Goal: Answer question/provide support: Share knowledge or assist other users

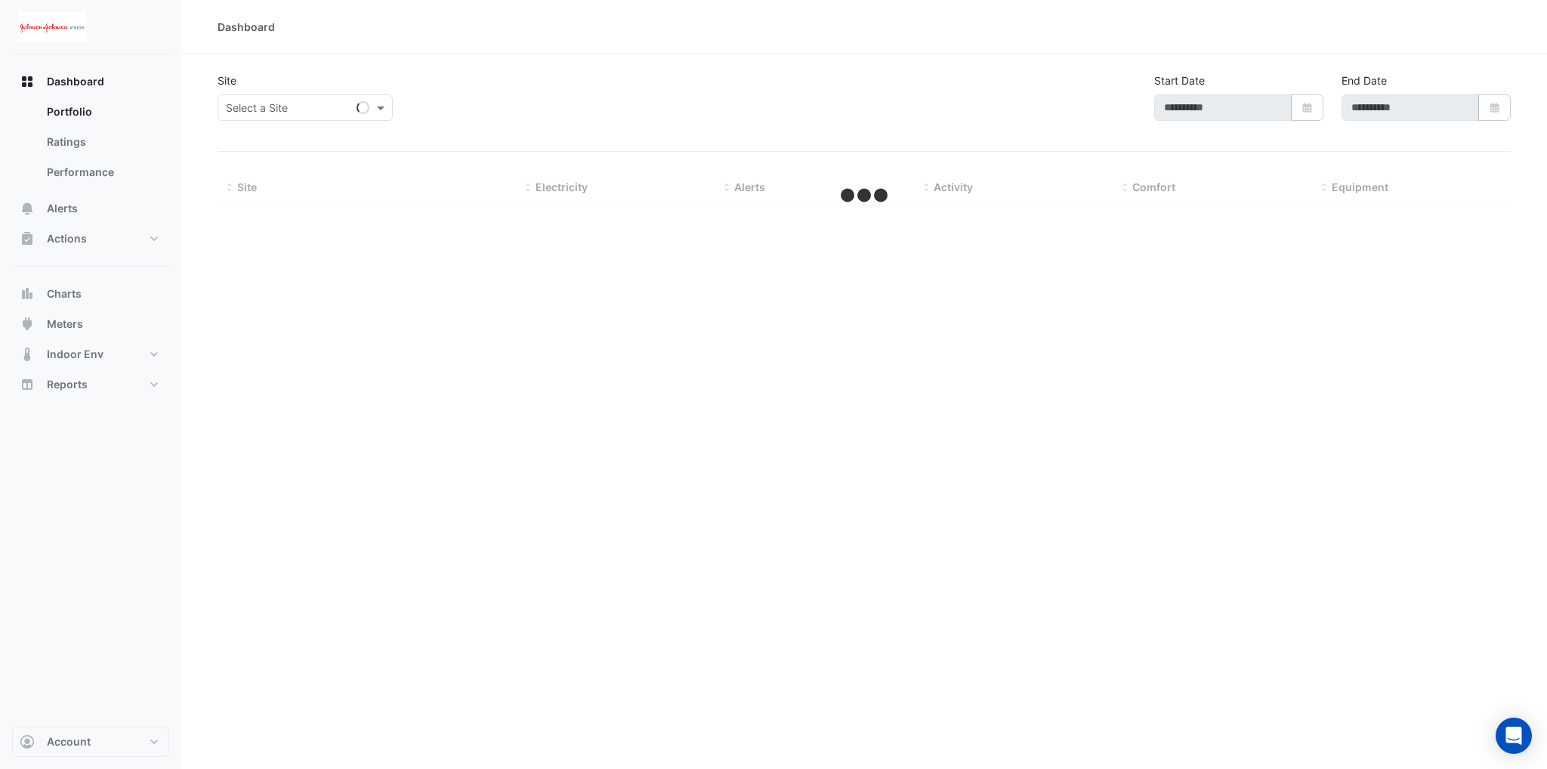
type input "**********"
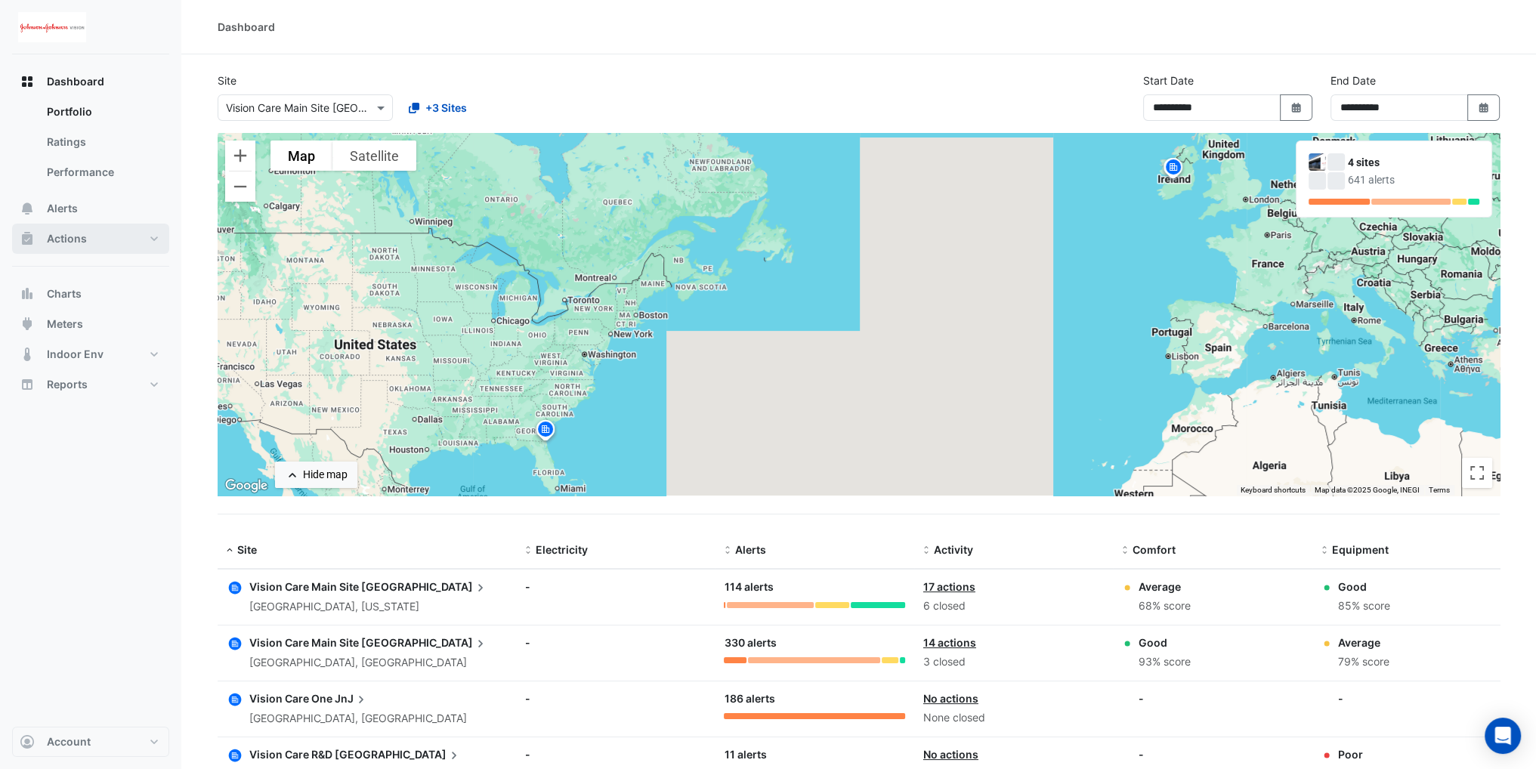
click at [116, 242] on button "Actions" at bounding box center [90, 239] width 157 height 30
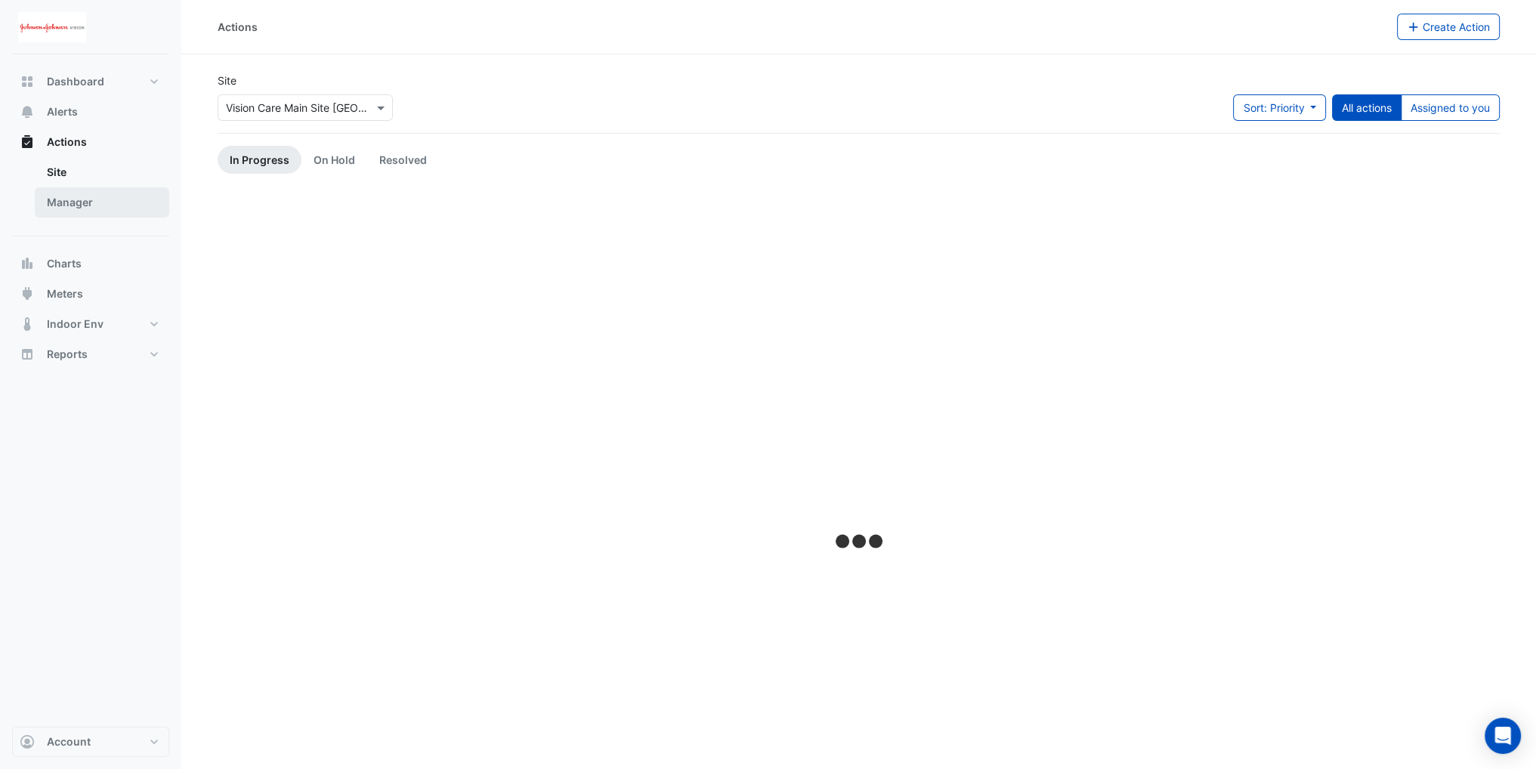
click at [84, 199] on link "Manager" at bounding box center [102, 202] width 134 height 30
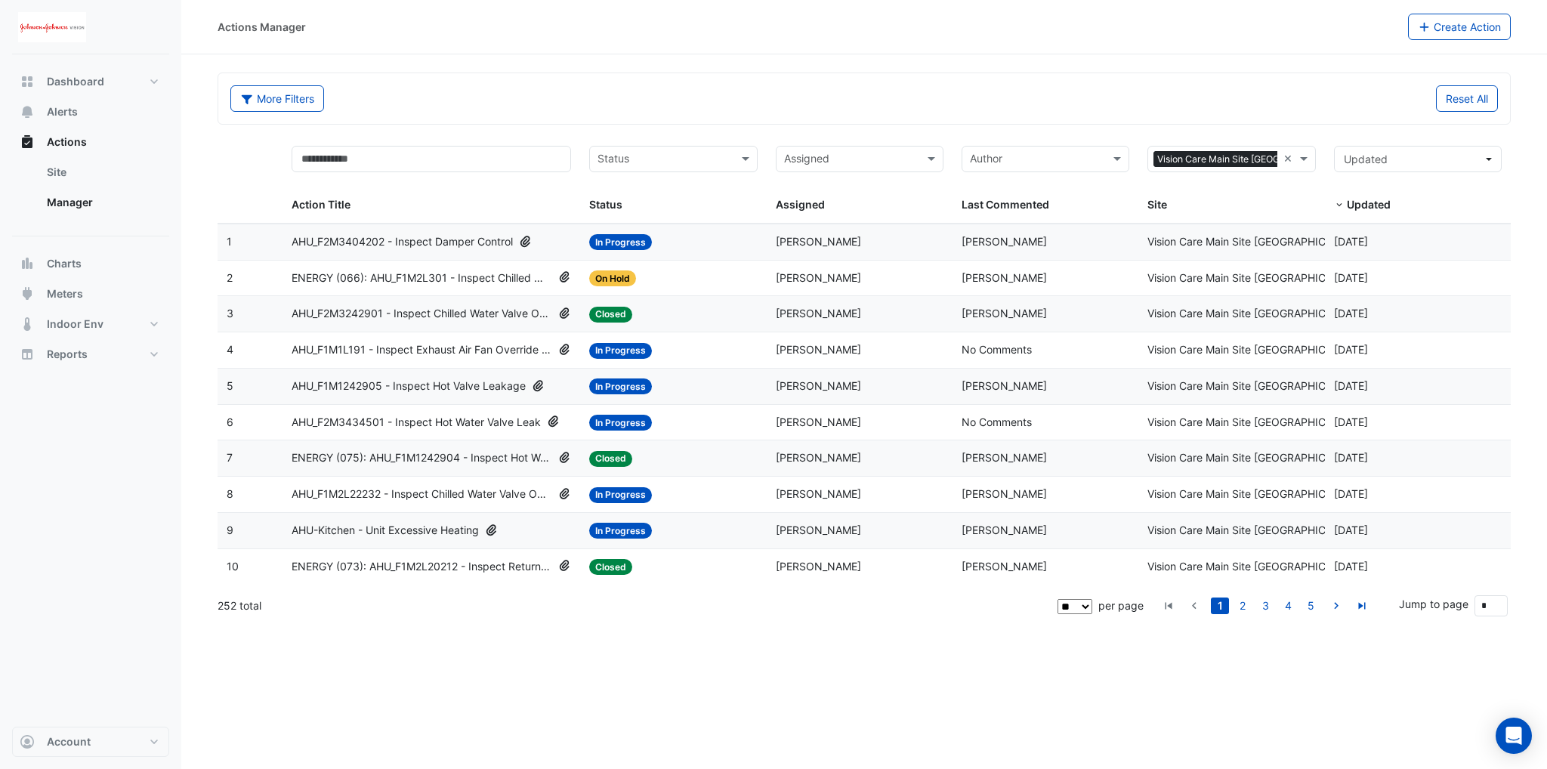
click at [460, 419] on span "AHU_F2M3434501 - Inspect Hot Water Valve Leak" at bounding box center [416, 422] width 249 height 17
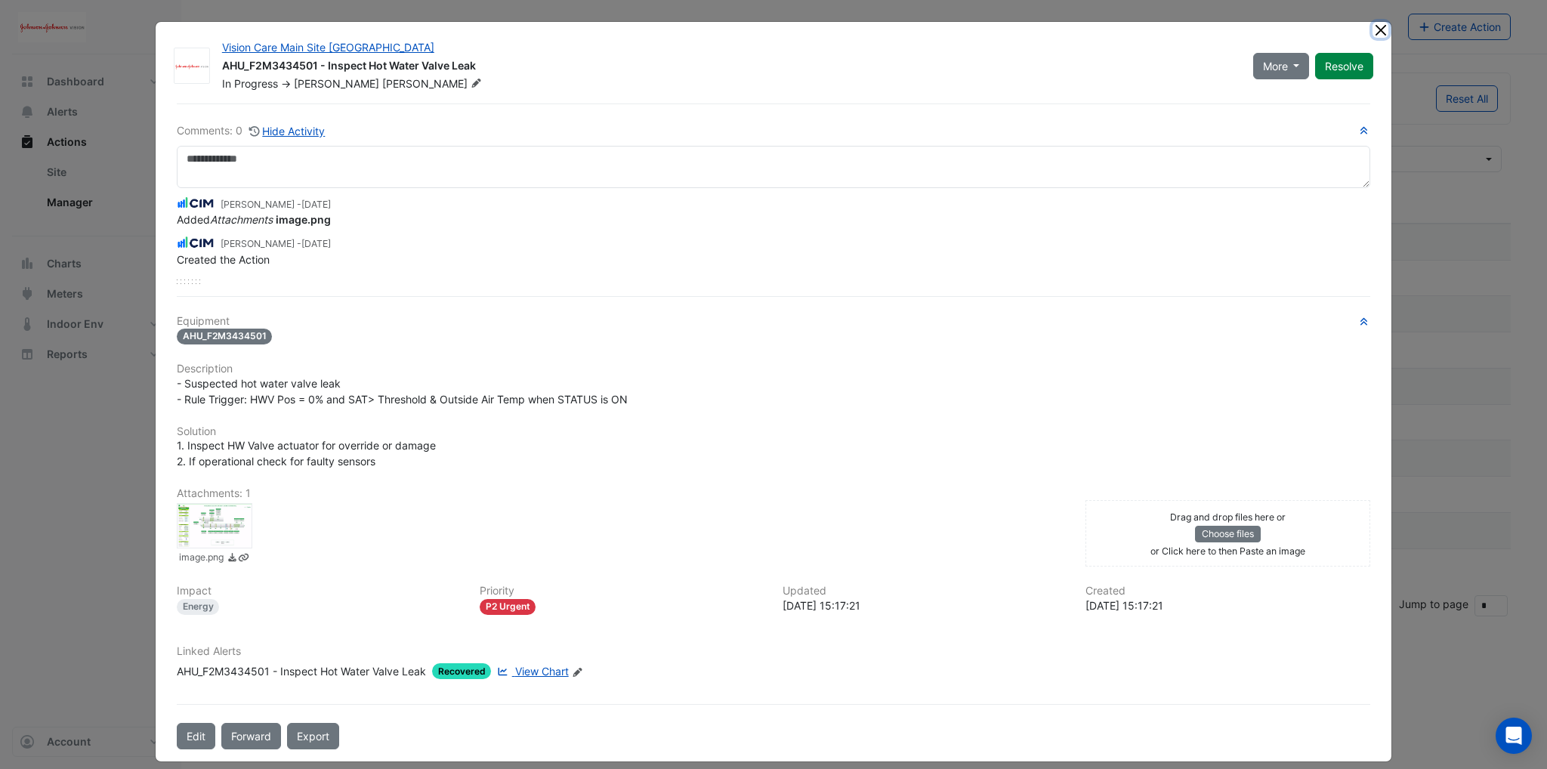
click at [1375, 28] on button "Close" at bounding box center [1381, 30] width 16 height 16
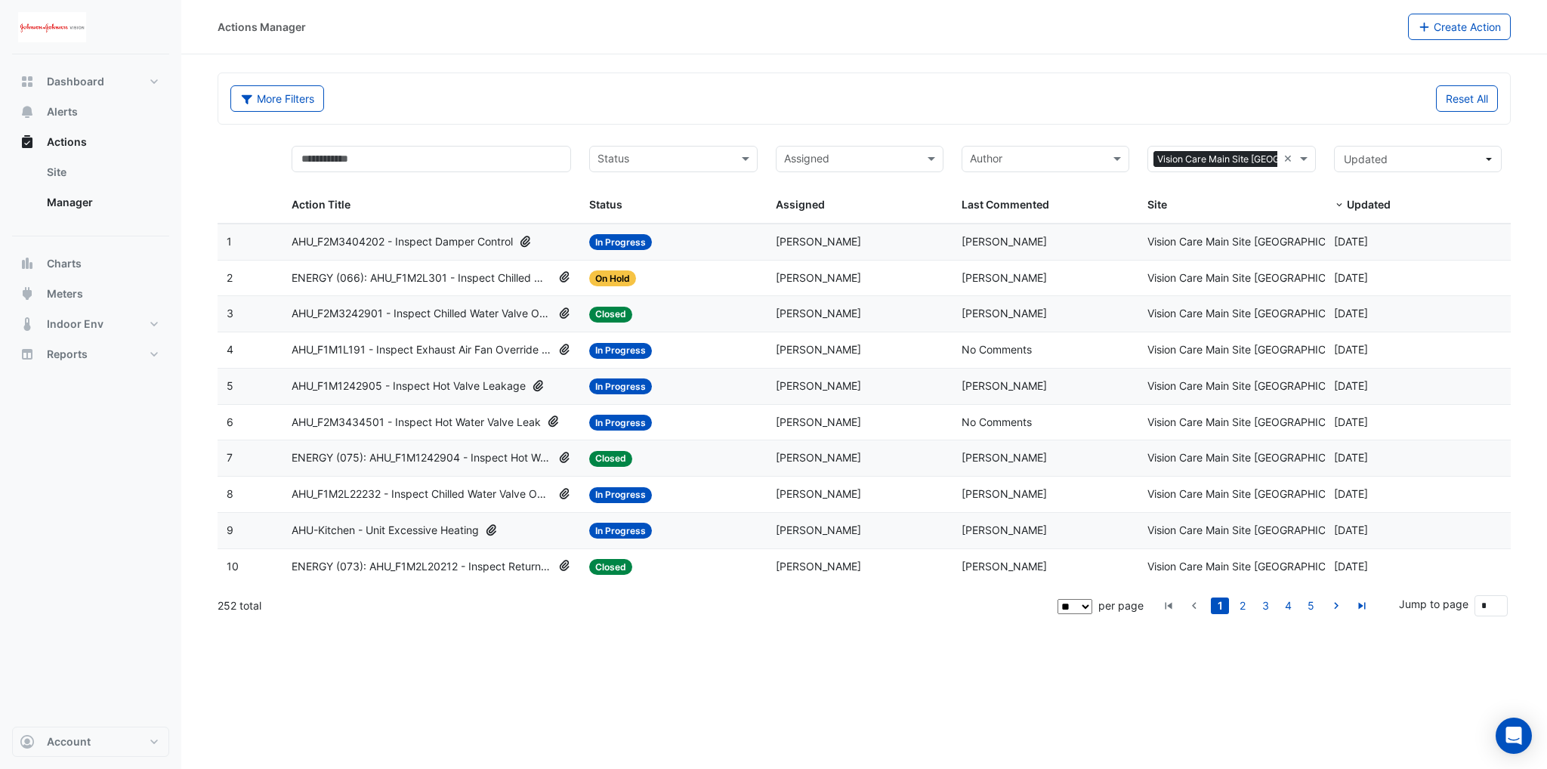
click at [419, 278] on span "ENERGY (066): AHU_F1M2L301 - Inspect Chilled Water Valve Leak [BEEP]" at bounding box center [422, 278] width 261 height 17
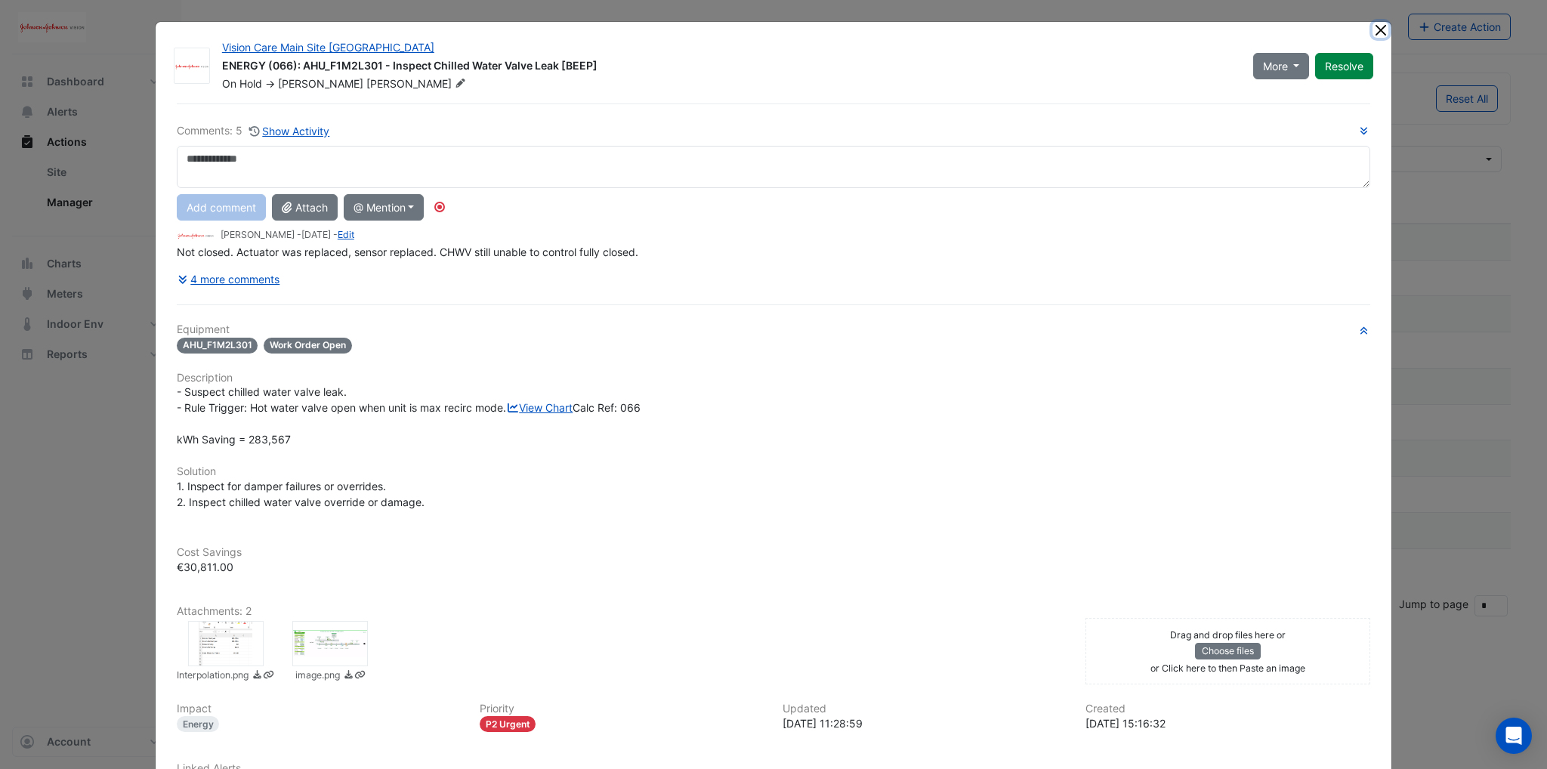
click at [1381, 31] on button "Close" at bounding box center [1381, 30] width 16 height 16
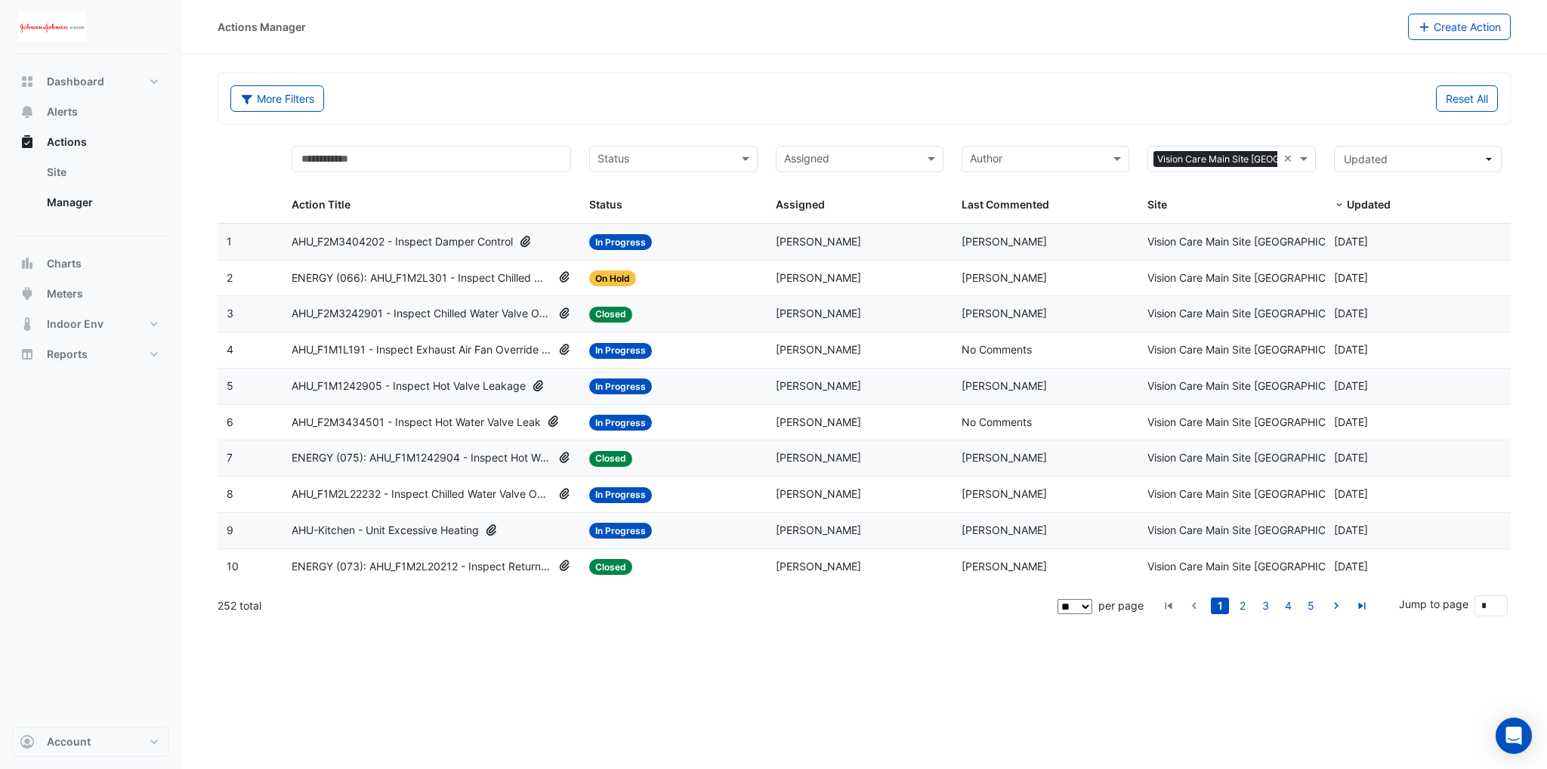
click at [408, 423] on span "AHU_F2M3434501 - Inspect Hot Water Valve Leak" at bounding box center [416, 422] width 249 height 17
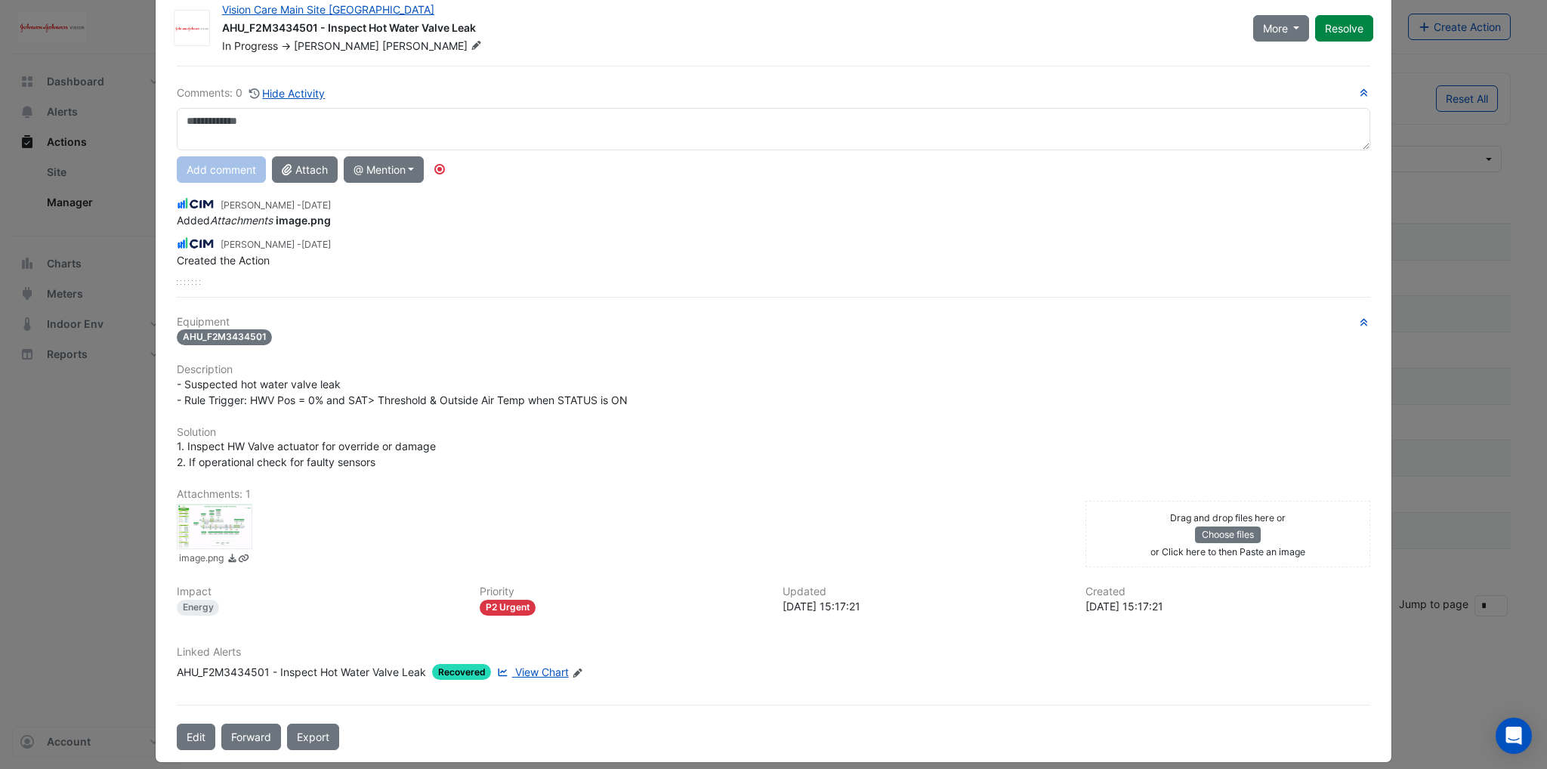
scroll to position [47, 0]
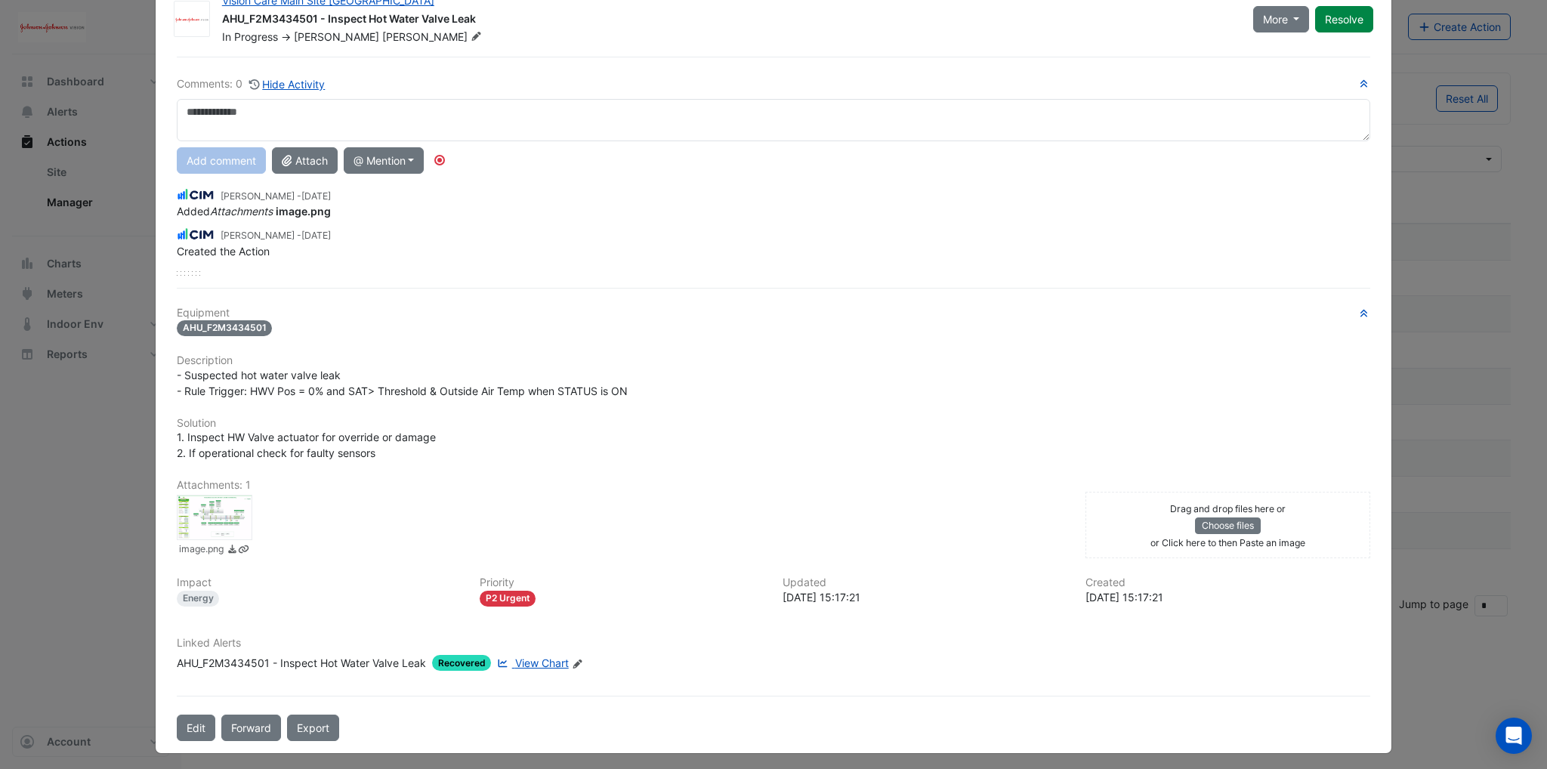
click at [219, 522] on div at bounding box center [215, 517] width 76 height 45
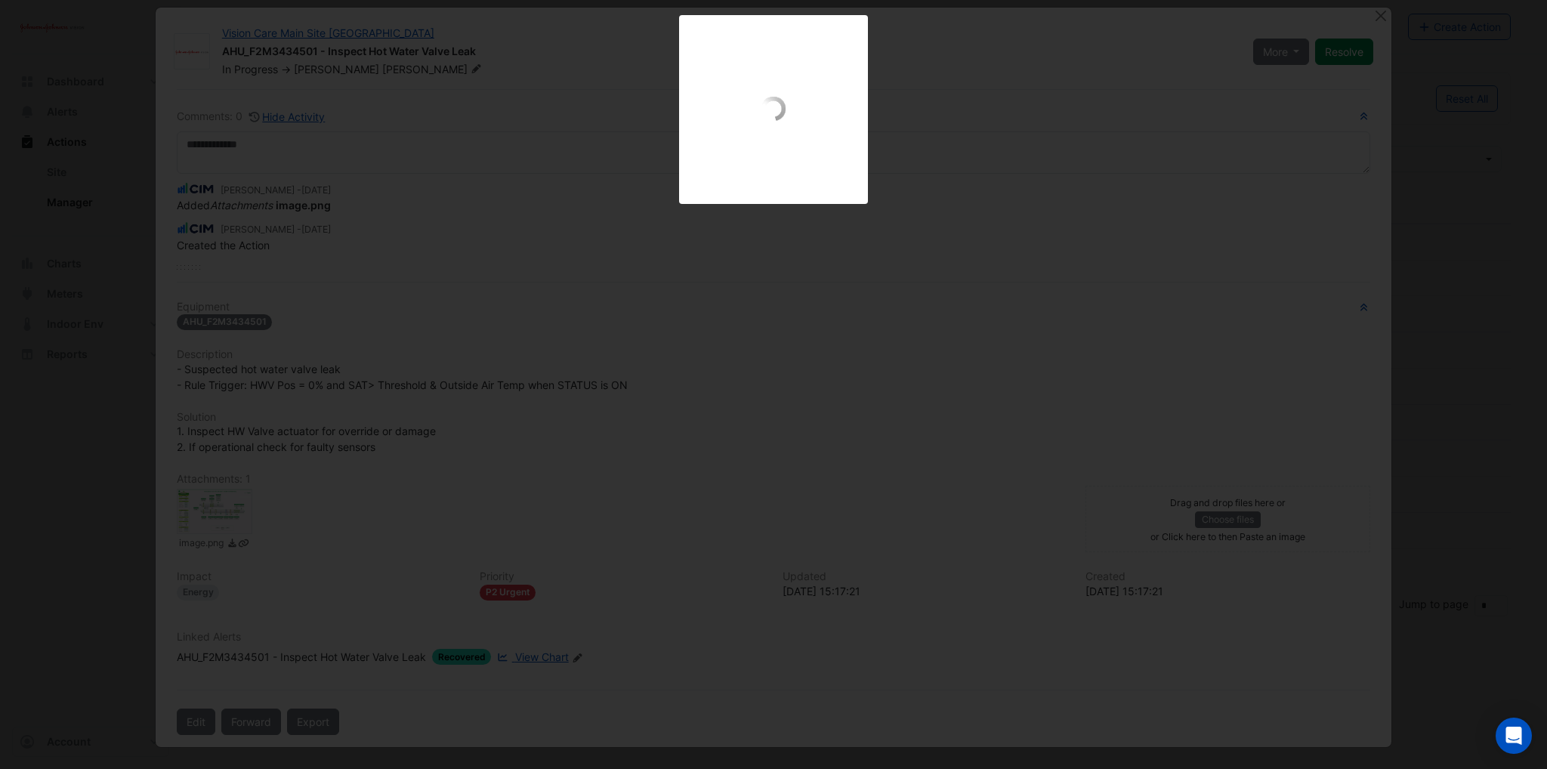
scroll to position [9, 0]
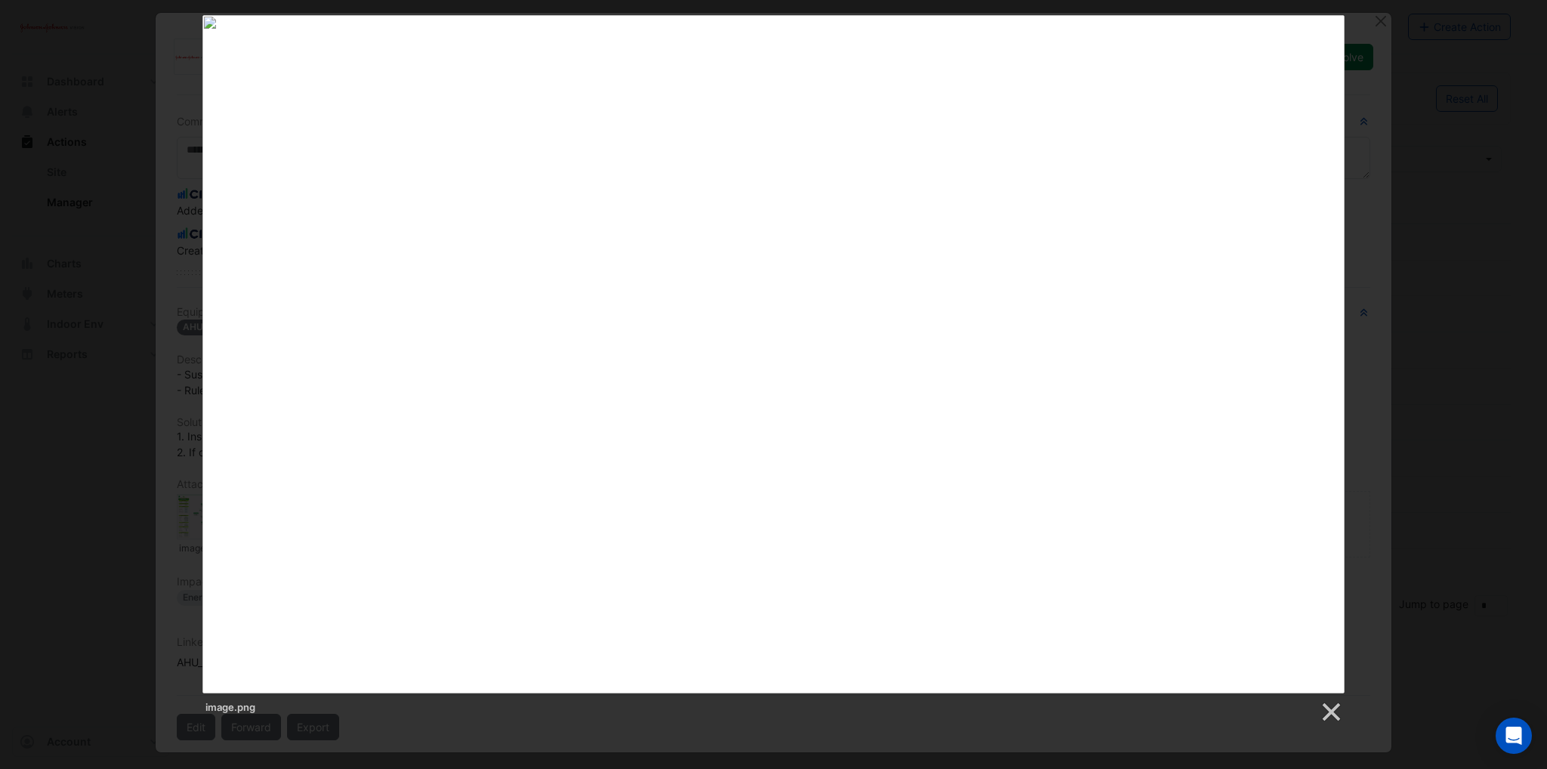
click at [1481, 345] on div "image.png" at bounding box center [773, 369] width 1547 height 709
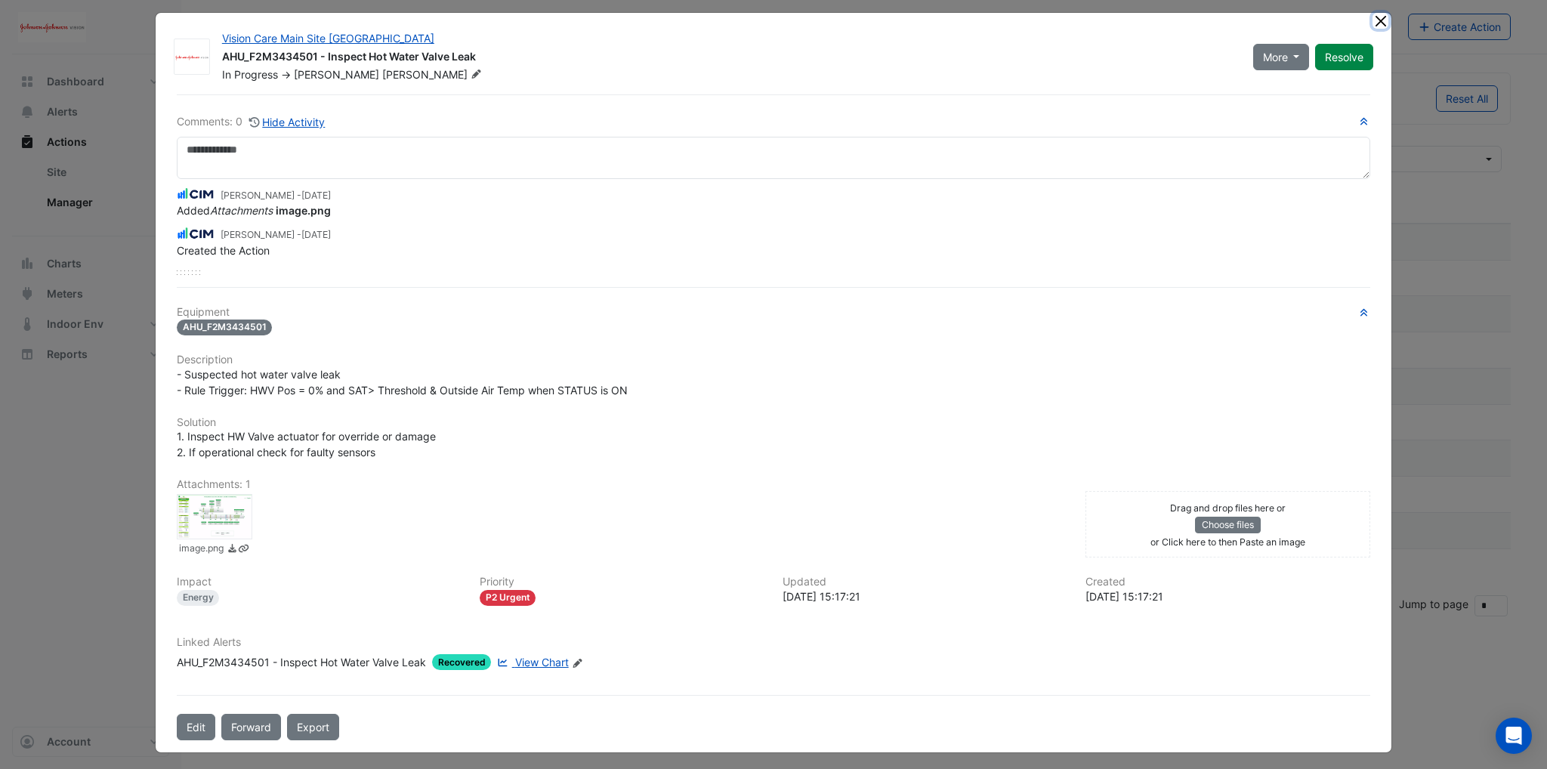
click at [1375, 20] on button "Close" at bounding box center [1381, 21] width 16 height 16
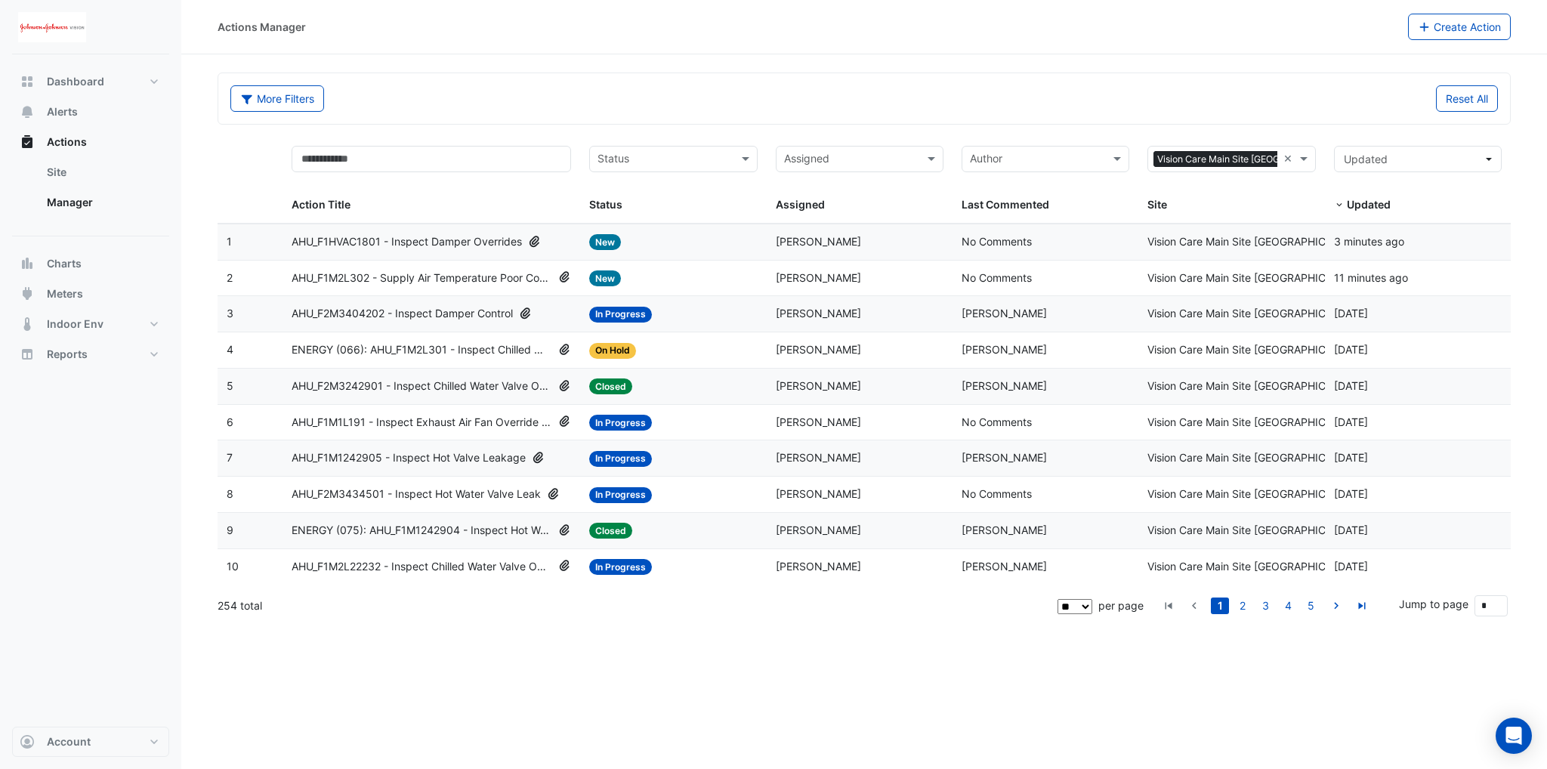
click at [403, 242] on span "AHU_F1HVAC1801 - Inspect Damper Overrides" at bounding box center [407, 241] width 230 height 17
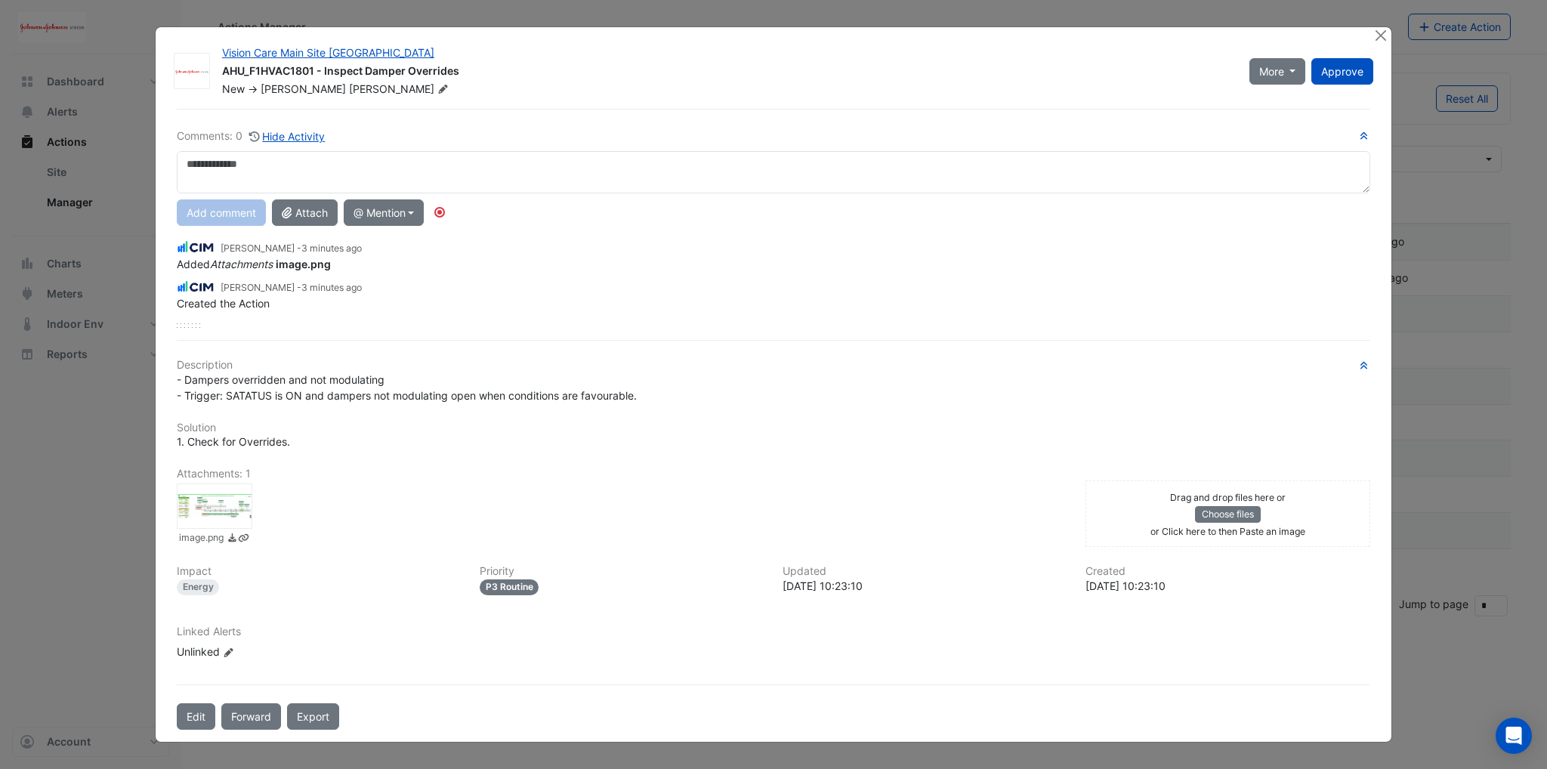
click at [218, 520] on div at bounding box center [215, 505] width 76 height 45
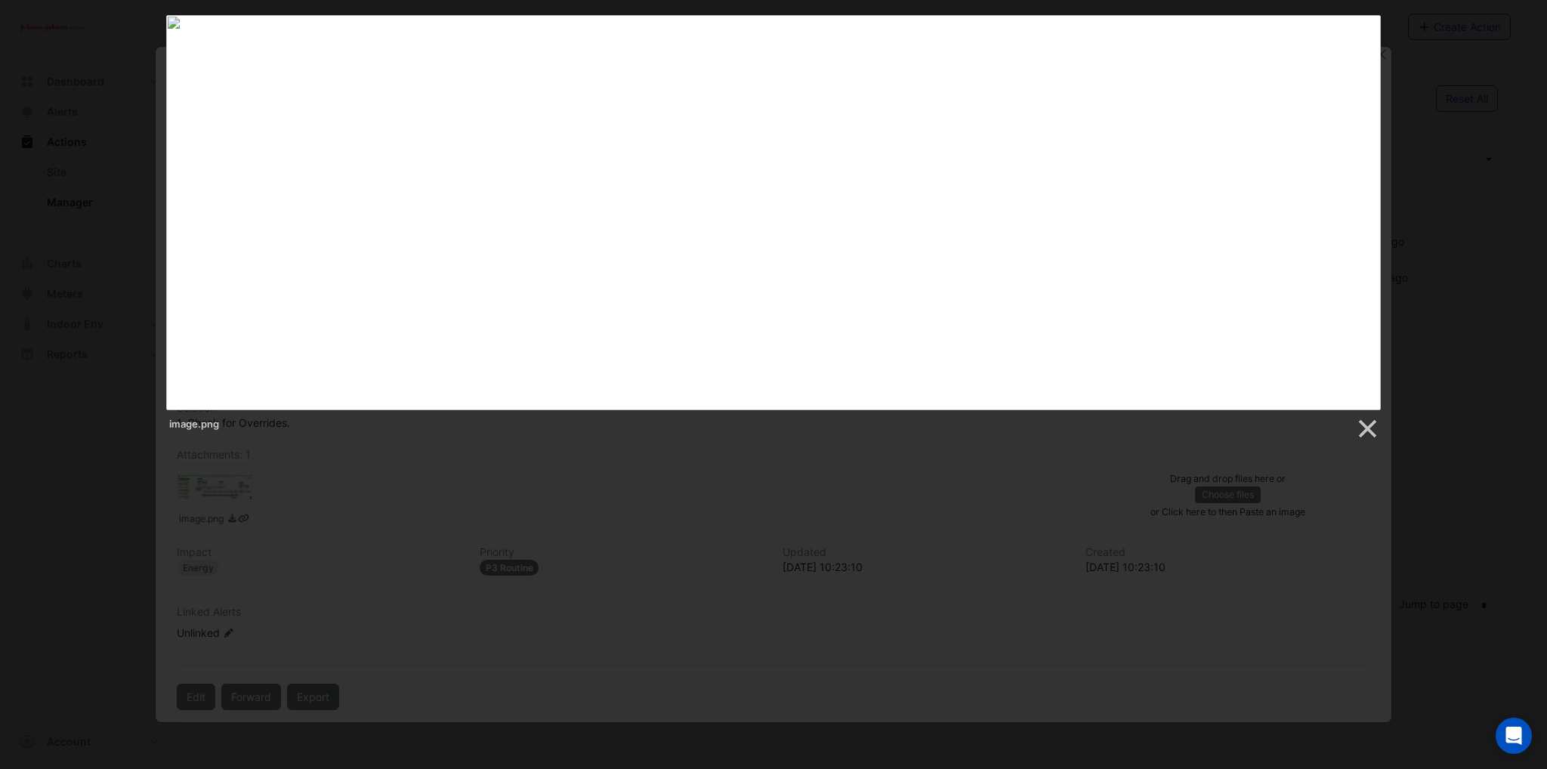
click at [873, 452] on div at bounding box center [773, 494] width 1547 height 988
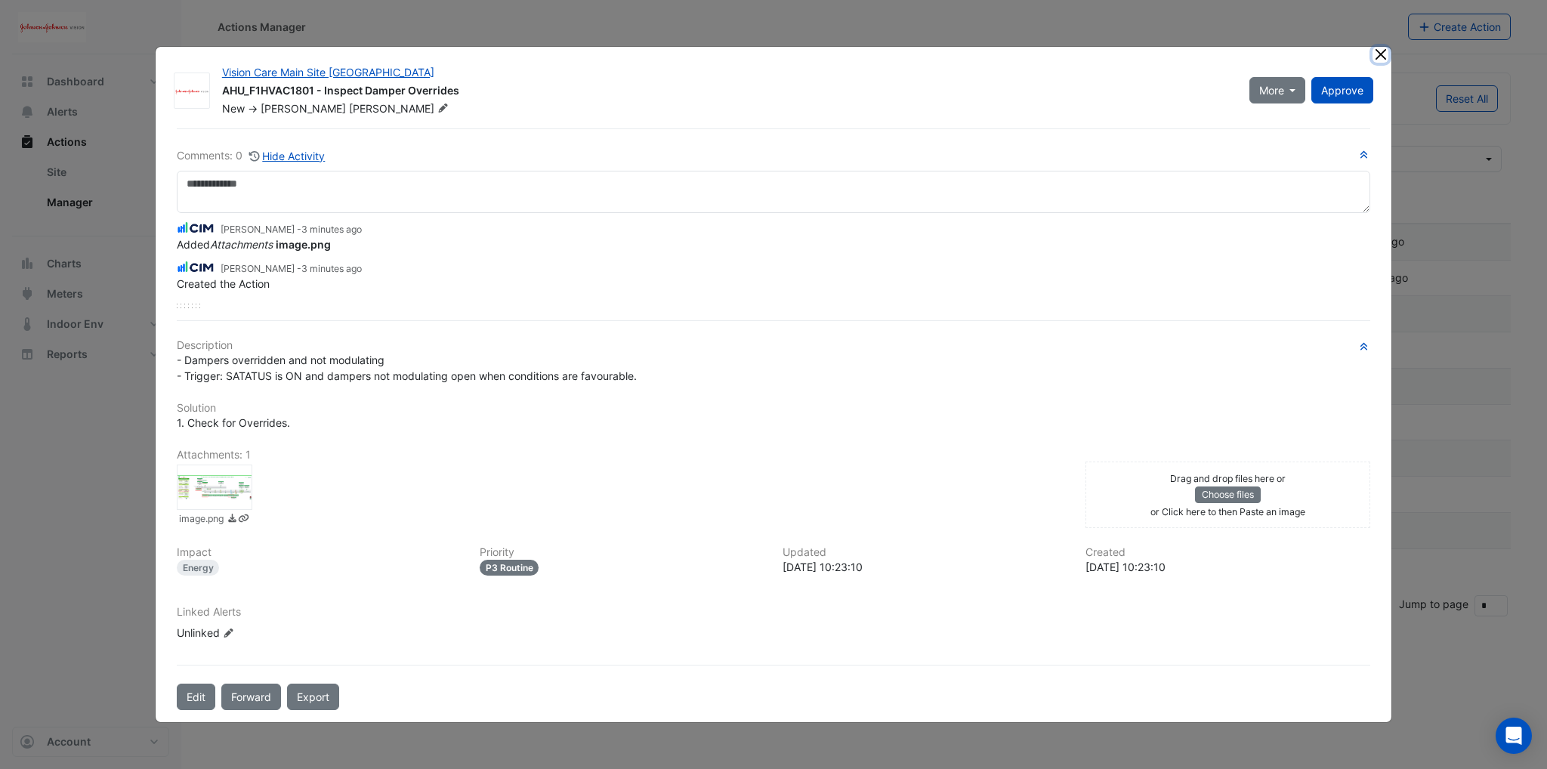
click at [1378, 53] on button "Close" at bounding box center [1381, 55] width 16 height 16
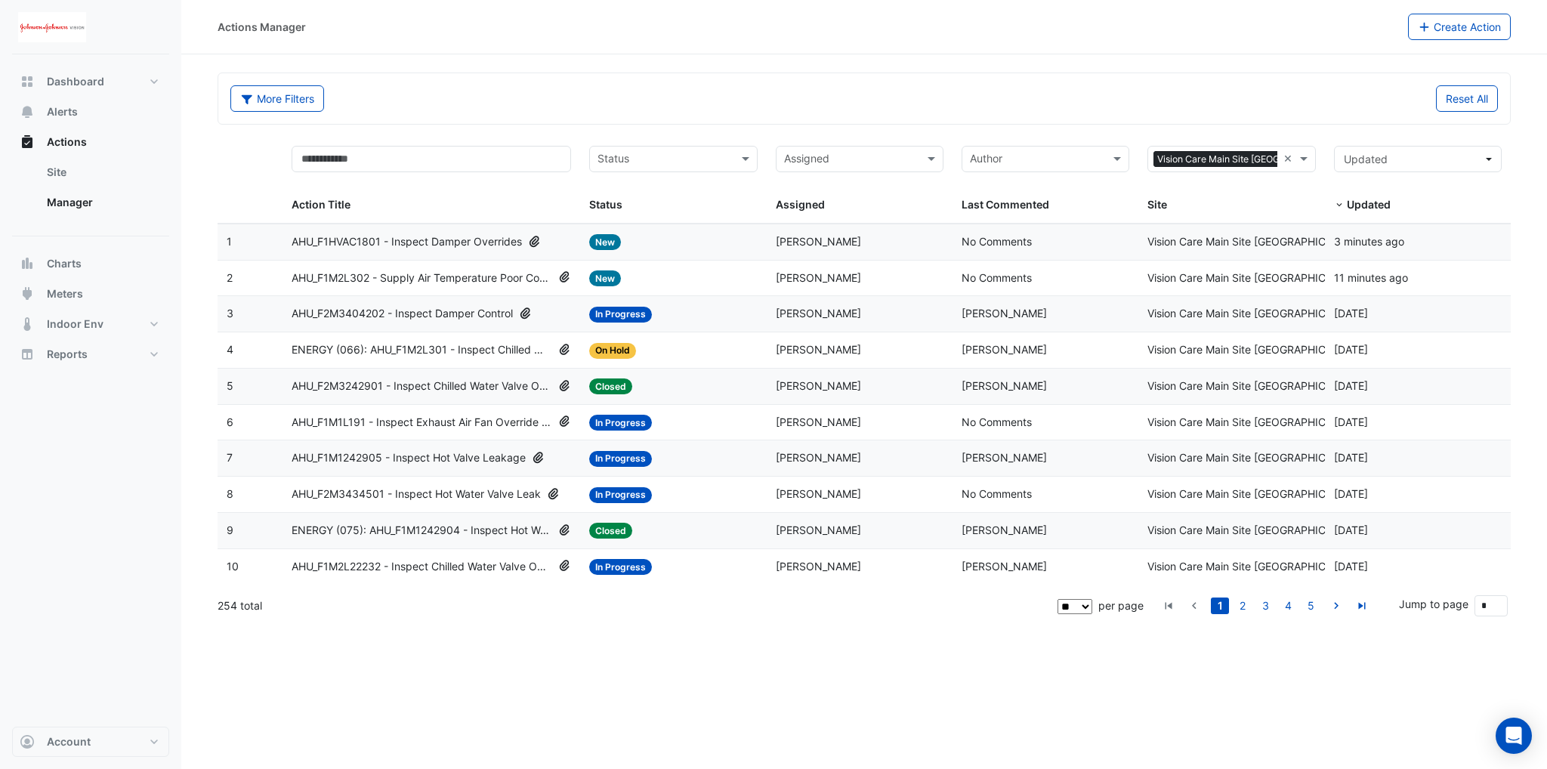
click at [382, 282] on span "AHU_F1M2L302 - Supply Air Temperature Poor Control" at bounding box center [422, 278] width 261 height 17
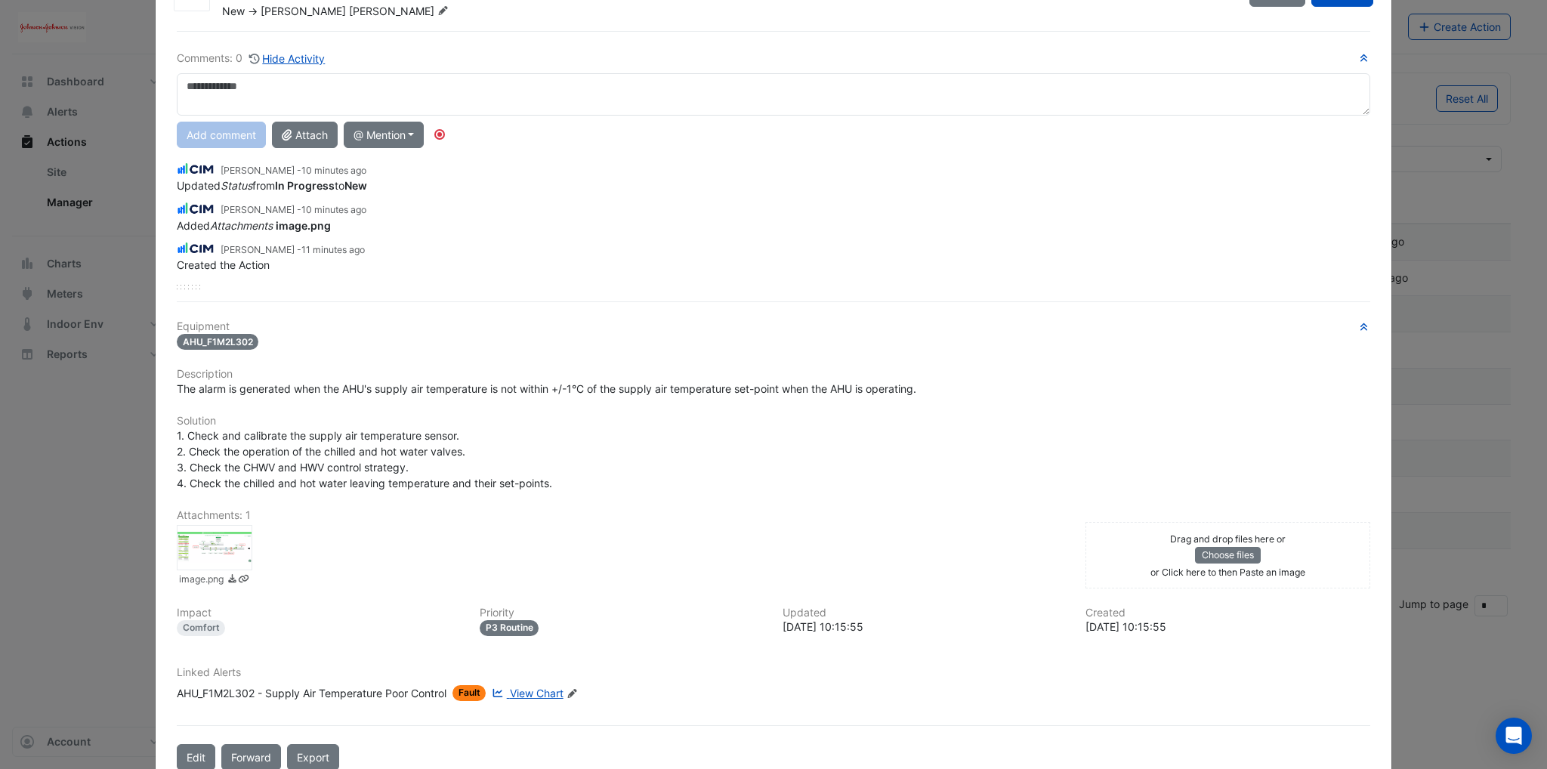
scroll to position [102, 0]
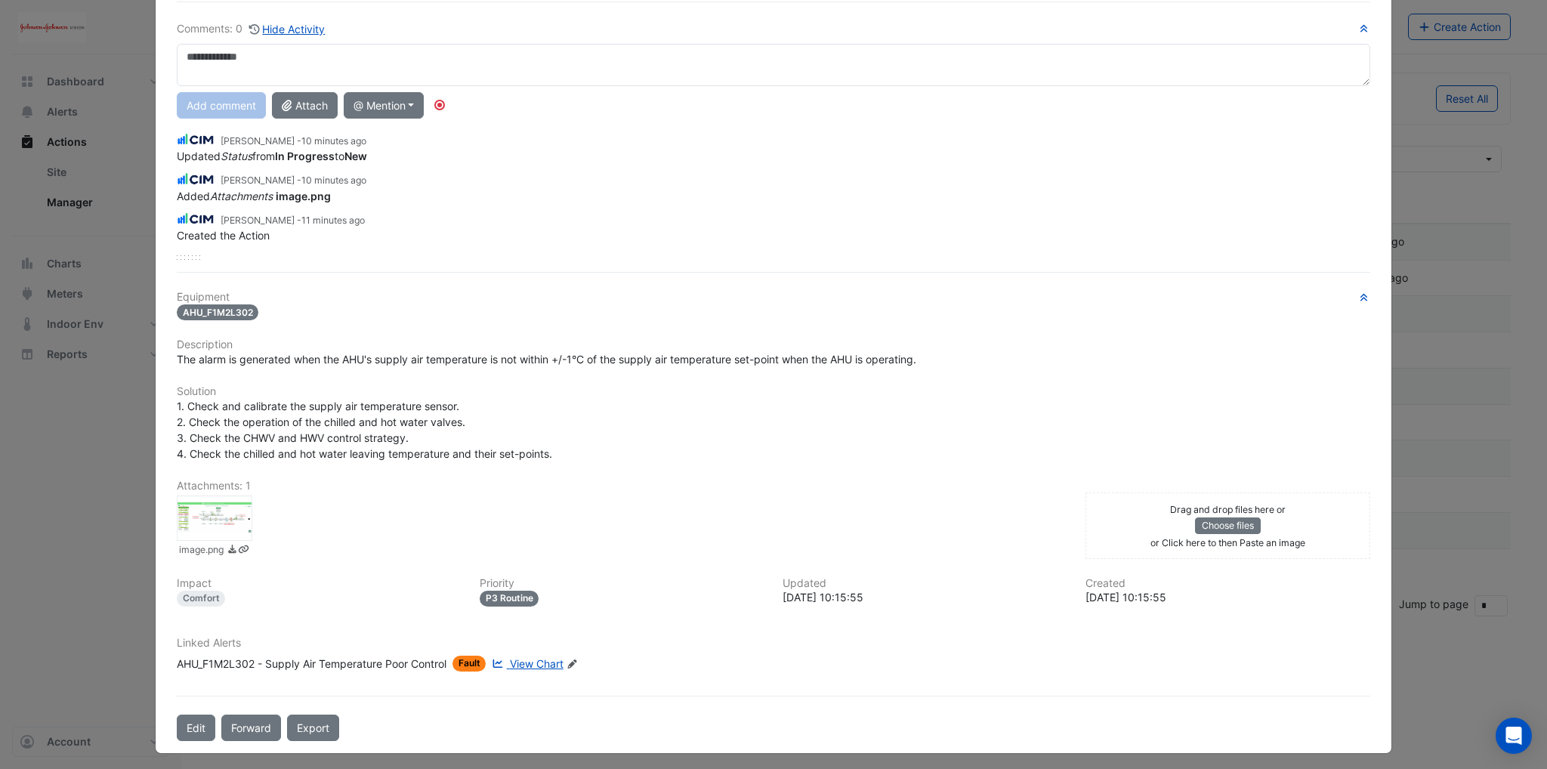
click at [525, 657] on span "View Chart" at bounding box center [537, 663] width 54 height 13
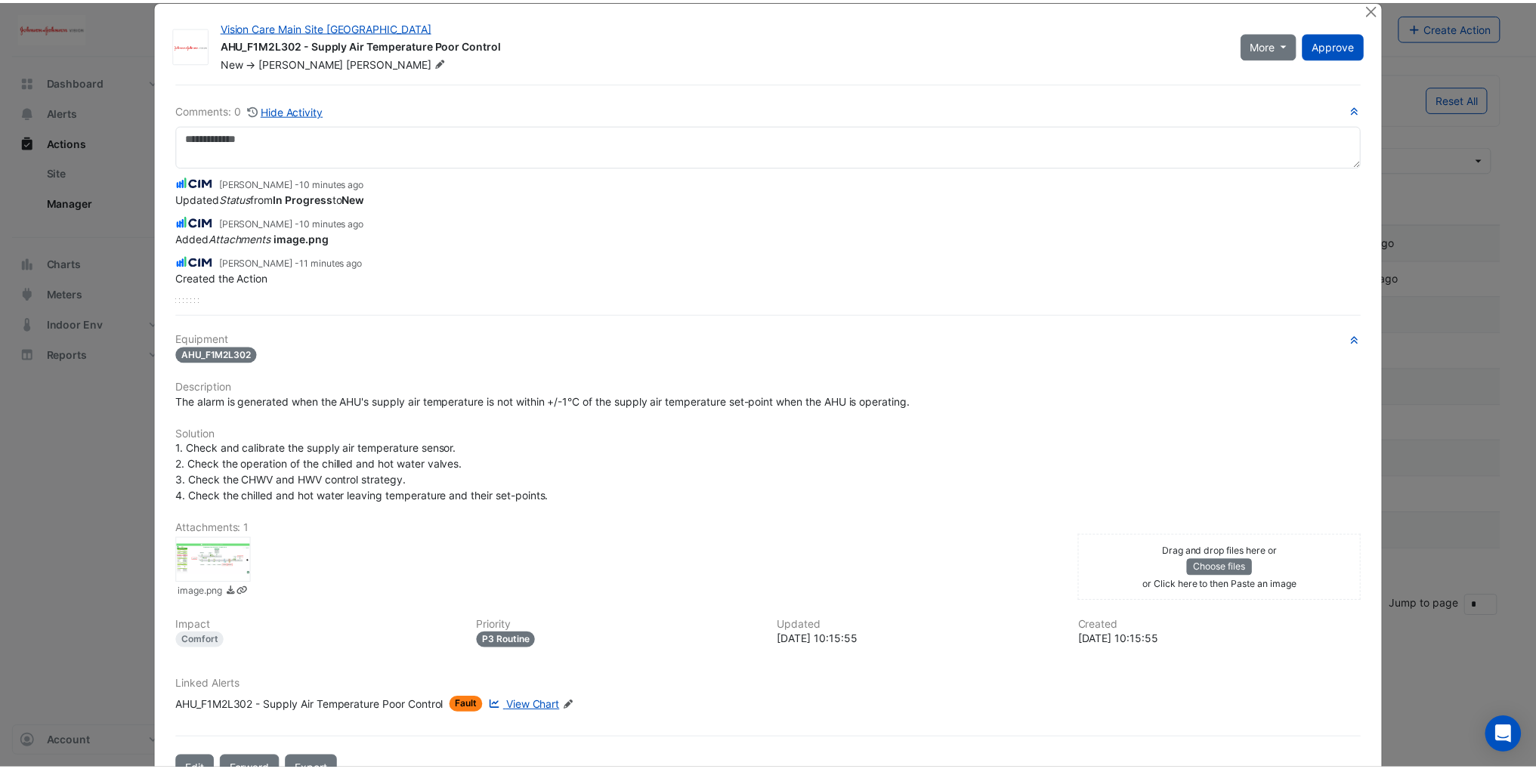
scroll to position [0, 0]
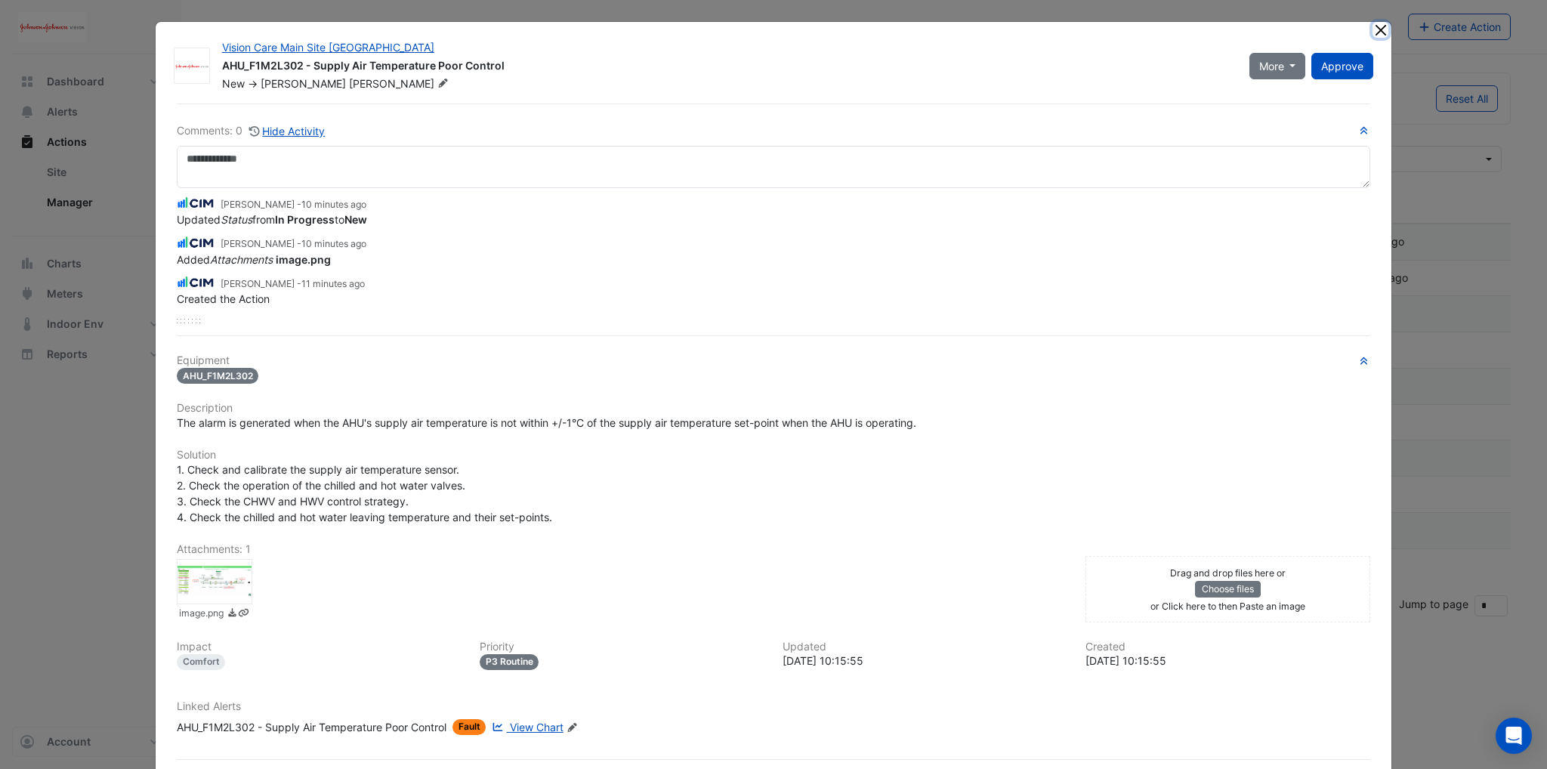
click at [1379, 31] on button "Close" at bounding box center [1381, 30] width 16 height 16
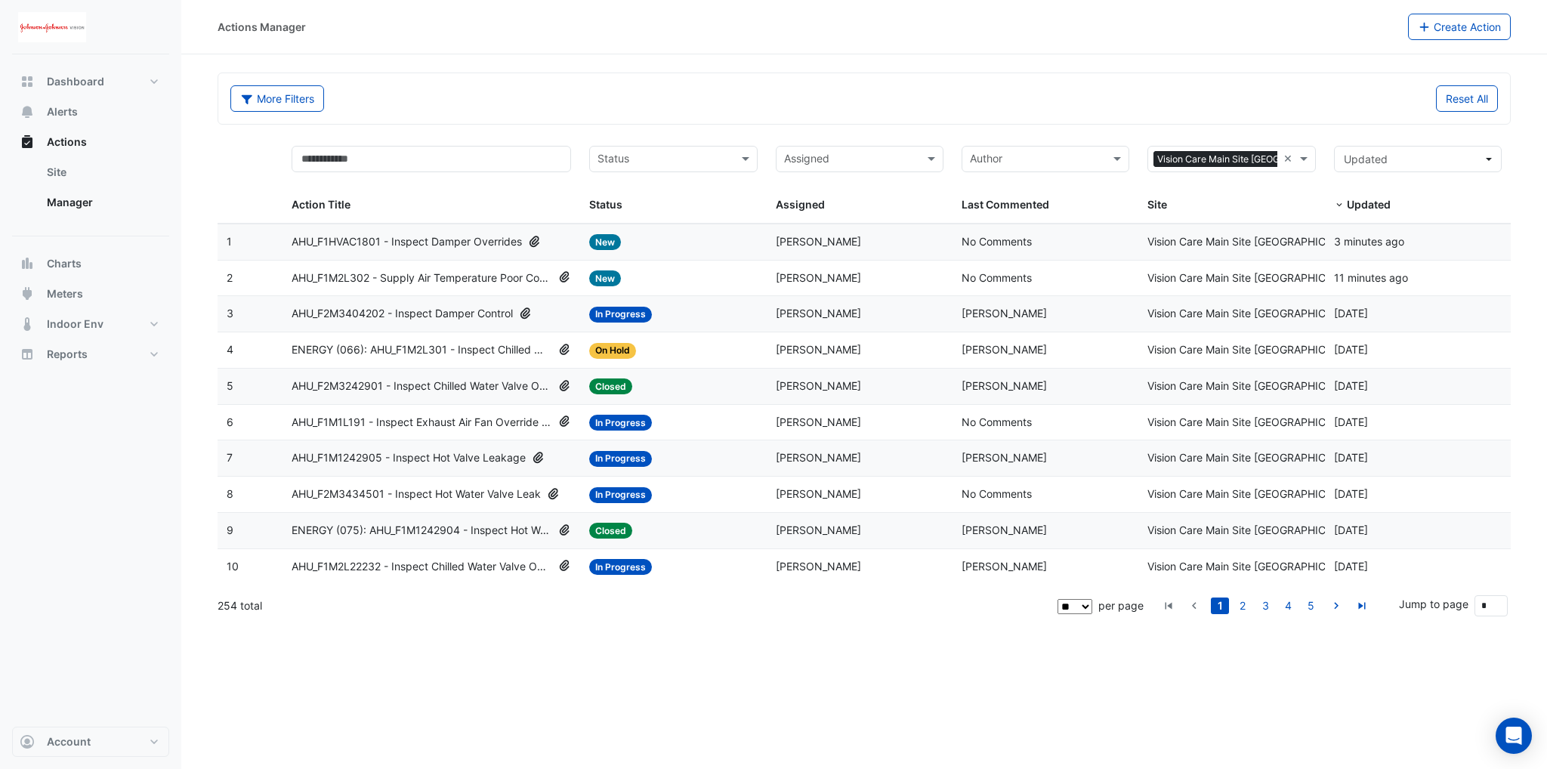
click at [436, 344] on span "ENERGY (066): AHU_F1M2L301 - Inspect Chilled Water Valve Leak [BEEP]" at bounding box center [422, 349] width 261 height 17
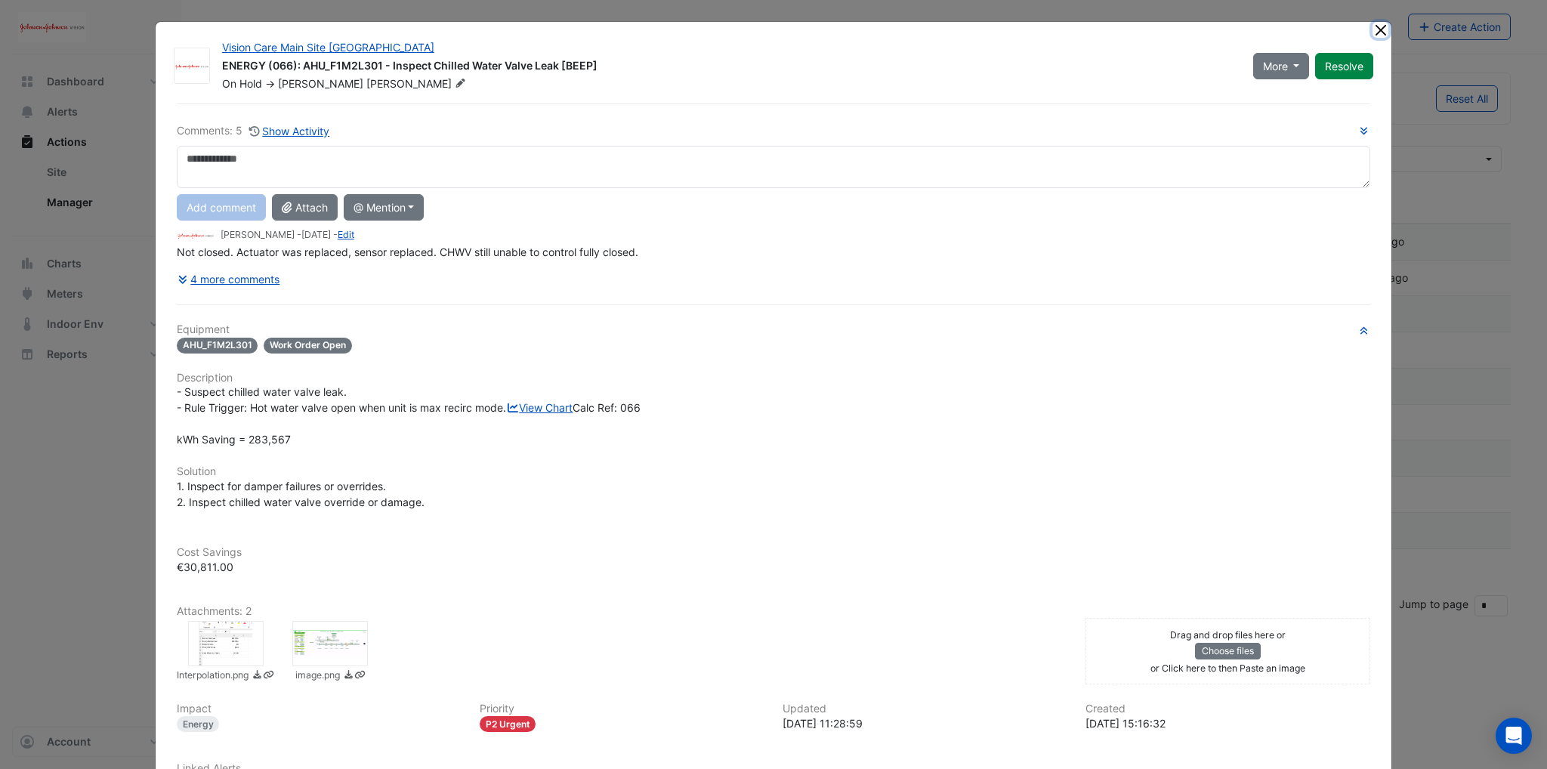
click at [1373, 29] on button "Close" at bounding box center [1381, 30] width 16 height 16
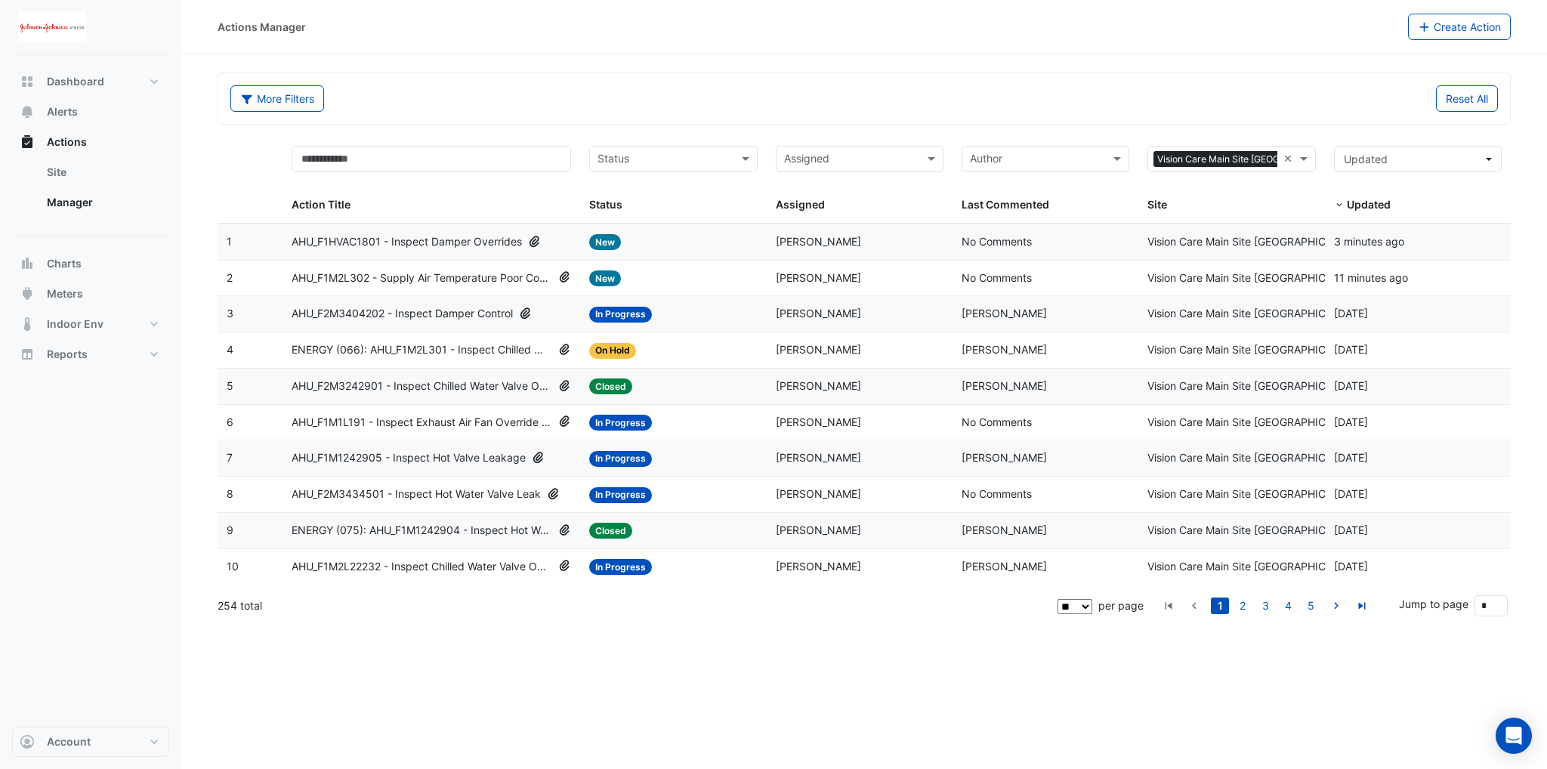
click at [425, 310] on span "AHU_F2M3404202 - Inspect Damper Control" at bounding box center [402, 313] width 221 height 17
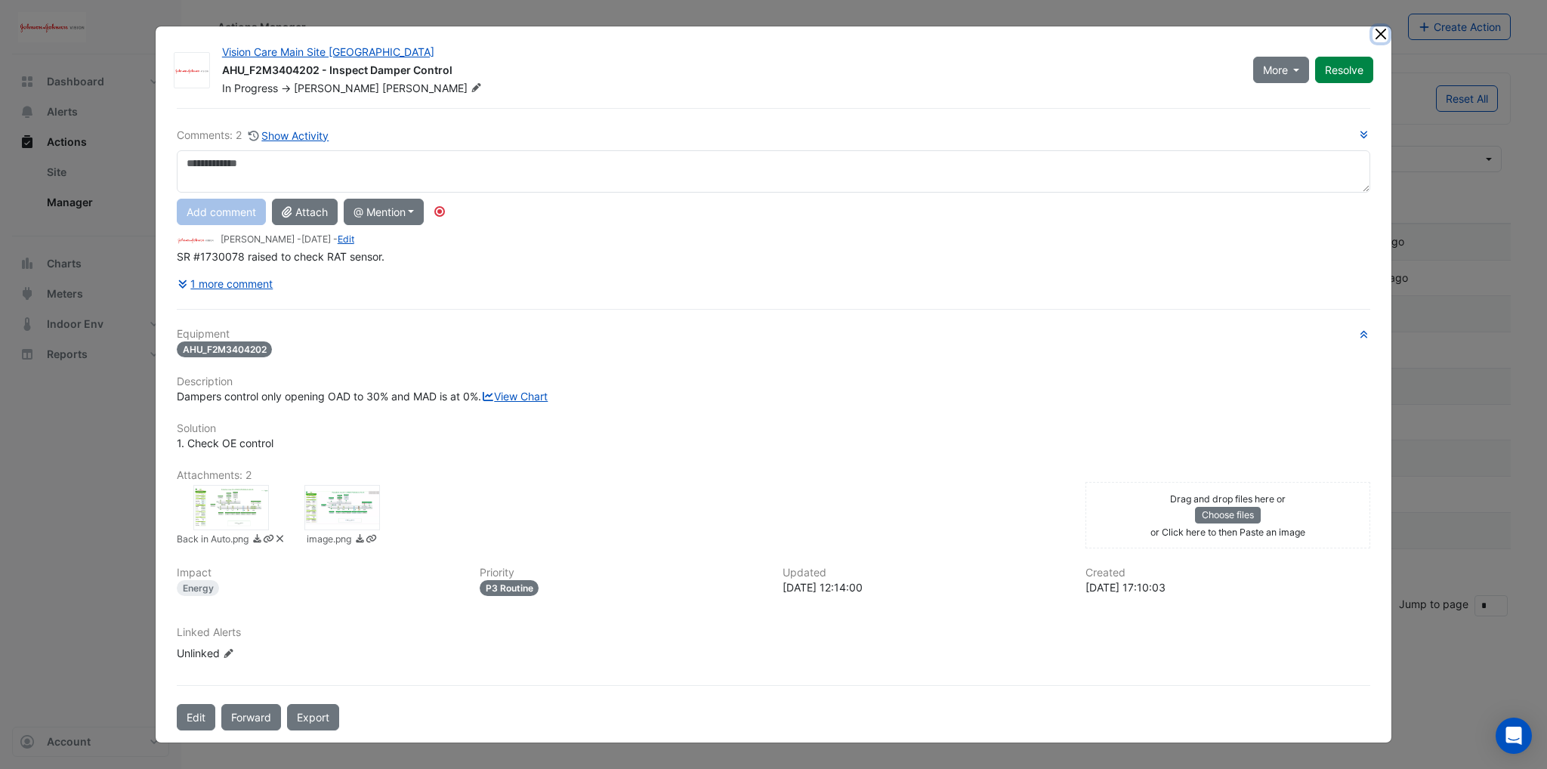
click at [1373, 33] on button "Close" at bounding box center [1381, 34] width 16 height 16
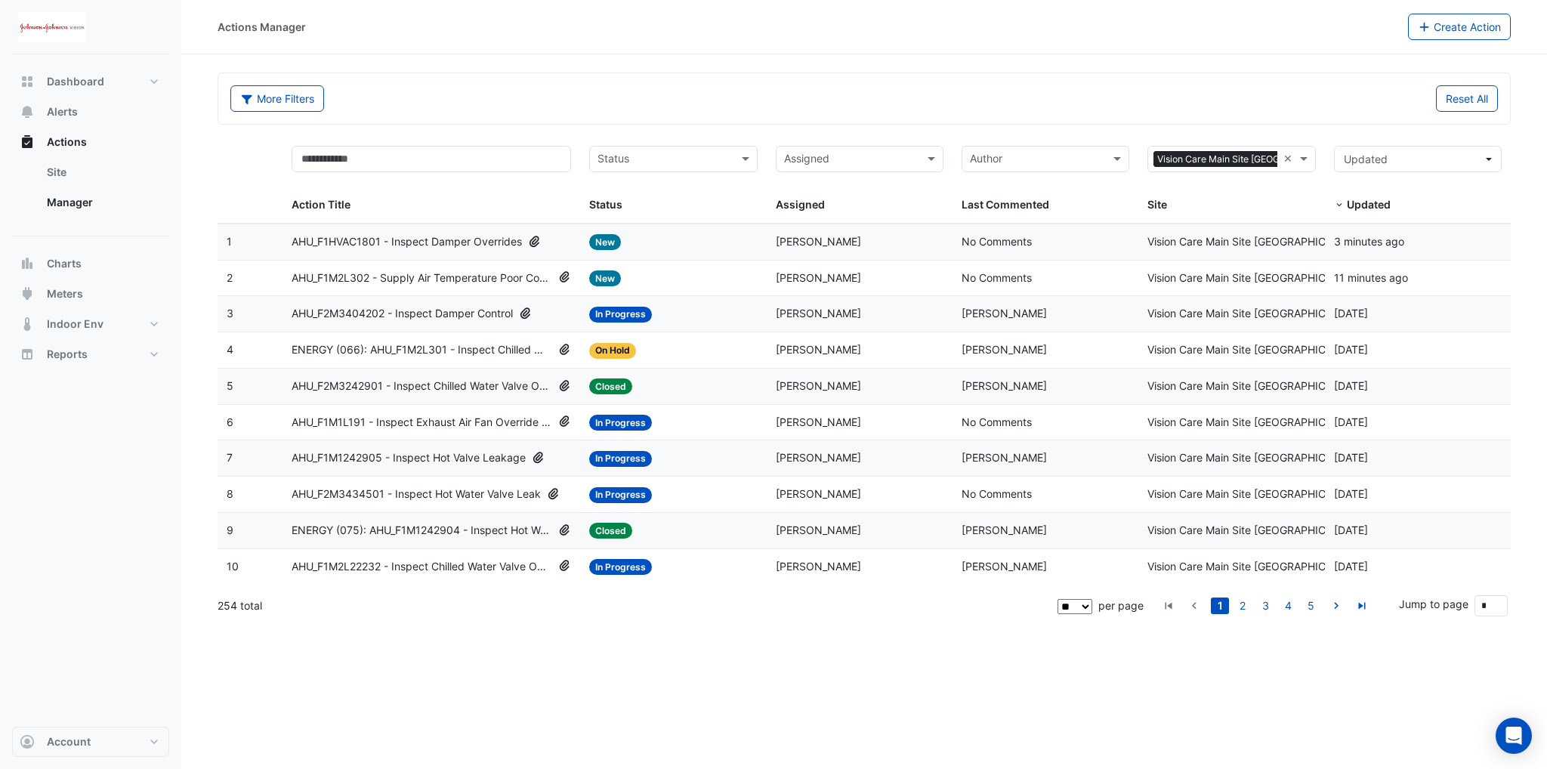
click at [415, 490] on span "AHU_F2M3434501 - Inspect Hot Water Valve Leak" at bounding box center [416, 494] width 249 height 17
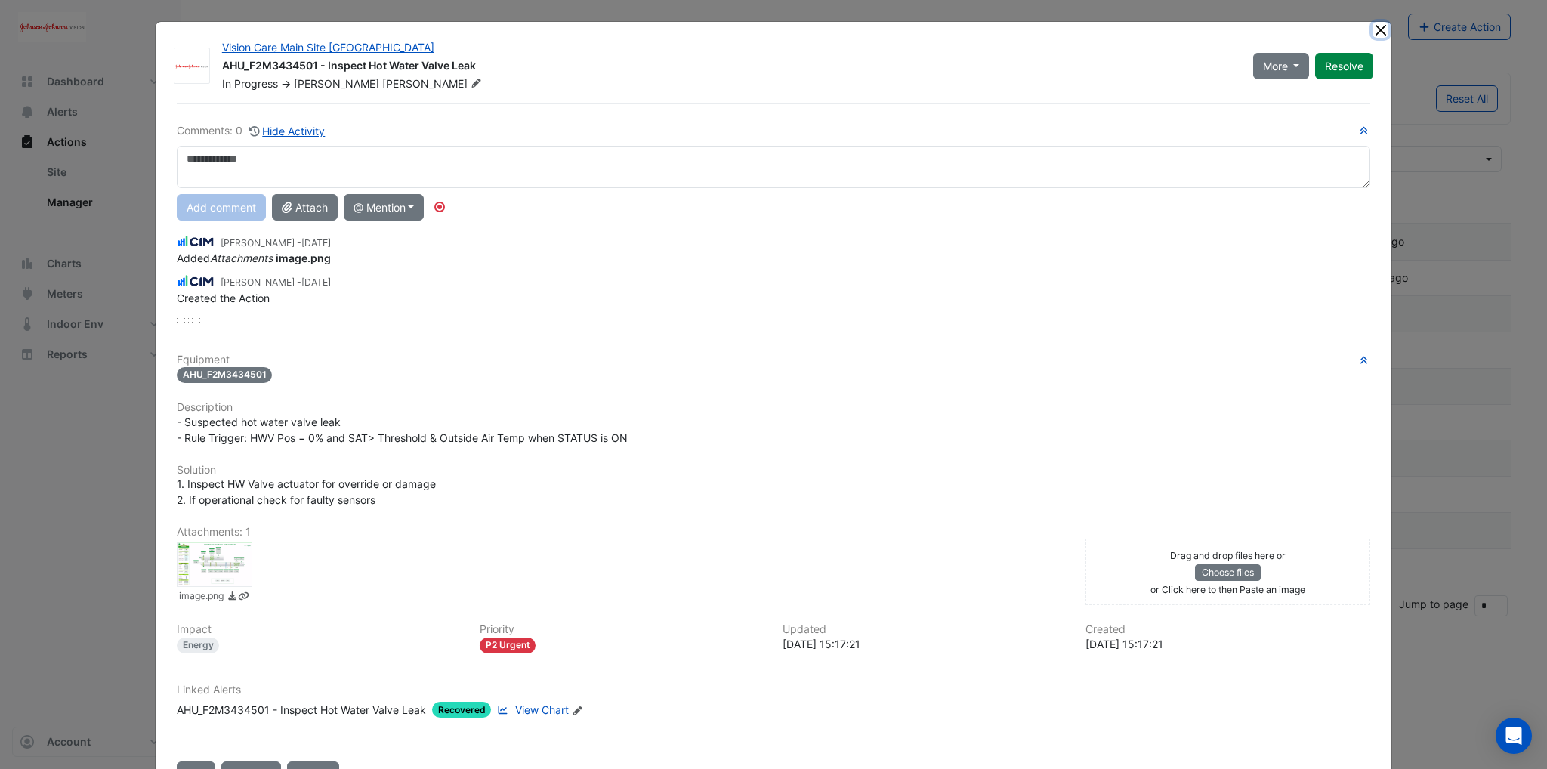
click at [1374, 29] on button "Close" at bounding box center [1381, 30] width 16 height 16
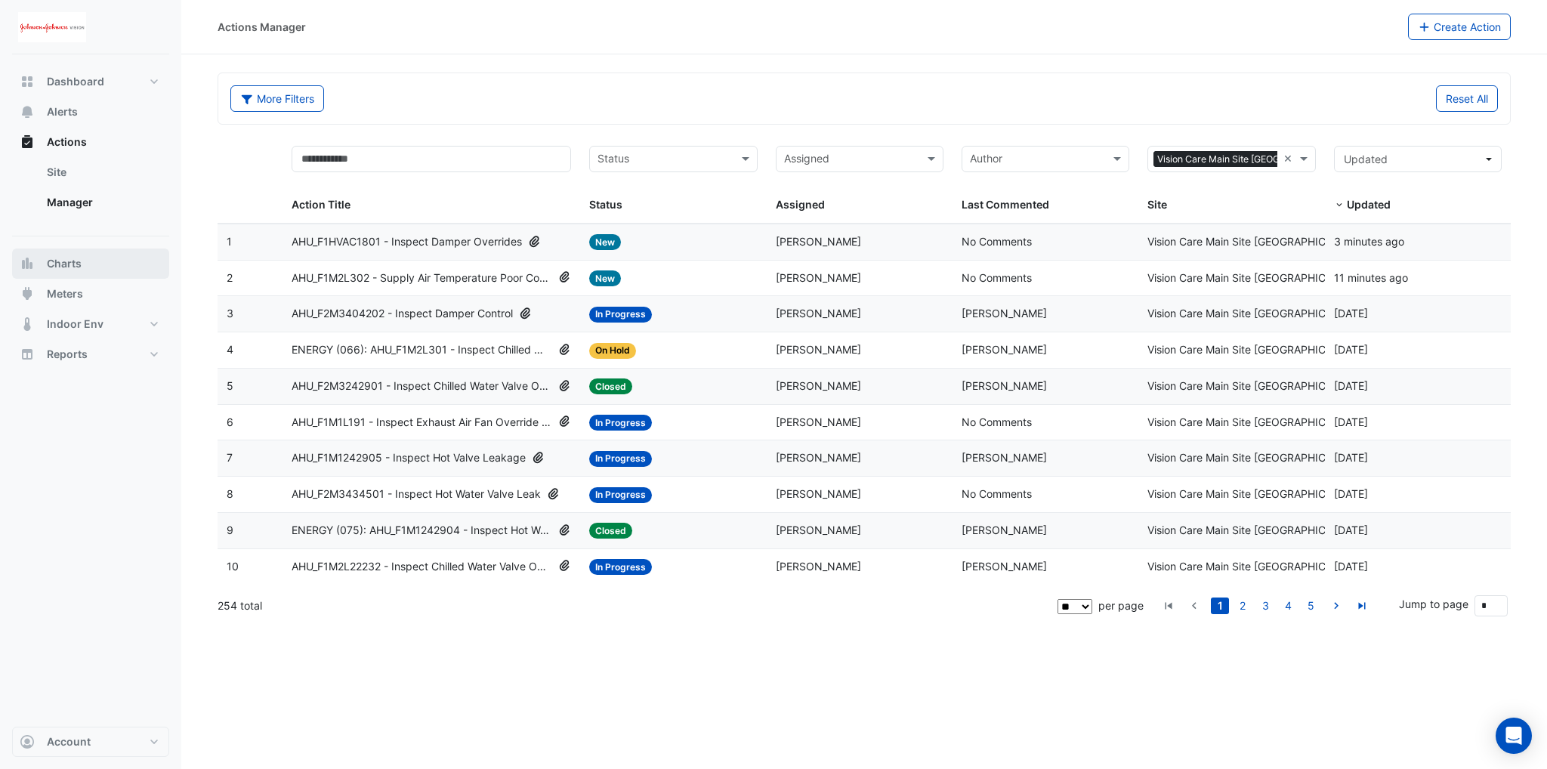
click at [79, 269] on span "Charts" at bounding box center [64, 263] width 35 height 15
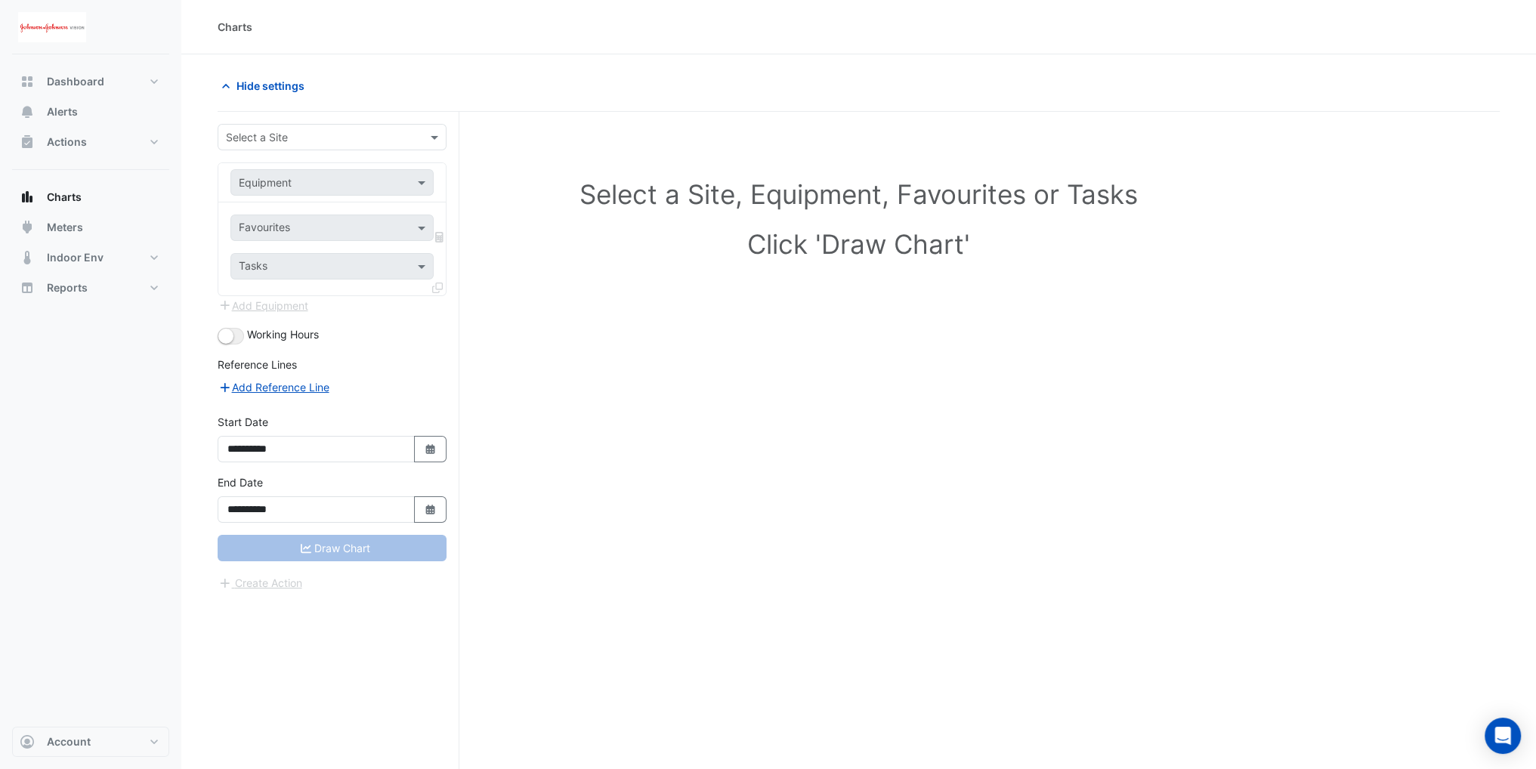
click at [367, 143] on input "text" at bounding box center [317, 138] width 182 height 16
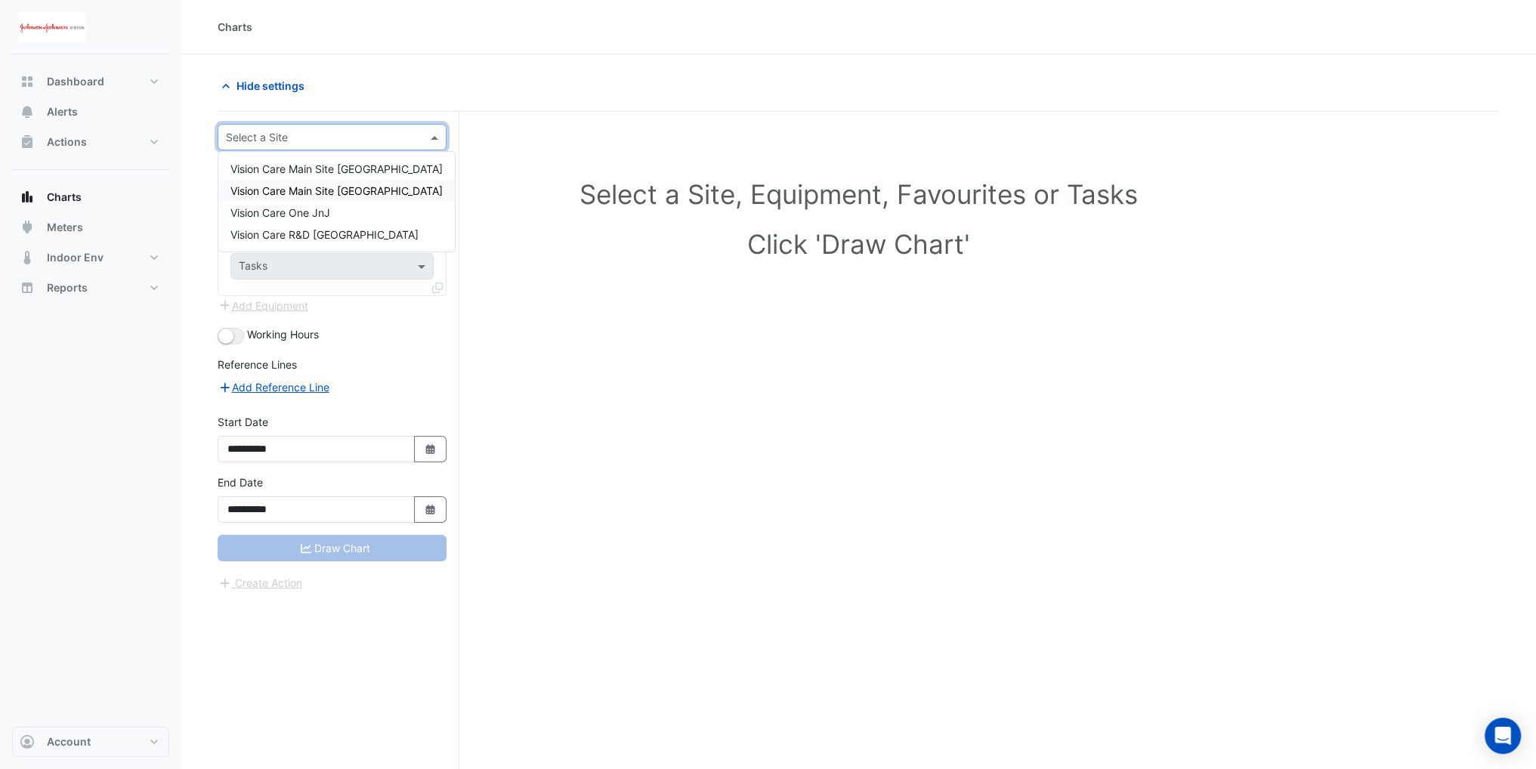
click at [329, 190] on span "Vision Care Main Site [GEOGRAPHIC_DATA]" at bounding box center [336, 190] width 212 height 13
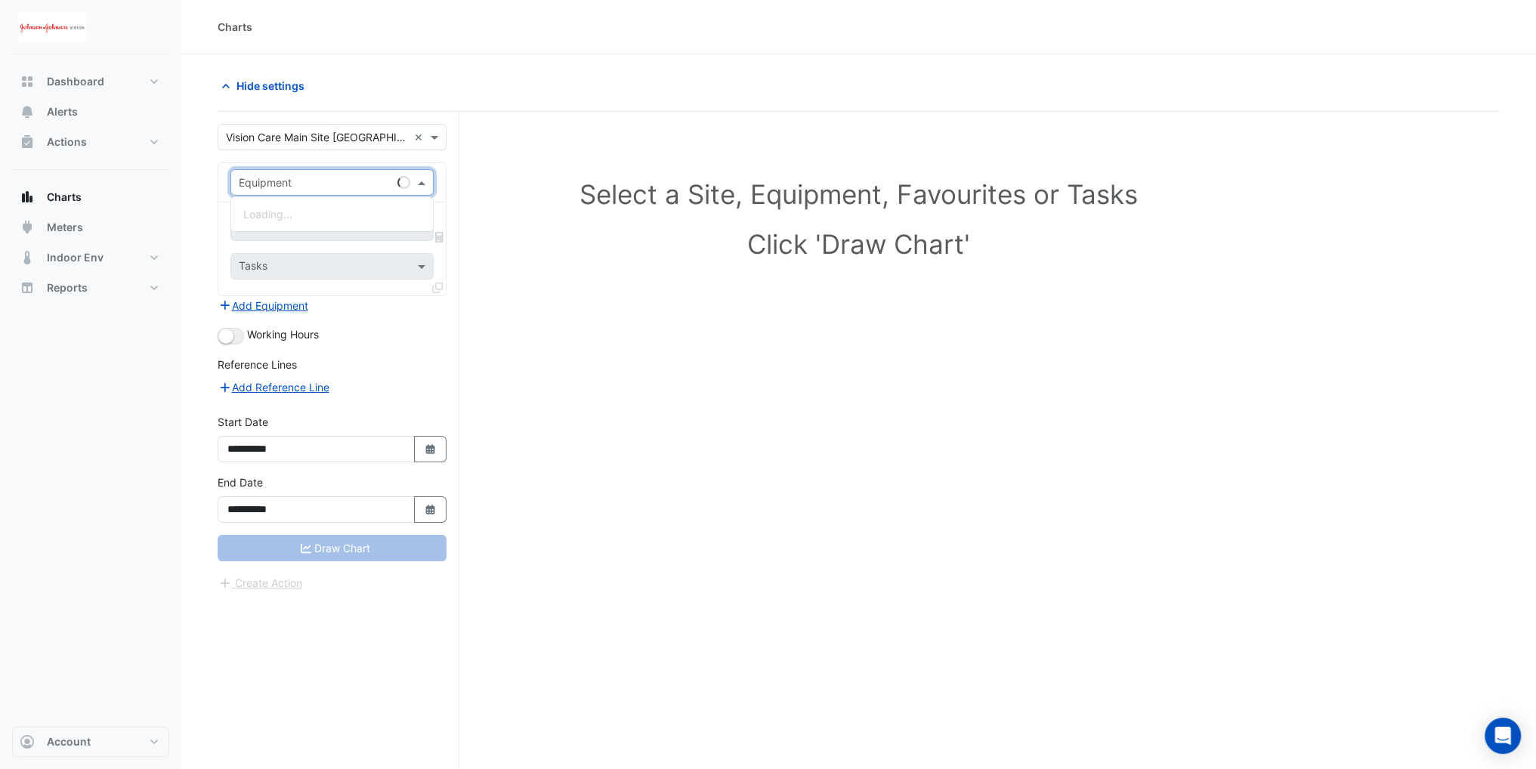
click at [323, 170] on div "Equipment" at bounding box center [331, 182] width 203 height 26
type input "****"
click at [310, 242] on div "AHU_F1M1242905" at bounding box center [332, 236] width 202 height 22
click at [309, 224] on input "text" at bounding box center [315, 229] width 153 height 16
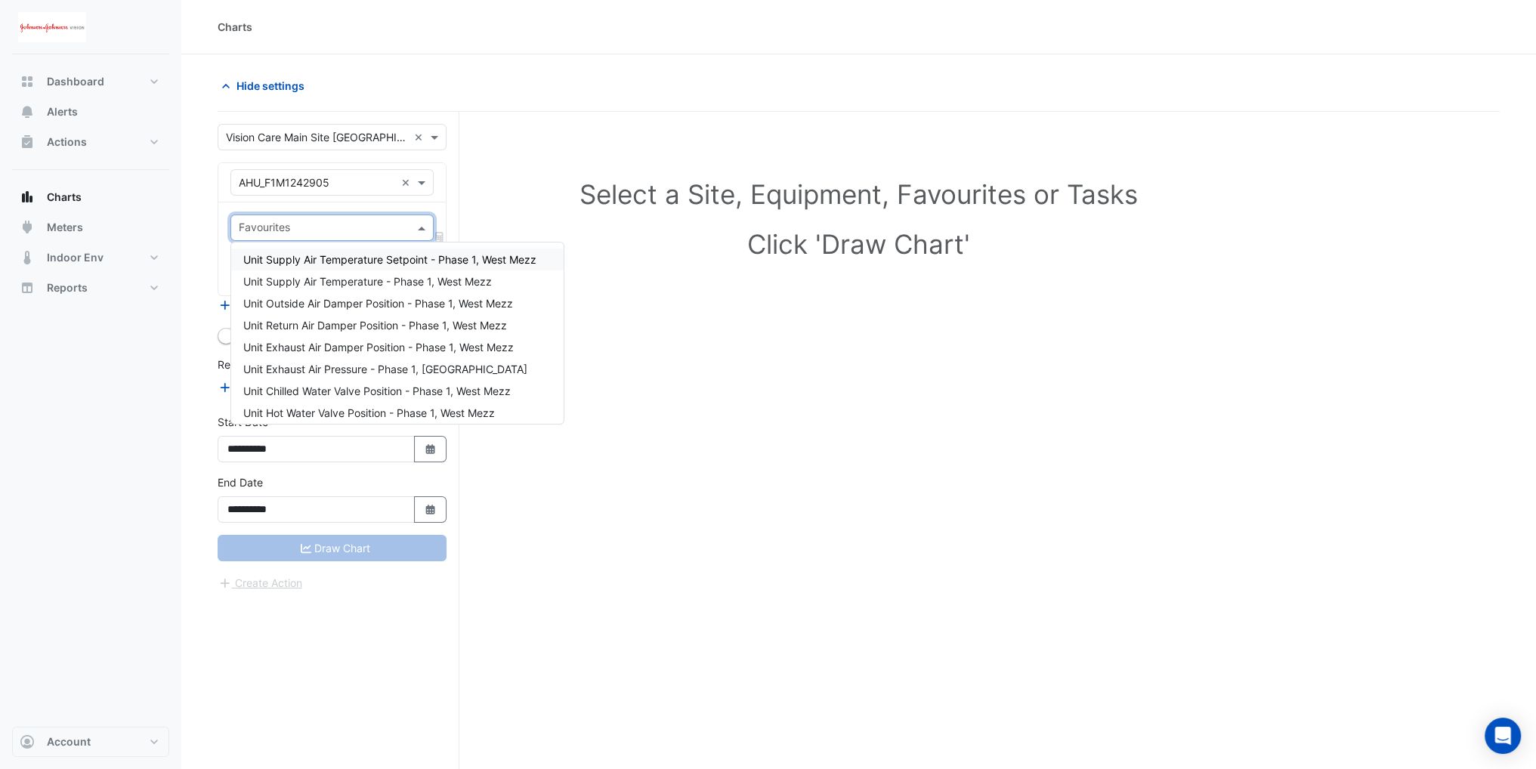
click at [314, 267] on div "Unit Supply Air Temperature Setpoint - Phase 1, West Mezz" at bounding box center [397, 260] width 332 height 22
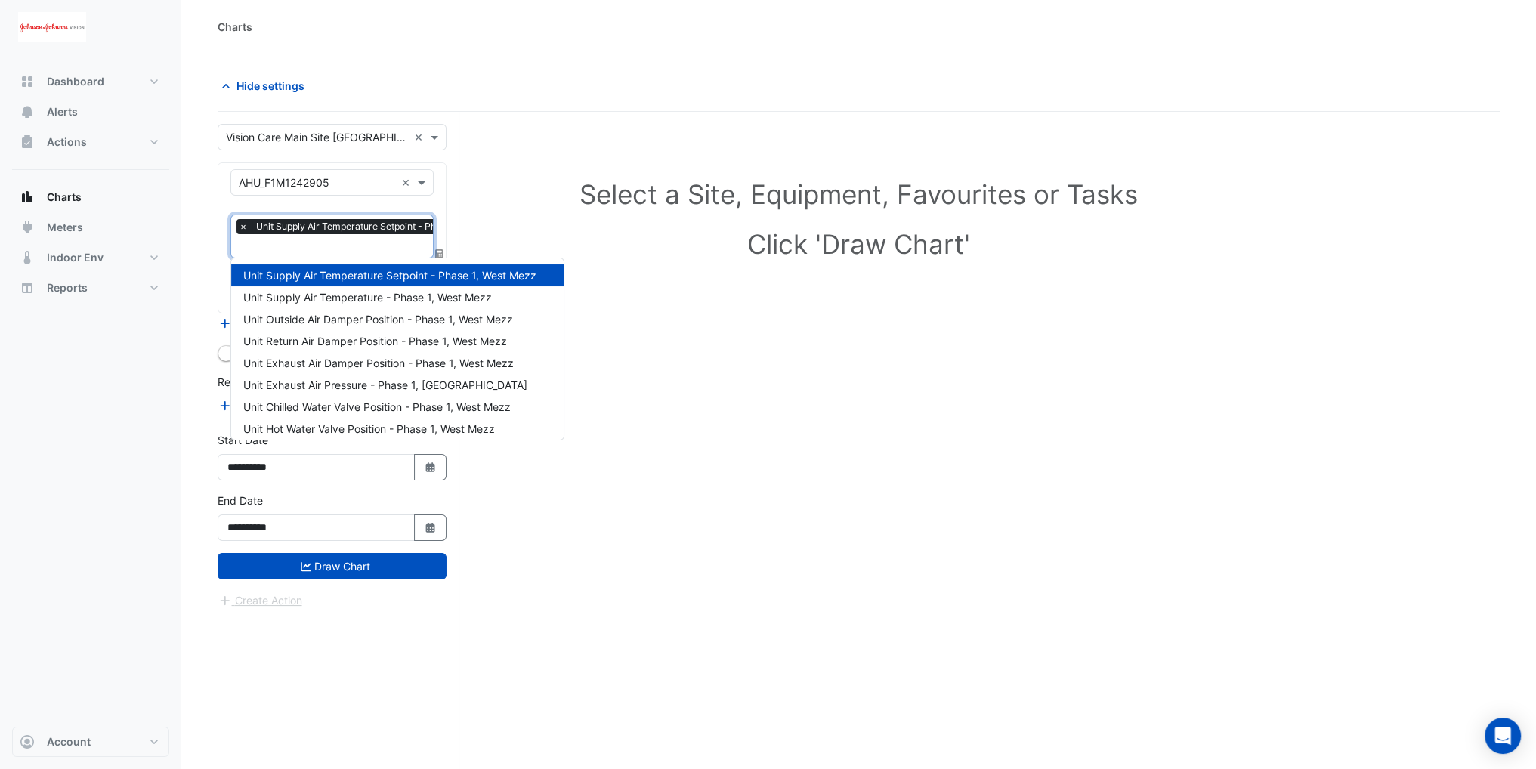
click at [313, 251] on input "text" at bounding box center [378, 247] width 278 height 16
click at [307, 299] on span "Unit Supply Air Temperature - Phase 1, West Mezz" at bounding box center [367, 297] width 249 height 13
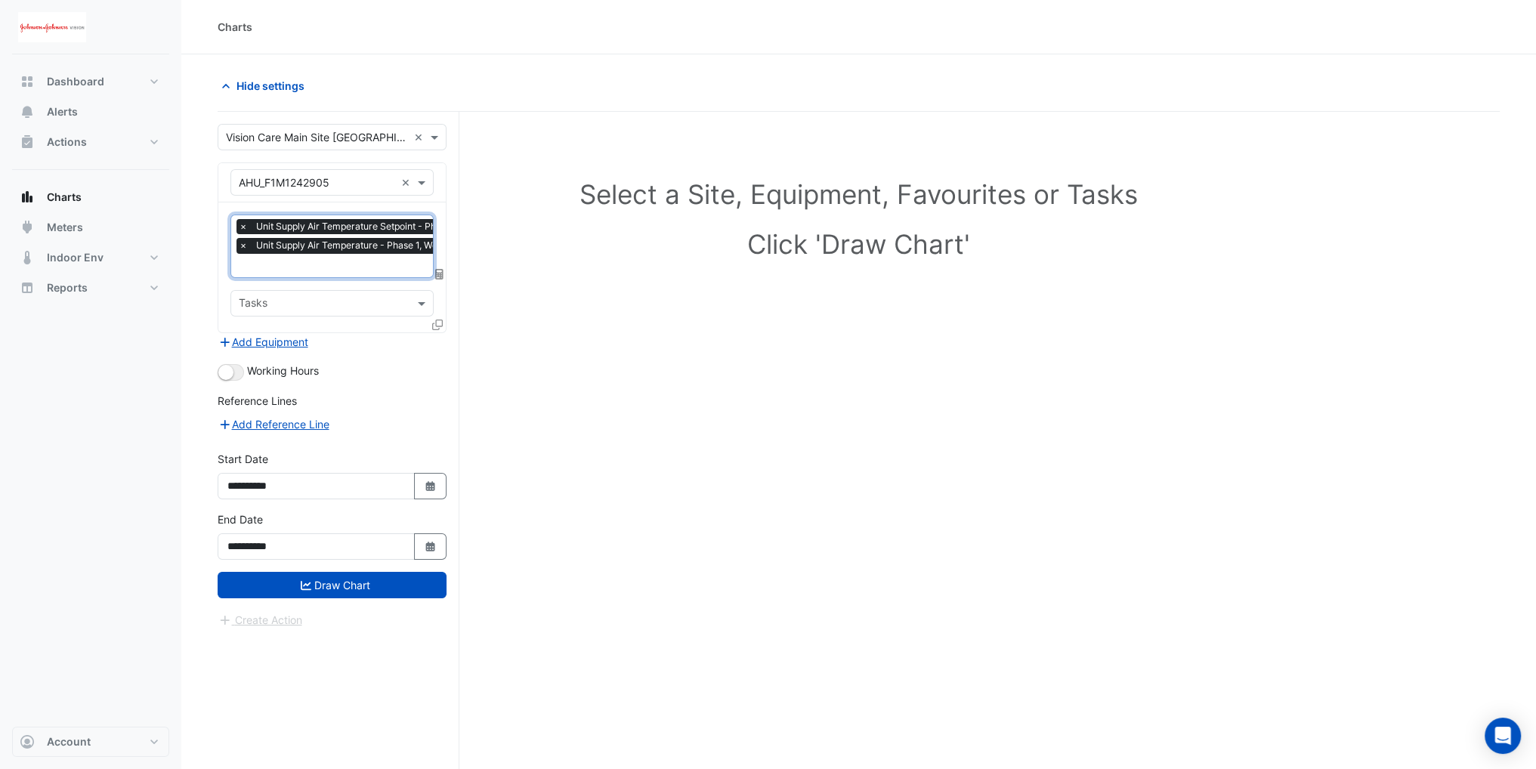
click at [297, 267] on input "text" at bounding box center [378, 267] width 278 height 16
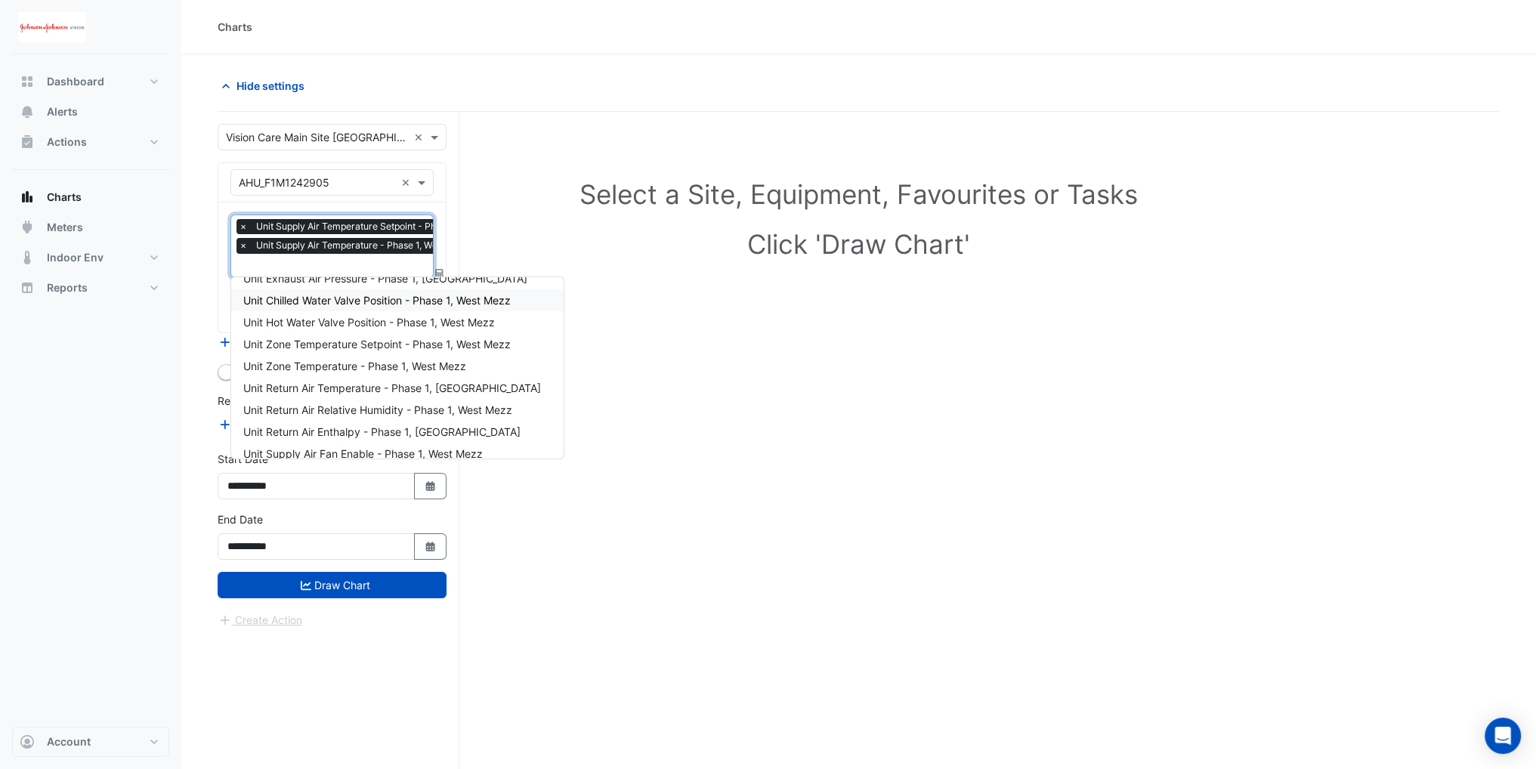
scroll to position [151, 0]
click at [326, 360] on span "Unit Return Air Temperature - Phase 1, West Mezz" at bounding box center [392, 362] width 298 height 13
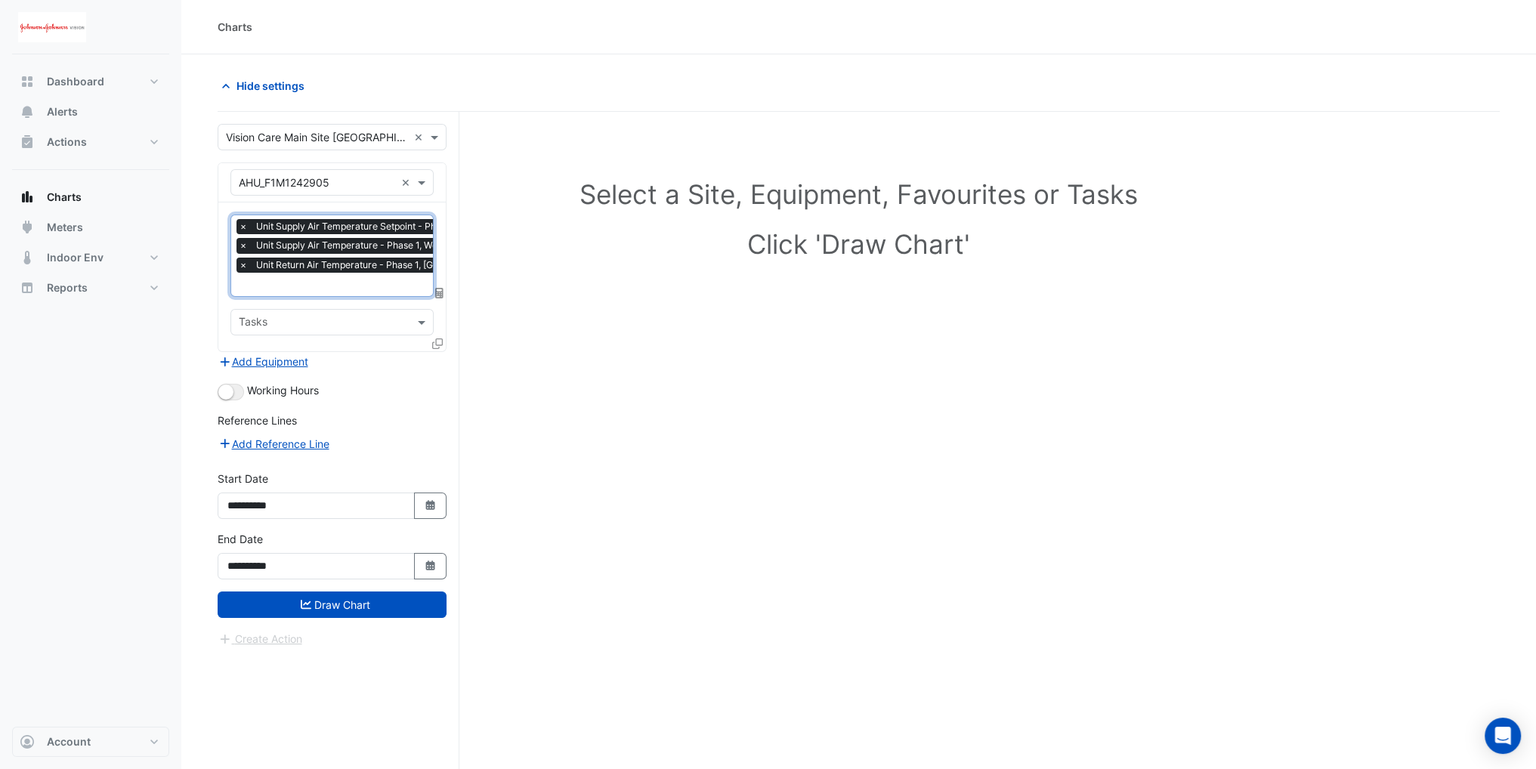
click at [292, 291] on input "text" at bounding box center [382, 286] width 286 height 16
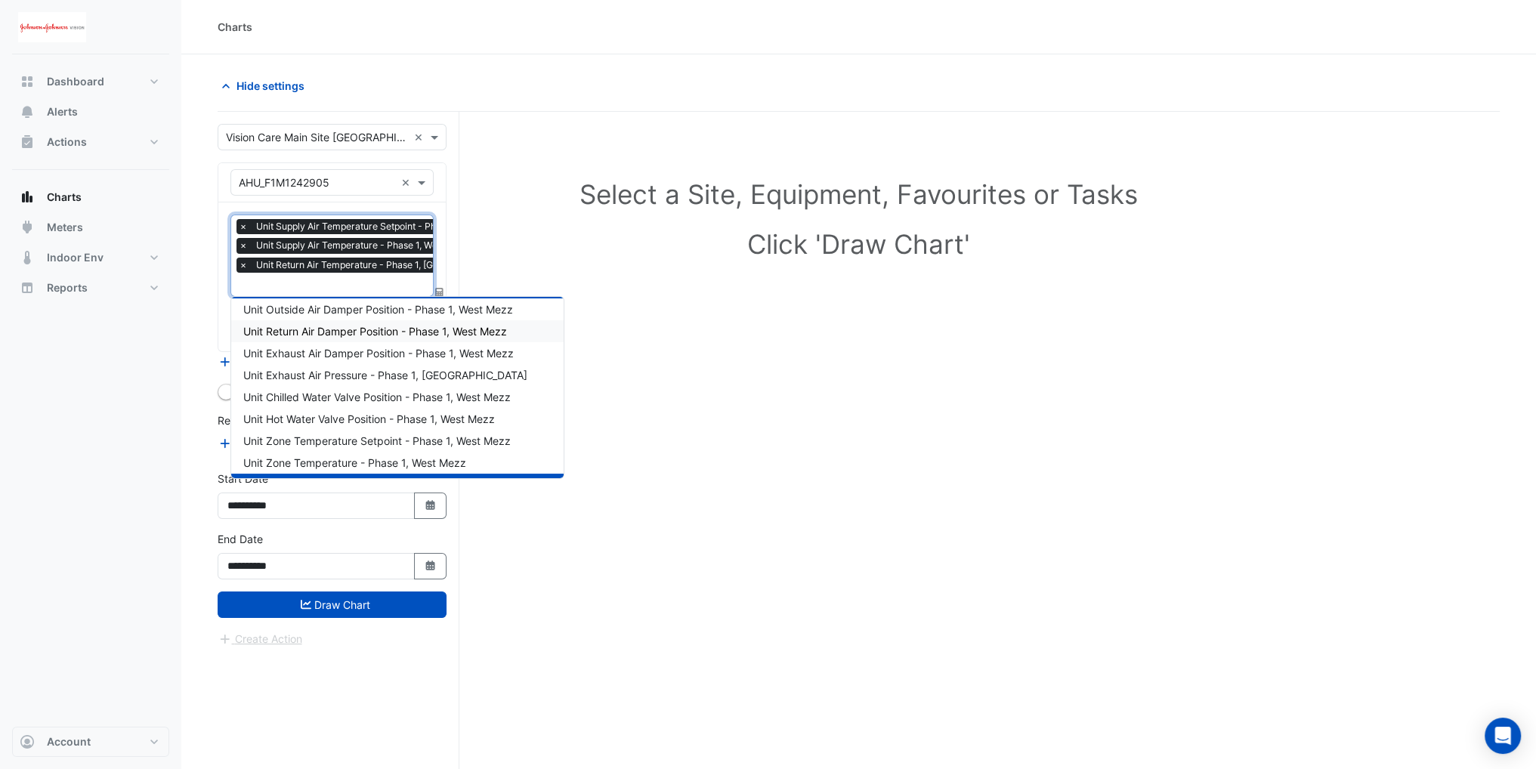
scroll to position [76, 0]
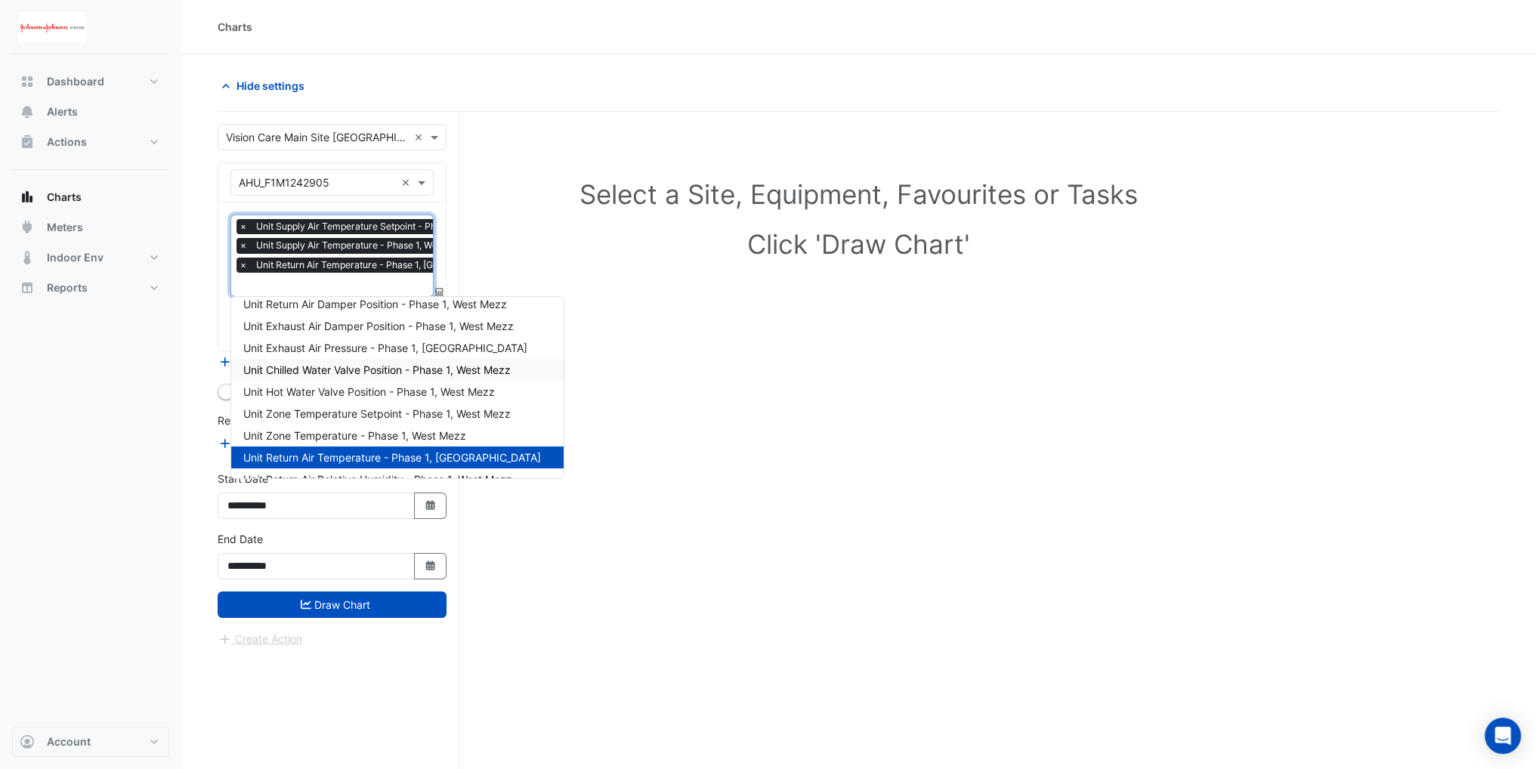
drag, startPoint x: 332, startPoint y: 372, endPoint x: 328, endPoint y: 363, distance: 10.8
click at [332, 373] on span "Unit Chilled Water Valve Position - Phase 1, West Mezz" at bounding box center [376, 369] width 267 height 13
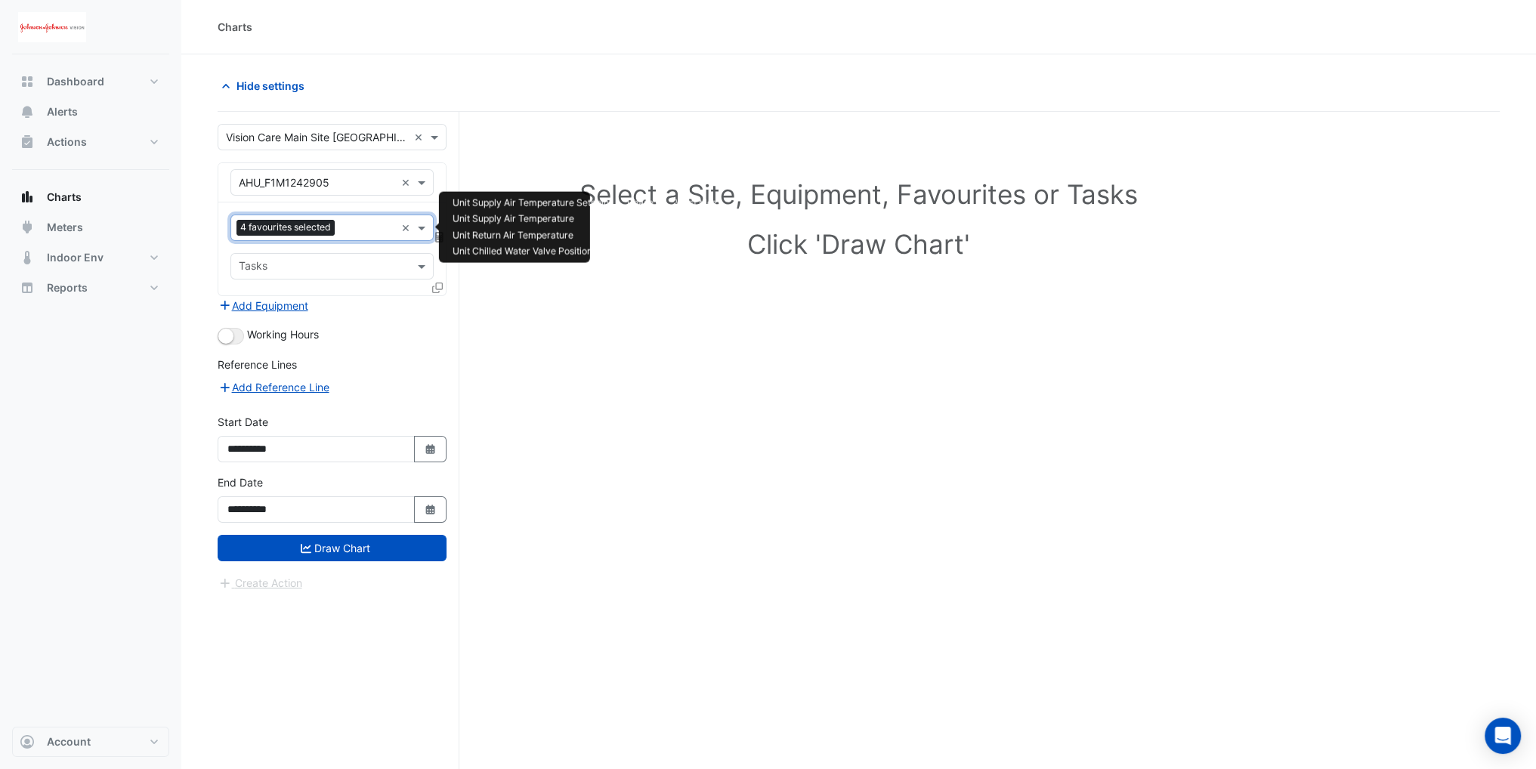
click at [372, 227] on input "text" at bounding box center [368, 229] width 54 height 16
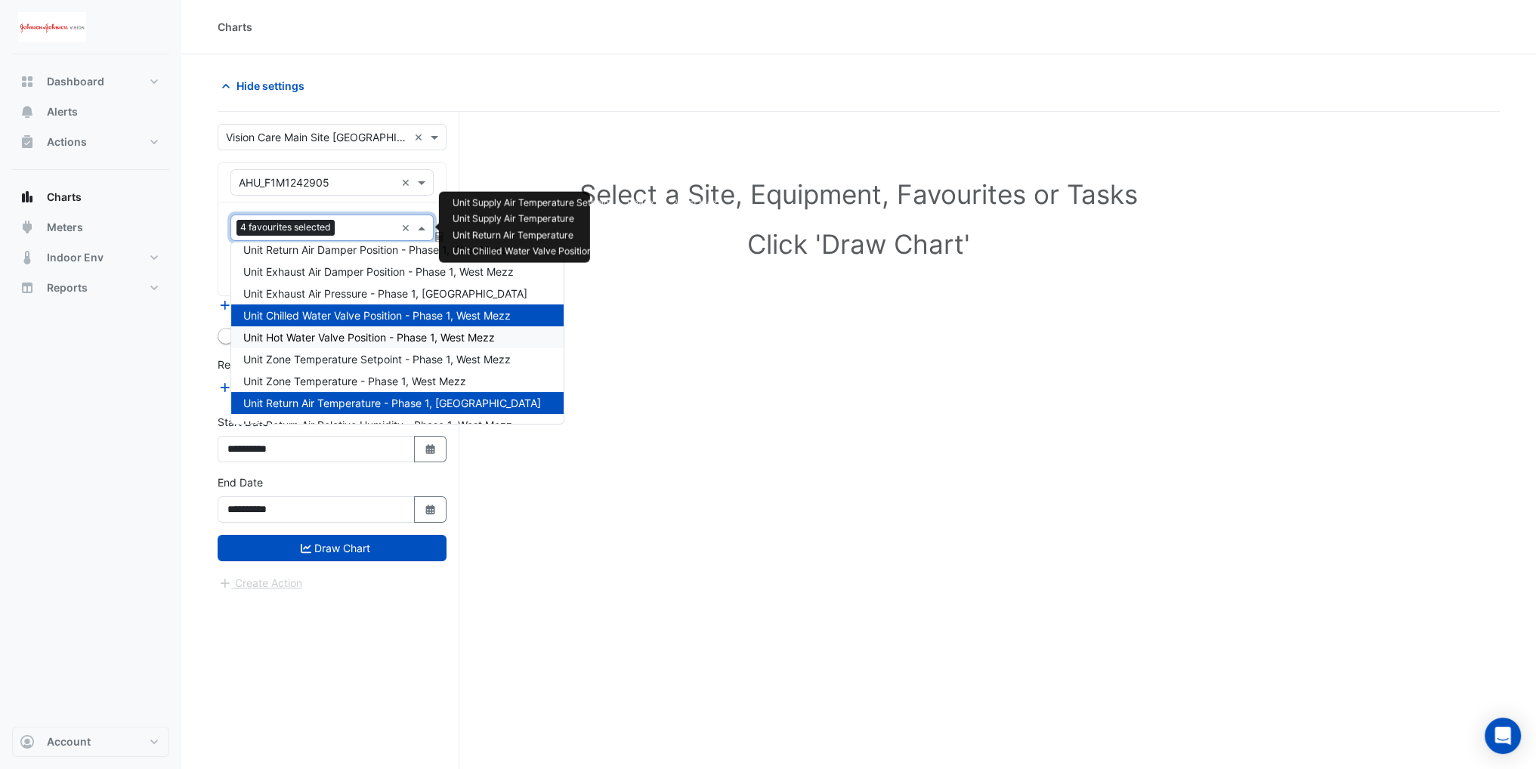
click at [317, 341] on span "Unit Hot Water Valve Position - Phase 1, West Mezz" at bounding box center [369, 337] width 252 height 13
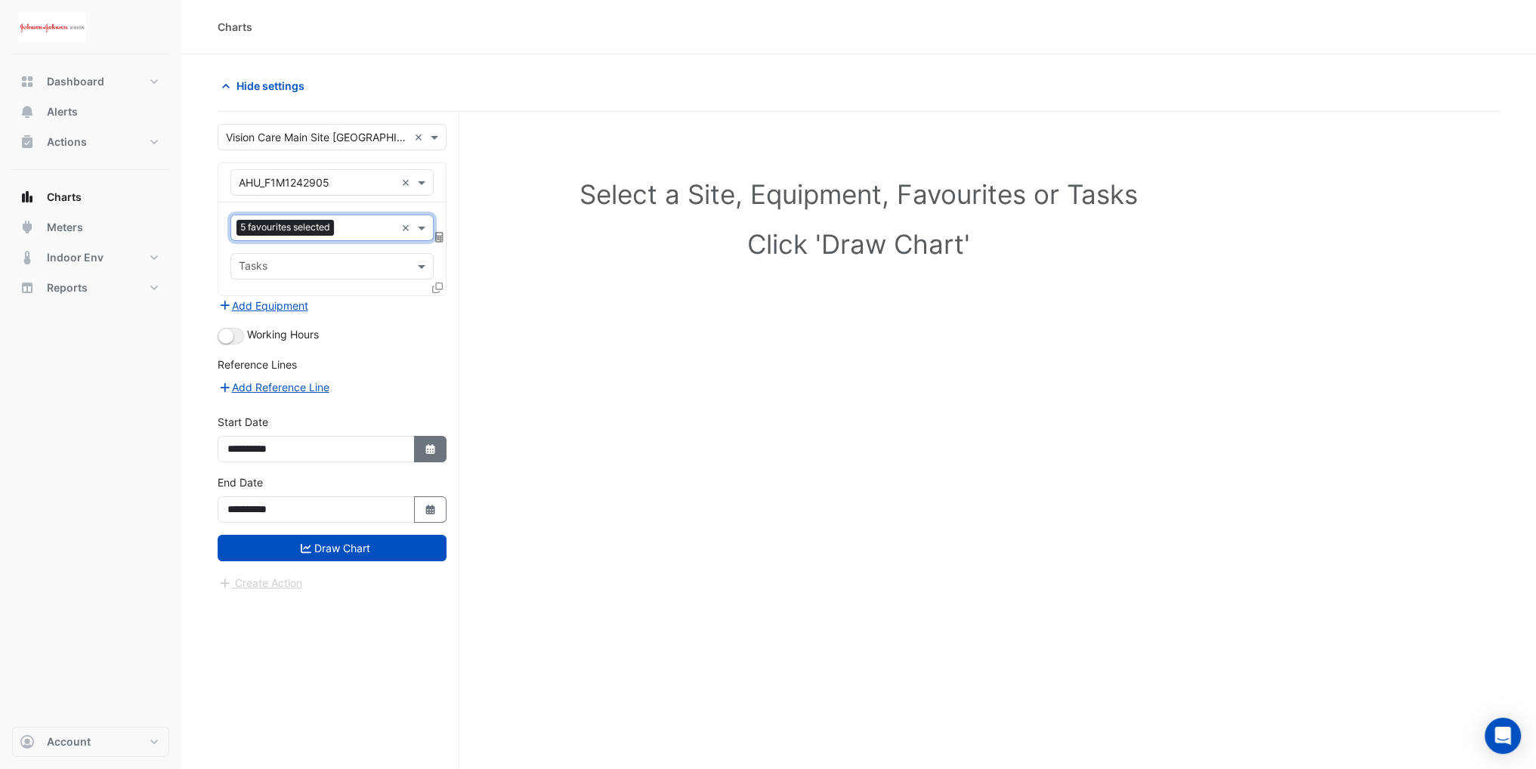
click at [420, 446] on button "Select Date" at bounding box center [430, 449] width 33 height 26
select select "*"
select select "****"
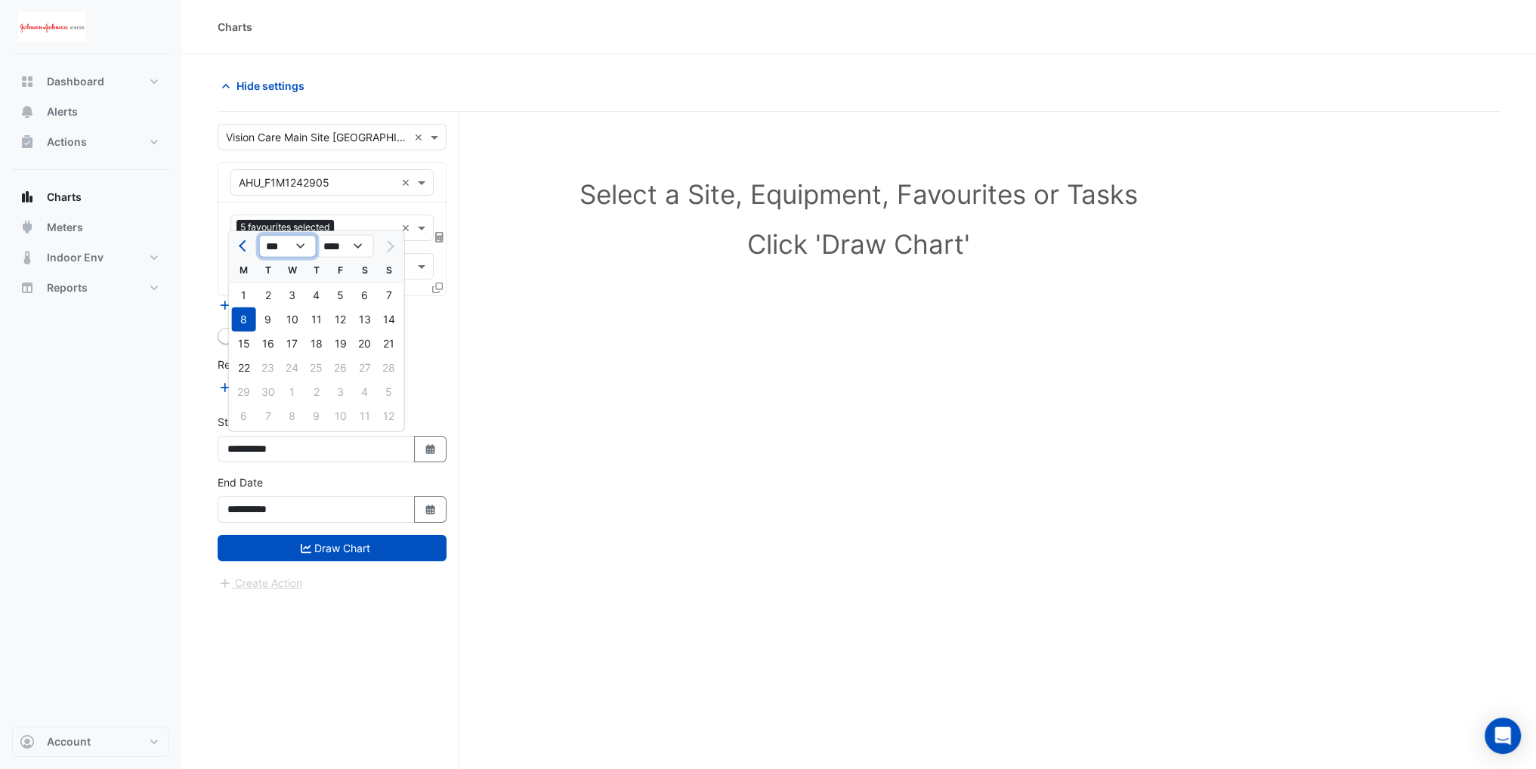
click at [283, 252] on select "*** *** *** *** *** *** *** *** ***" at bounding box center [287, 246] width 57 height 23
select select "*"
click at [259, 235] on select "*** *** *** *** *** *** *** *** ***" at bounding box center [287, 246] width 57 height 23
click at [381, 297] on div "1" at bounding box center [389, 295] width 24 height 24
type input "**********"
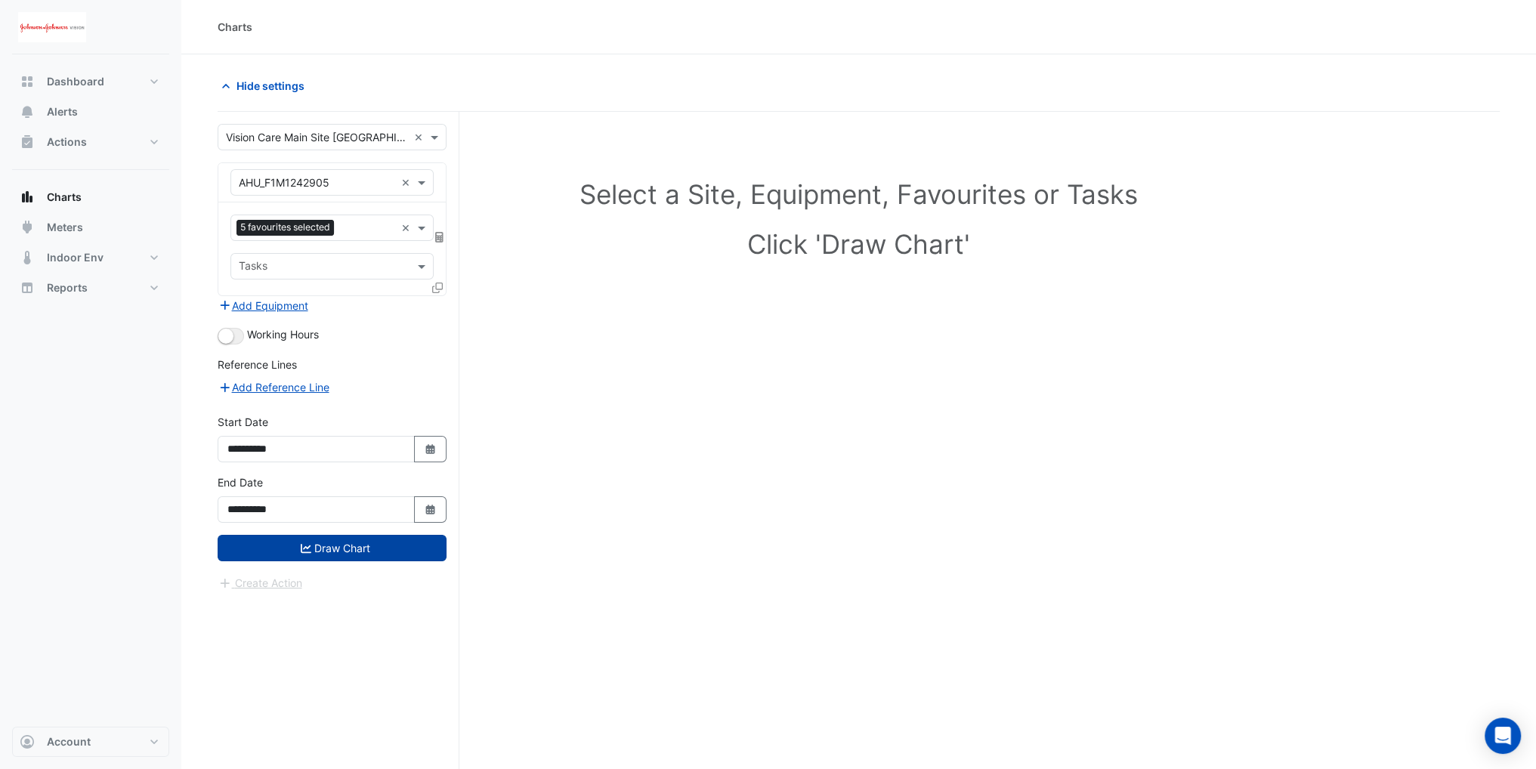
click at [357, 542] on button "Draw Chart" at bounding box center [332, 548] width 229 height 26
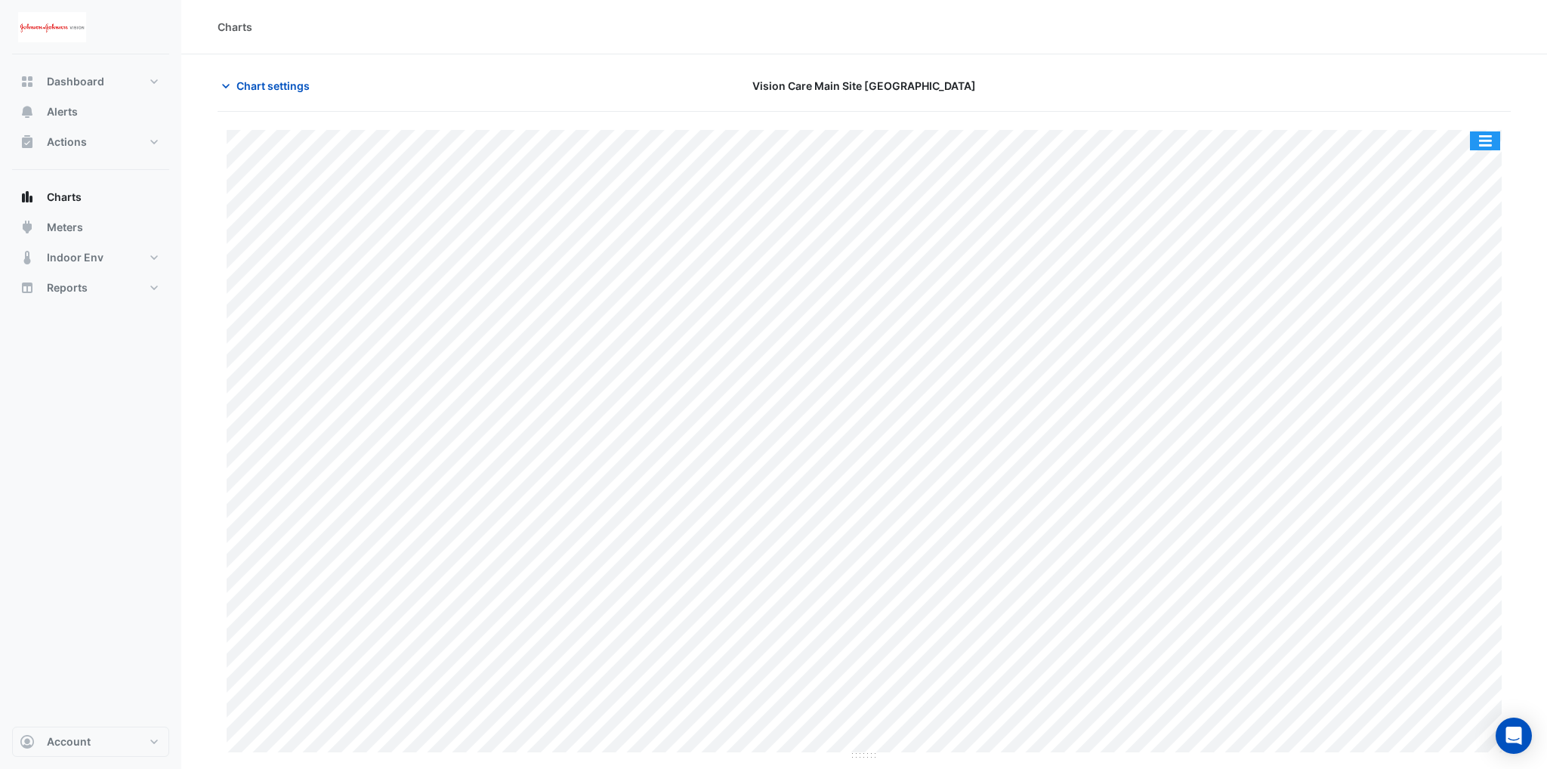
click at [1490, 142] on button "button" at bounding box center [1485, 140] width 30 height 19
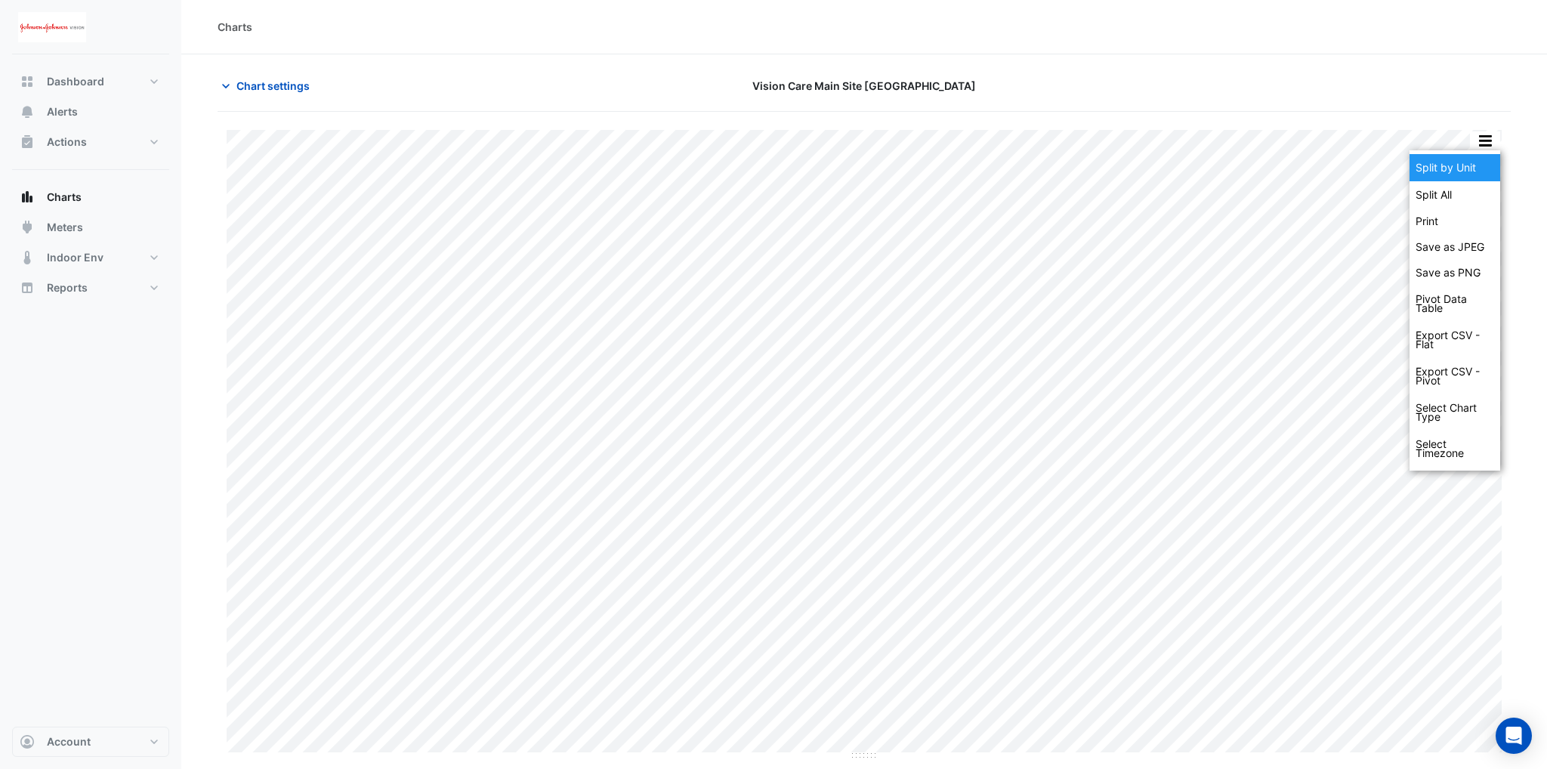
click at [1473, 167] on div "Split by Unit" at bounding box center [1455, 167] width 91 height 27
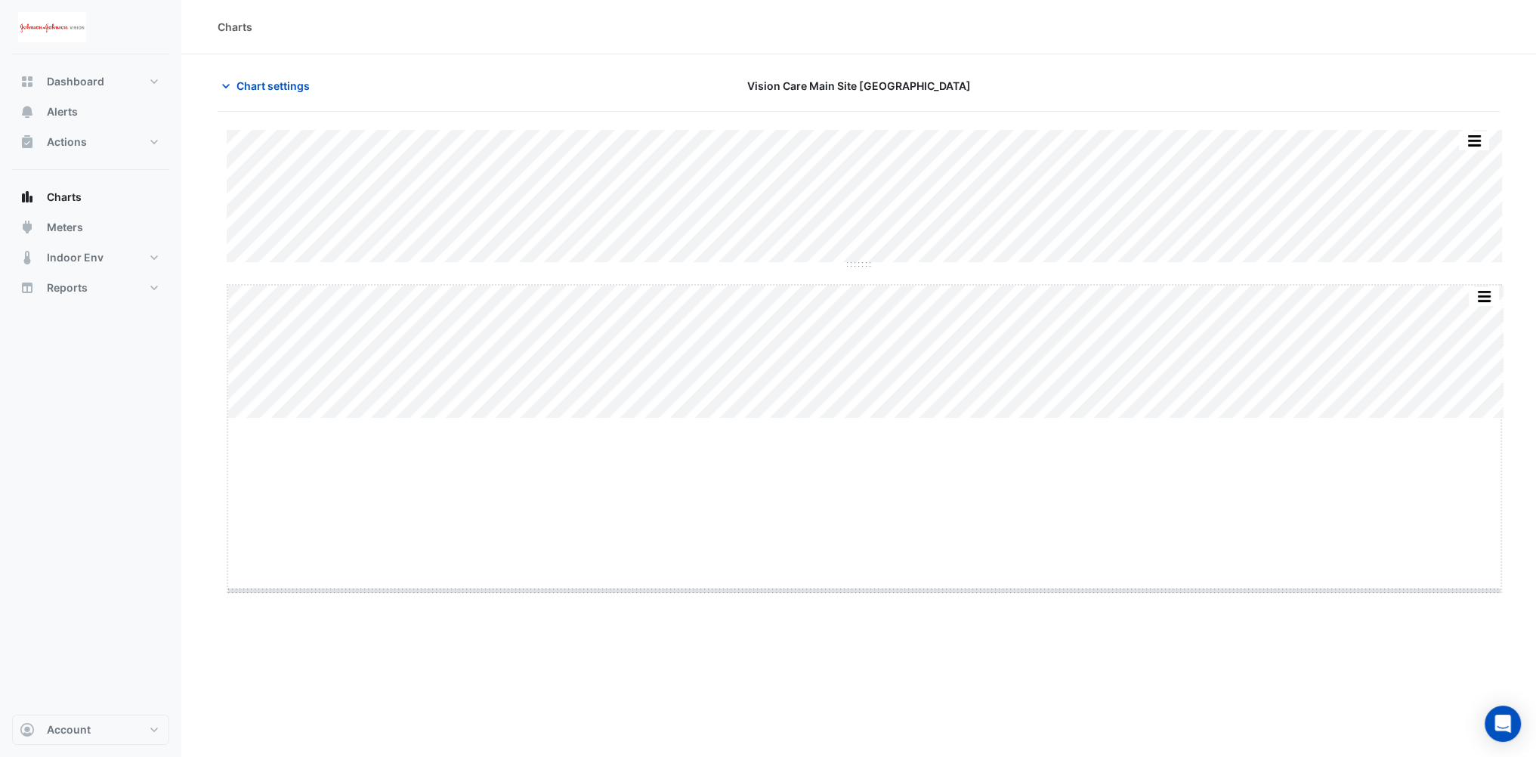
drag, startPoint x: 864, startPoint y: 418, endPoint x: 859, endPoint y: 640, distance: 221.4
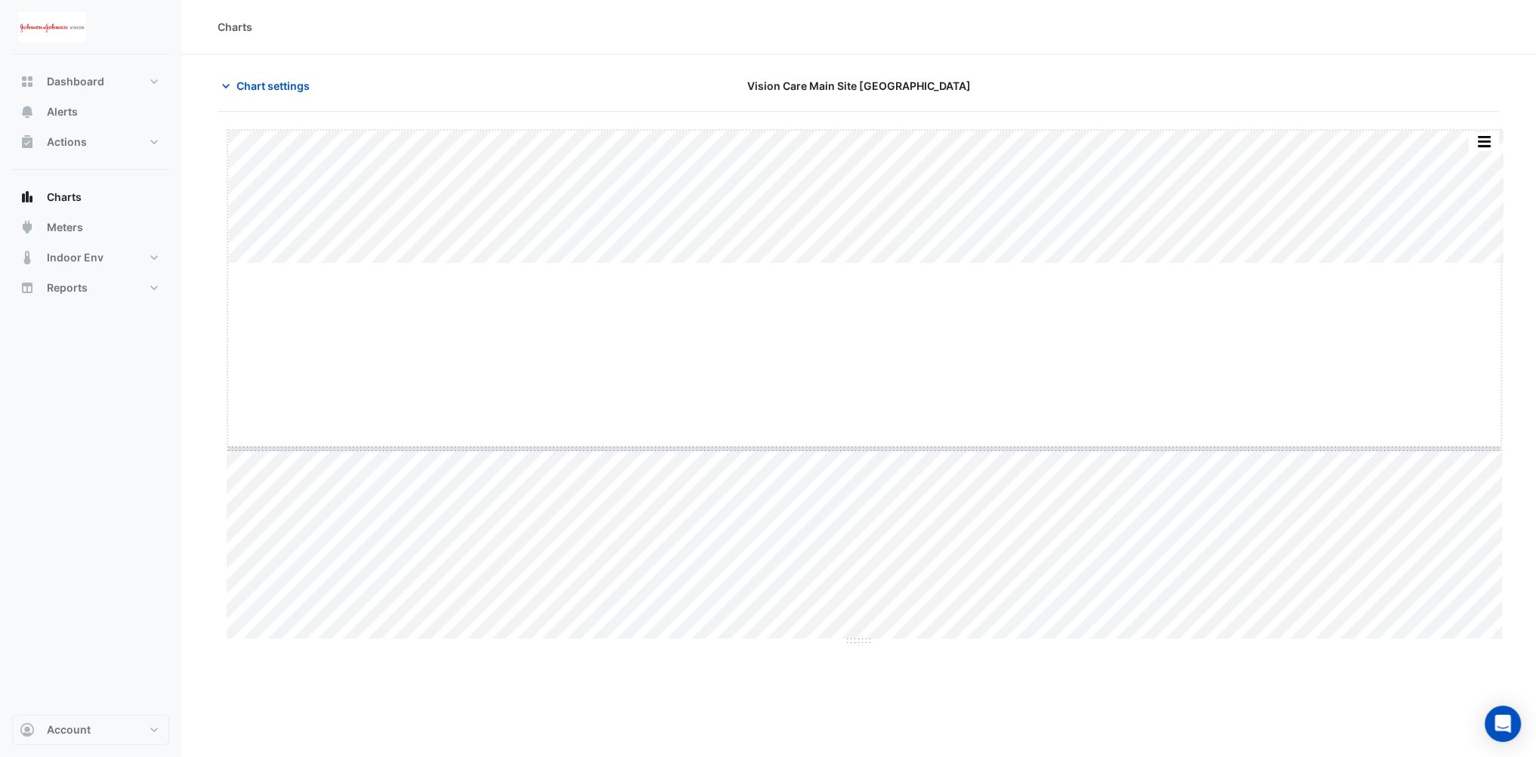
drag, startPoint x: 858, startPoint y: 263, endPoint x: 873, endPoint y: 445, distance: 182.7
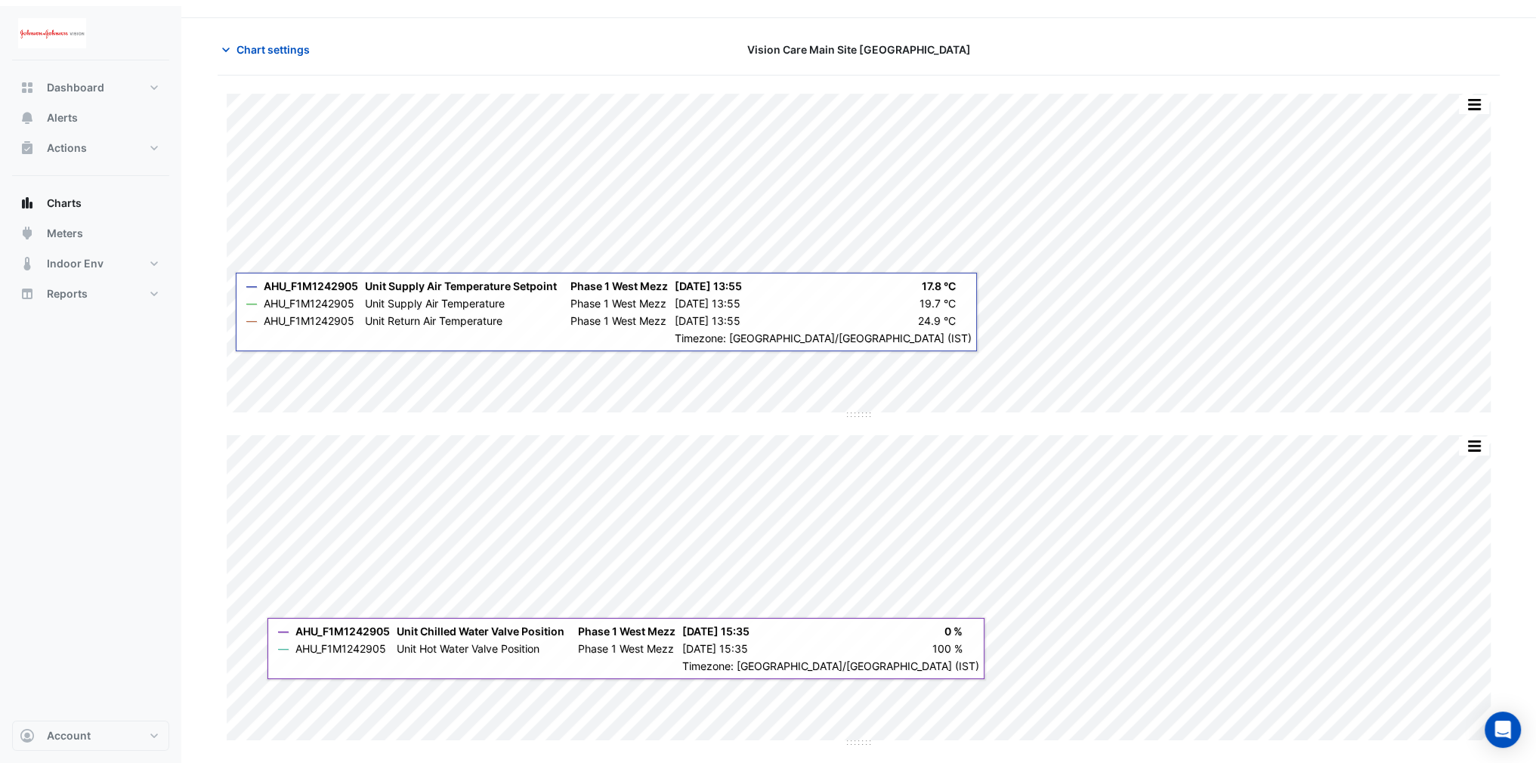
scroll to position [30, 0]
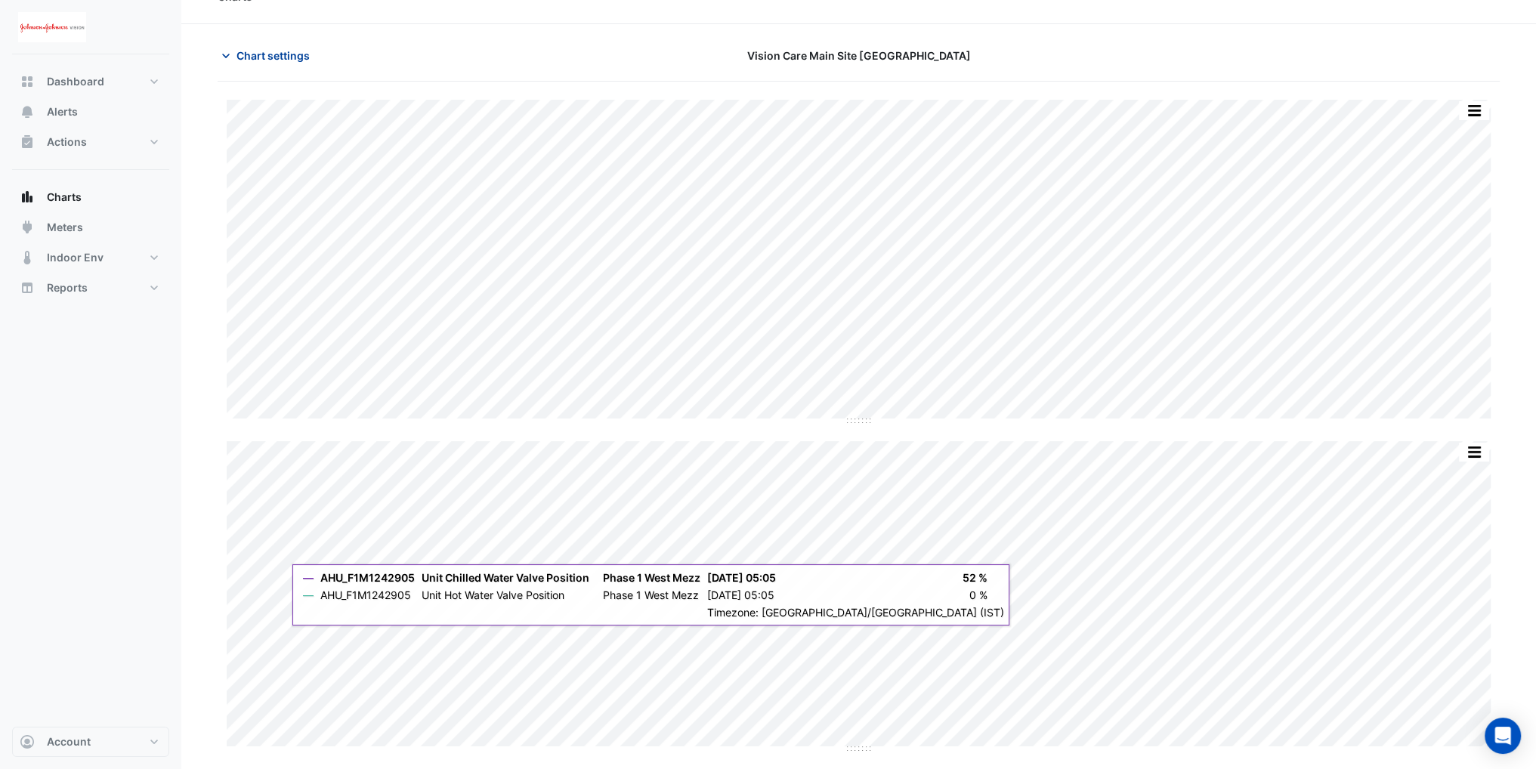
click at [227, 58] on icon "button" at bounding box center [225, 55] width 15 height 15
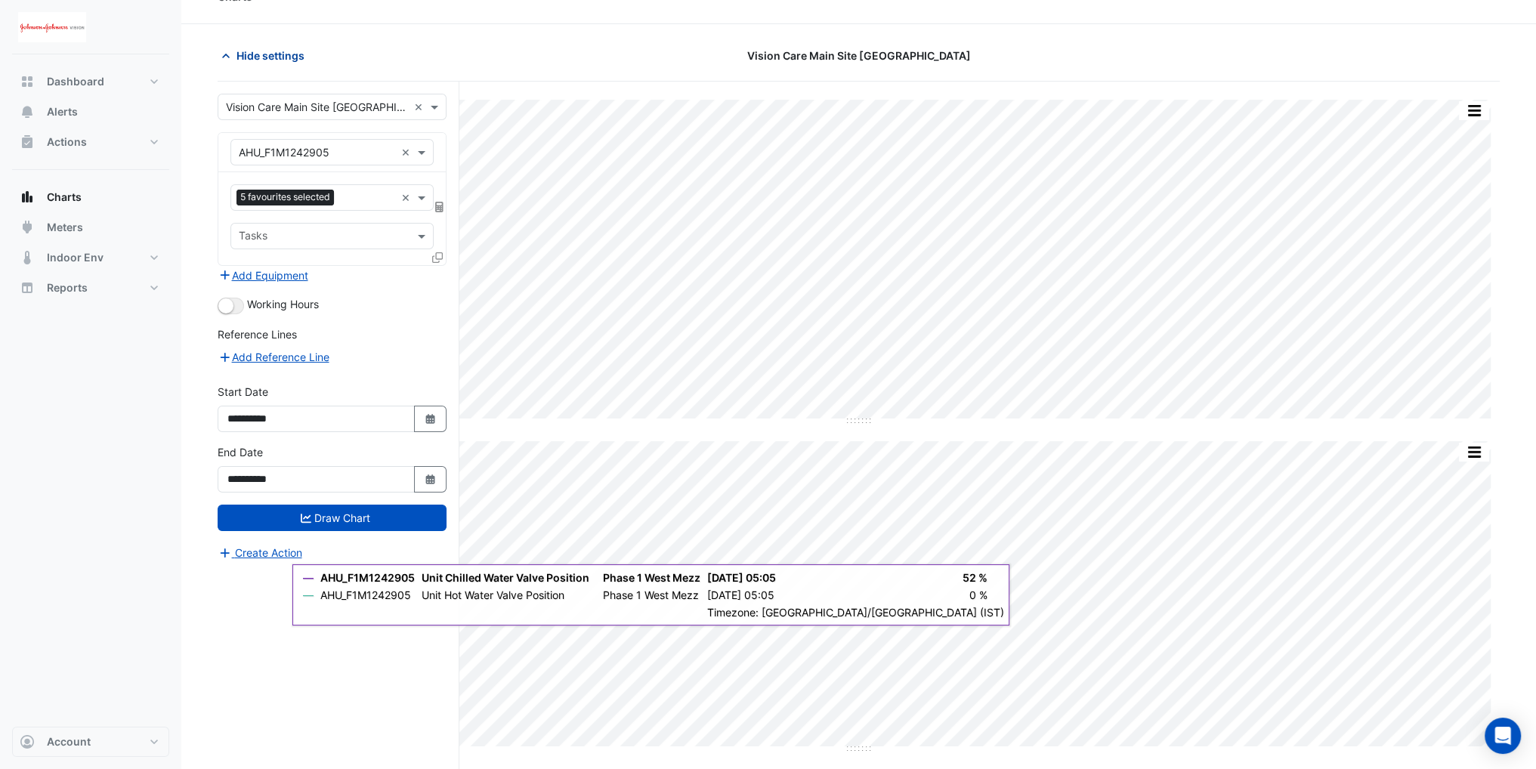
click at [227, 58] on icon "button" at bounding box center [225, 55] width 15 height 15
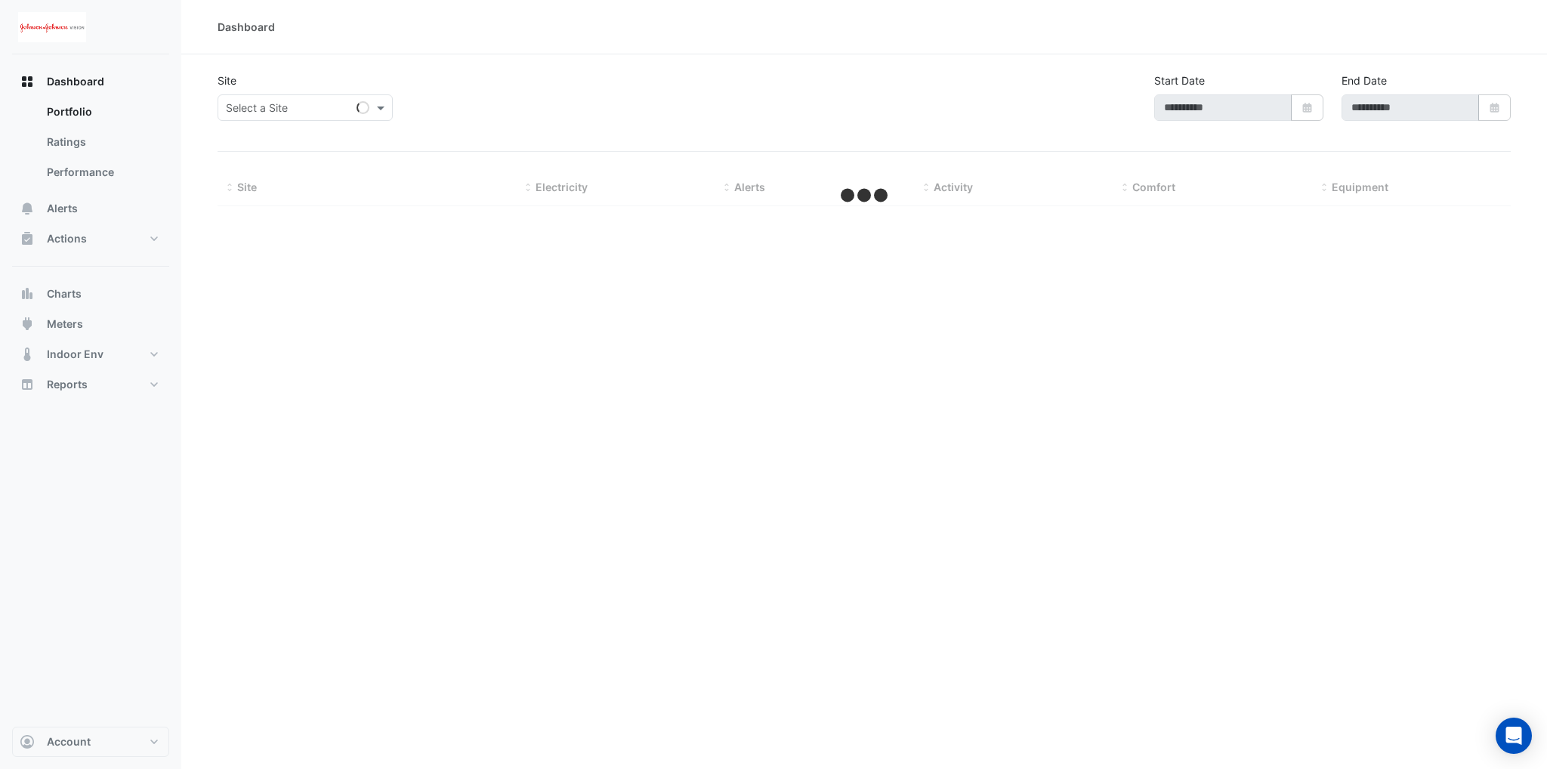
type input "**********"
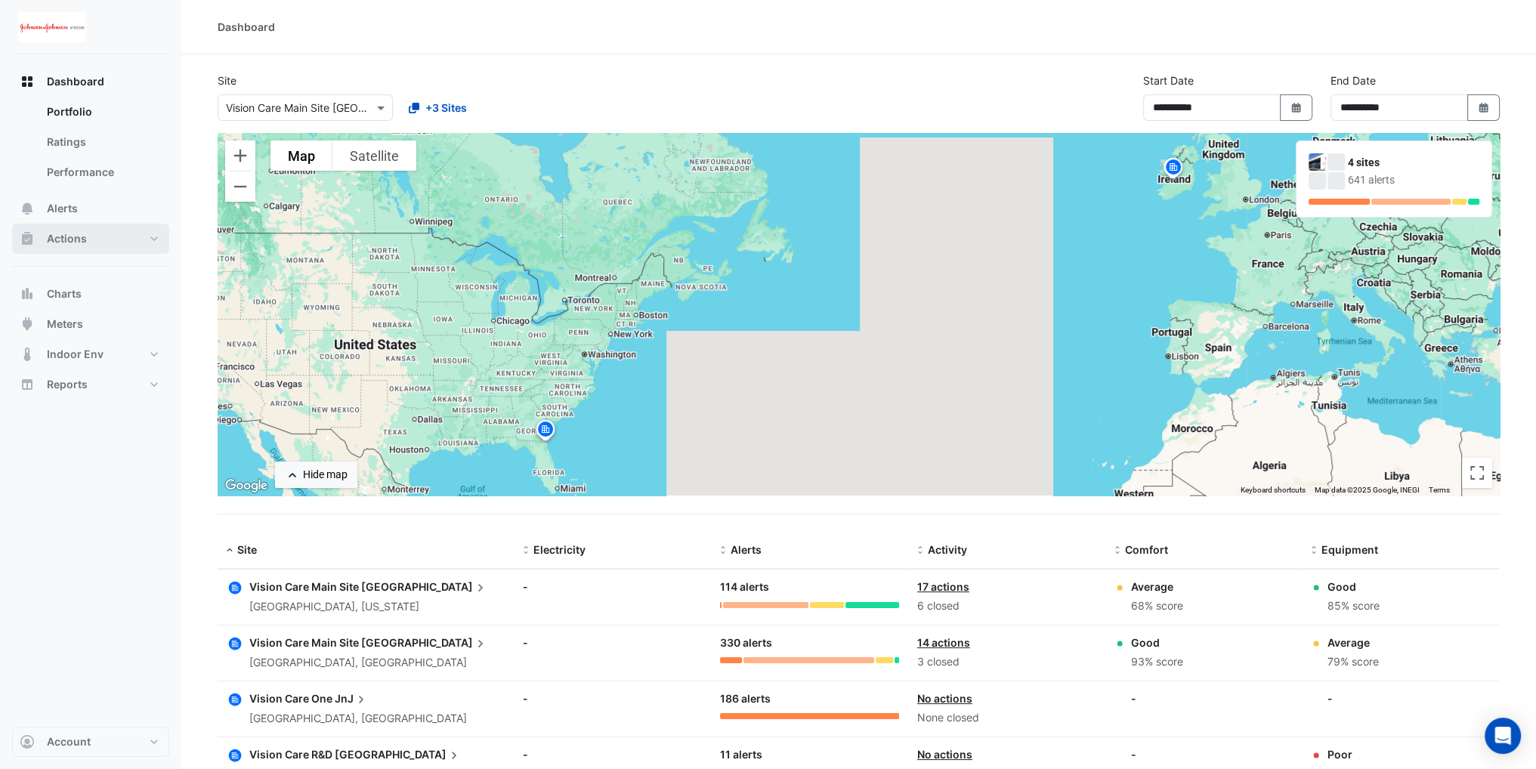
click at [104, 238] on button "Actions" at bounding box center [90, 239] width 157 height 30
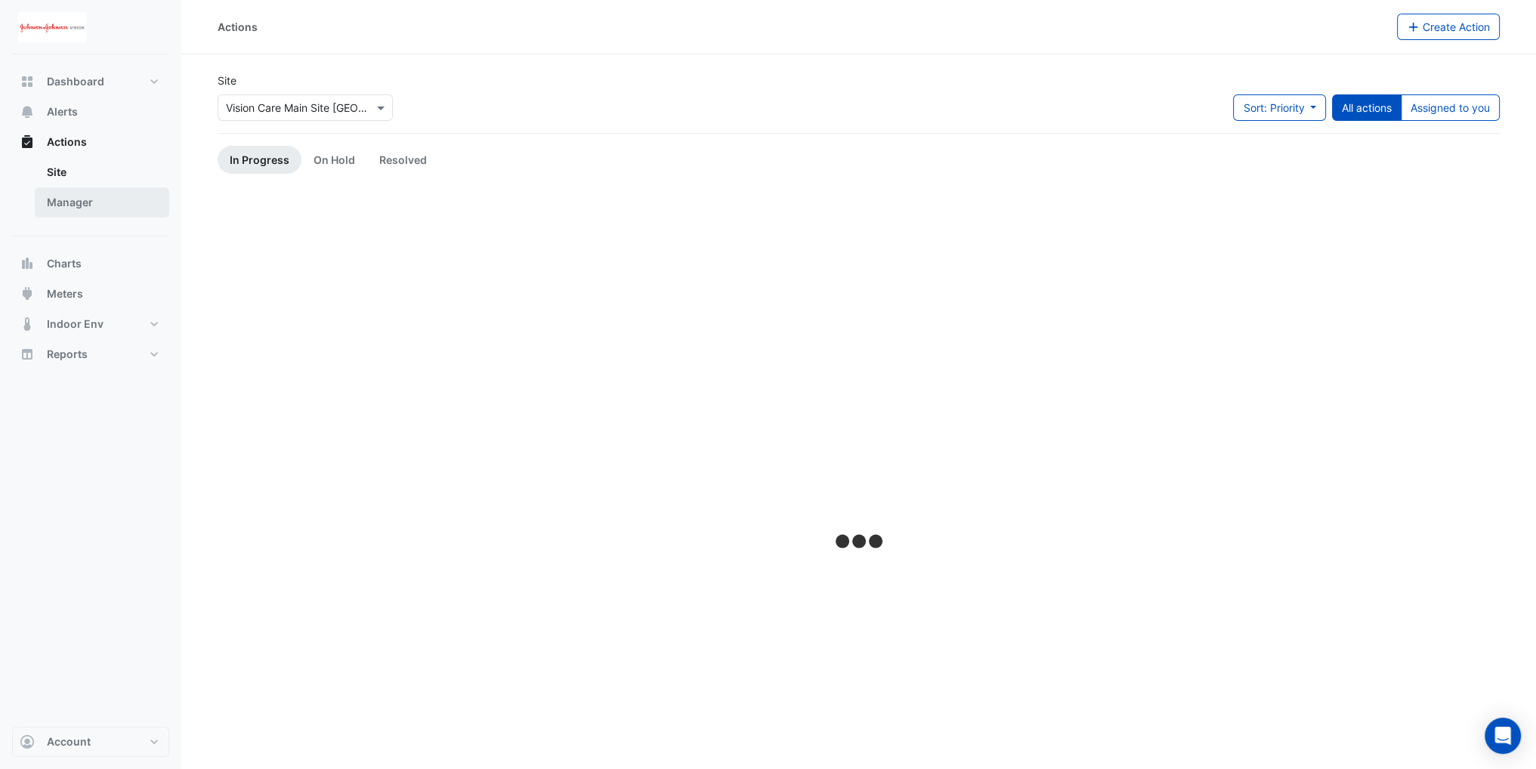
click at [92, 202] on link "Manager" at bounding box center [102, 202] width 134 height 30
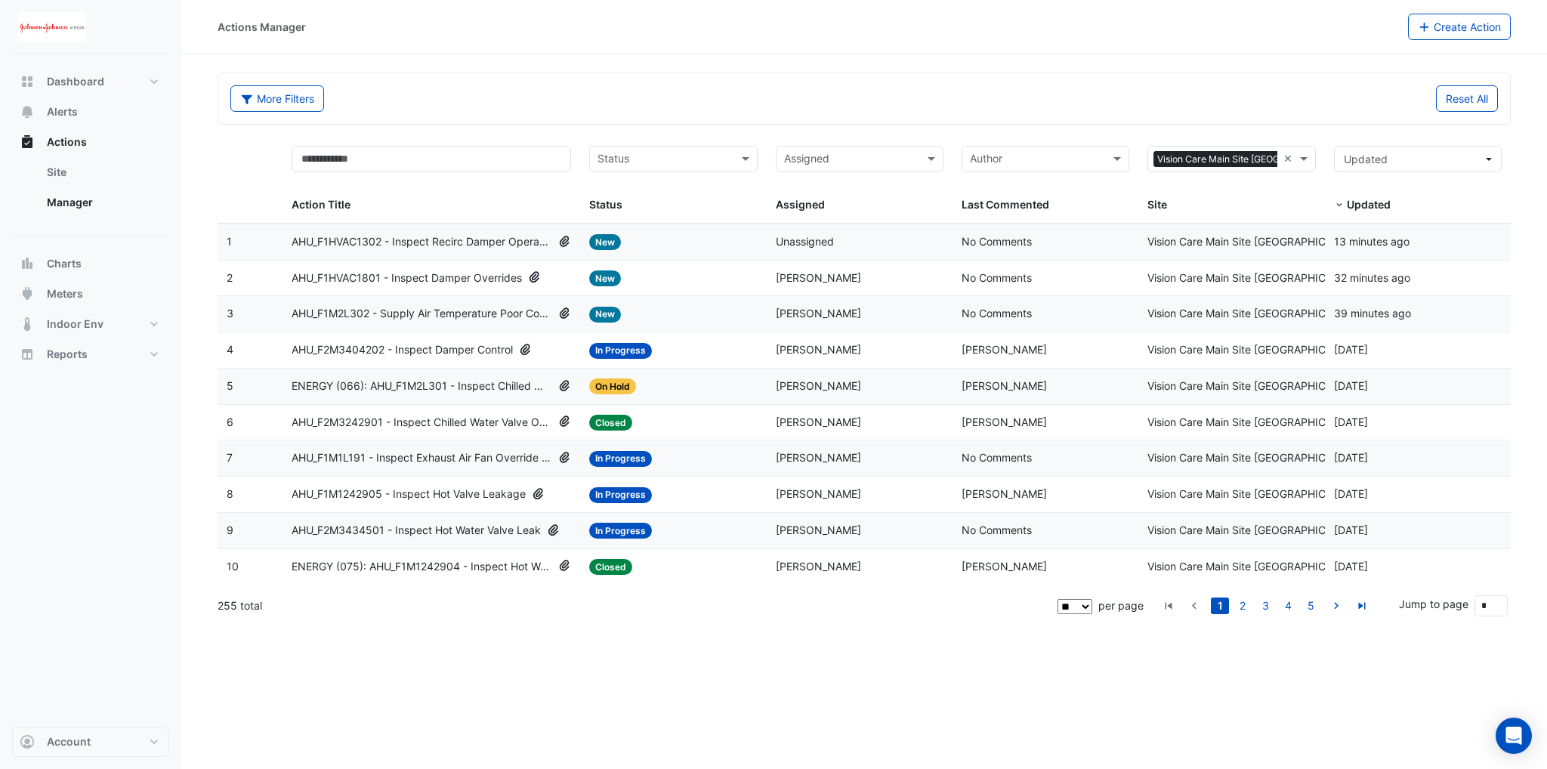
click at [412, 246] on span "AHU_F1HVAC1302 - Inspect Recirc Damper Operation" at bounding box center [422, 241] width 261 height 17
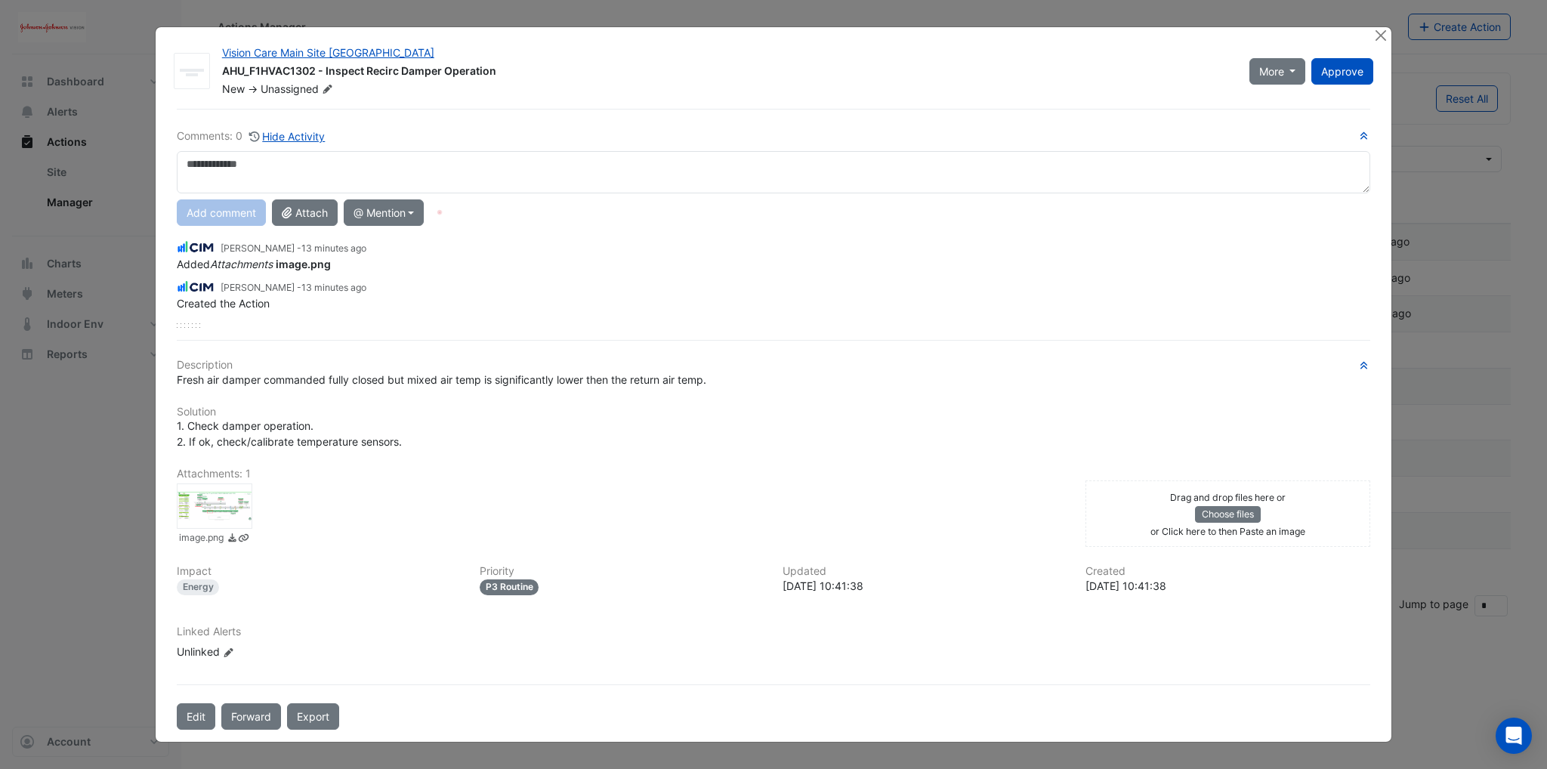
click at [202, 494] on div at bounding box center [215, 505] width 76 height 45
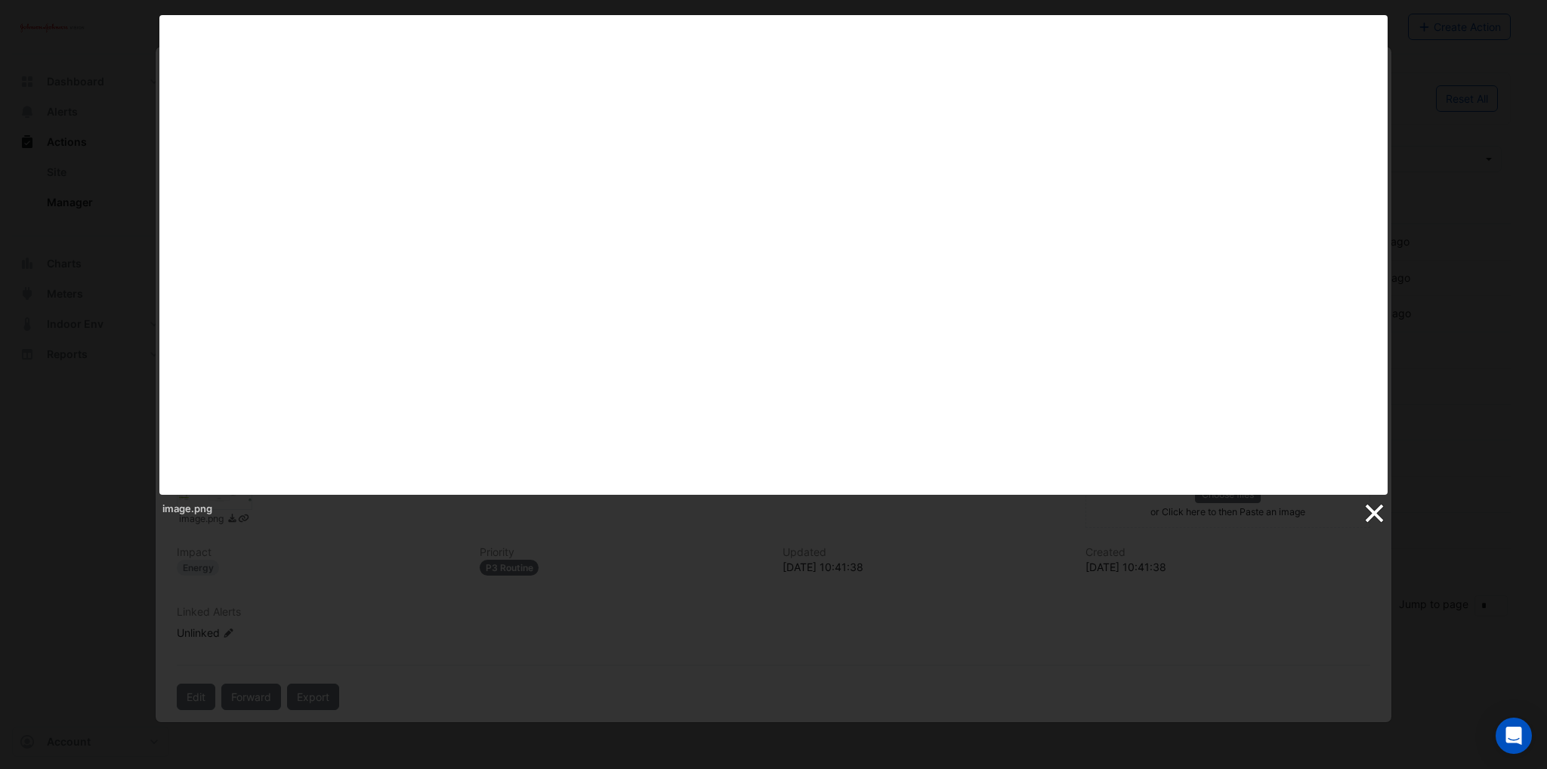
click at [1365, 518] on link at bounding box center [1373, 513] width 23 height 23
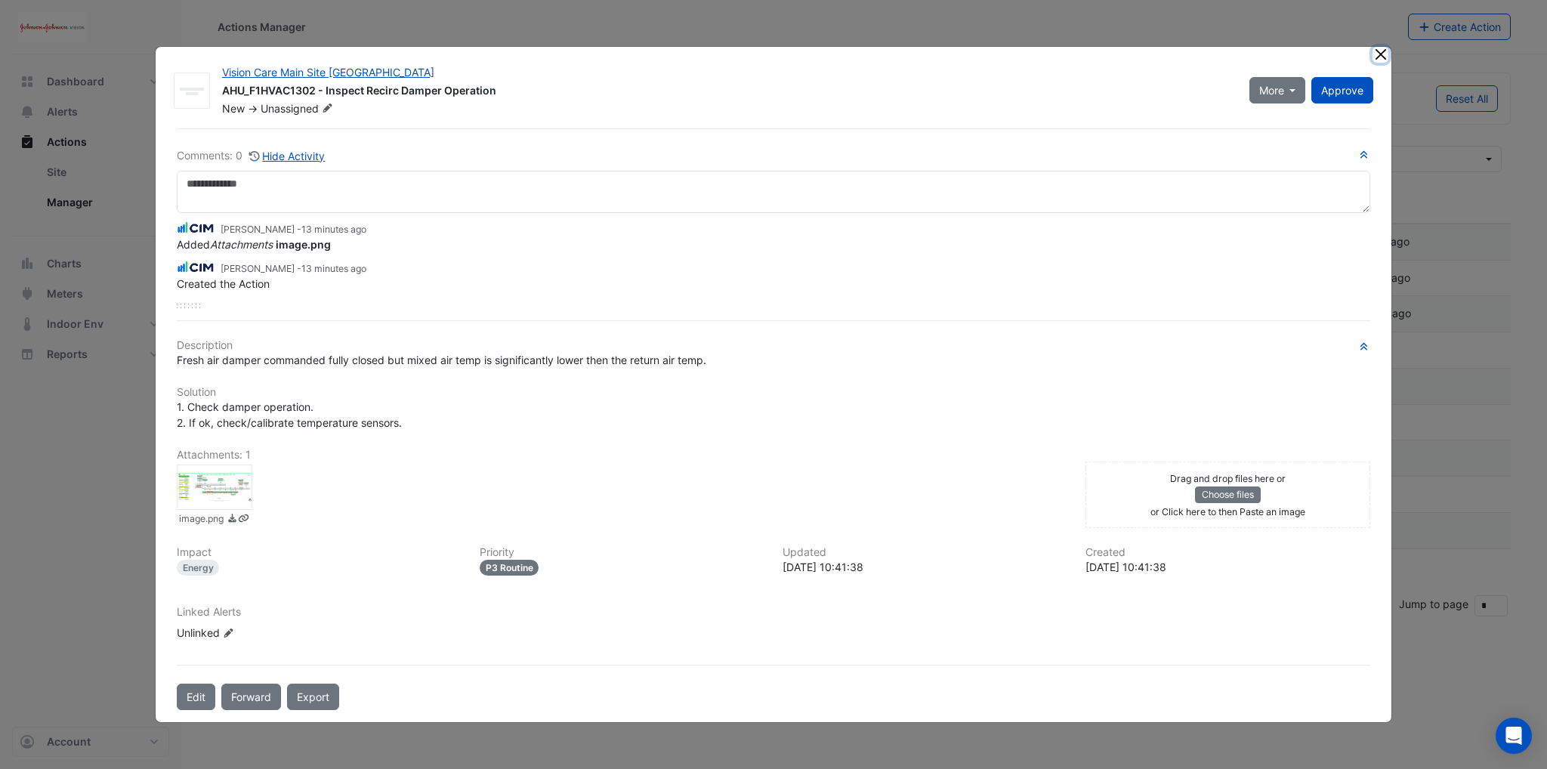
click at [1377, 56] on button "Close" at bounding box center [1381, 55] width 16 height 16
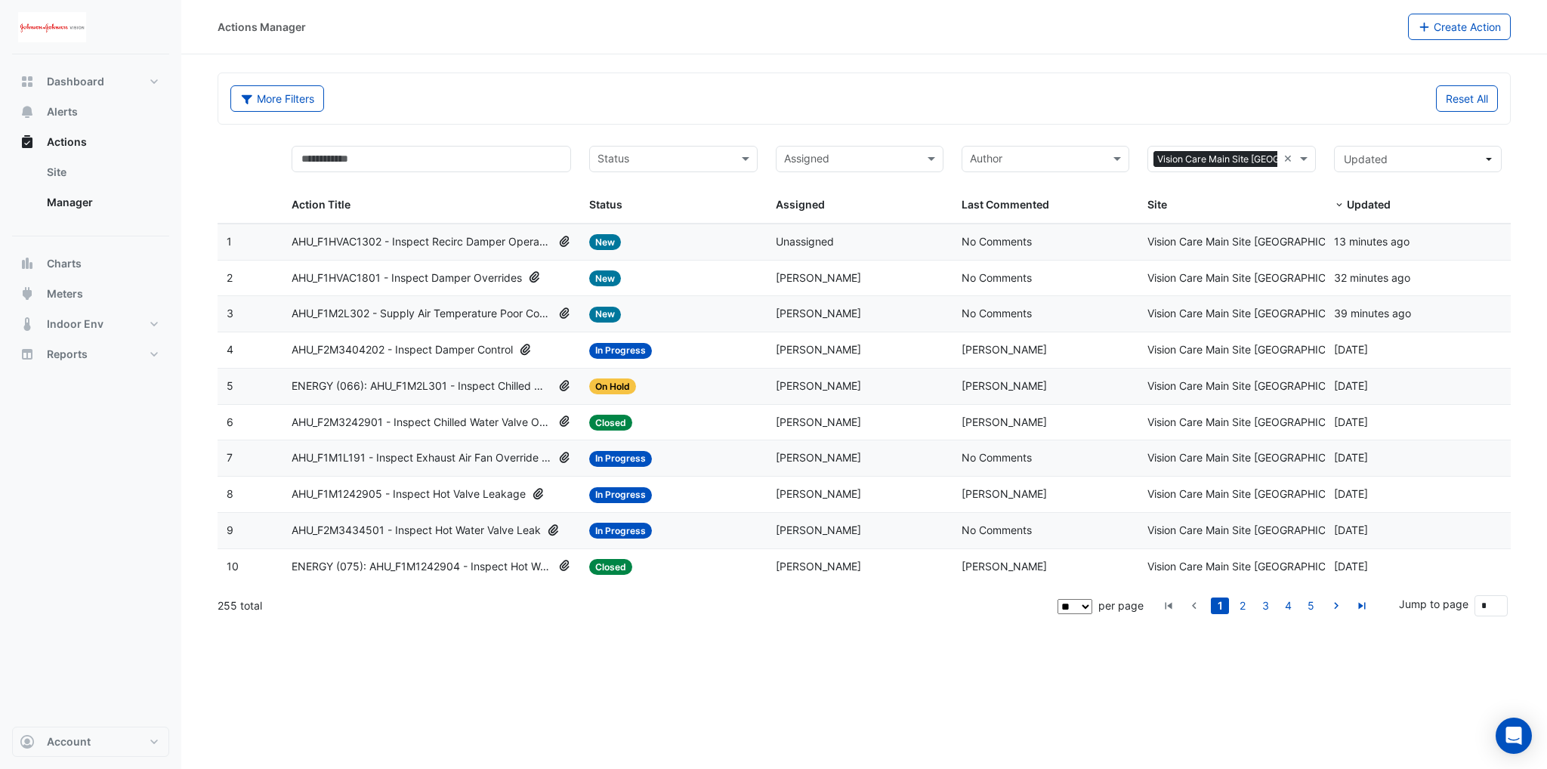
click at [408, 537] on datatable-body-cell "Action Title: AHU_F2M3434501 - Inspect Hot Water Valve Leak" at bounding box center [432, 531] width 298 height 36
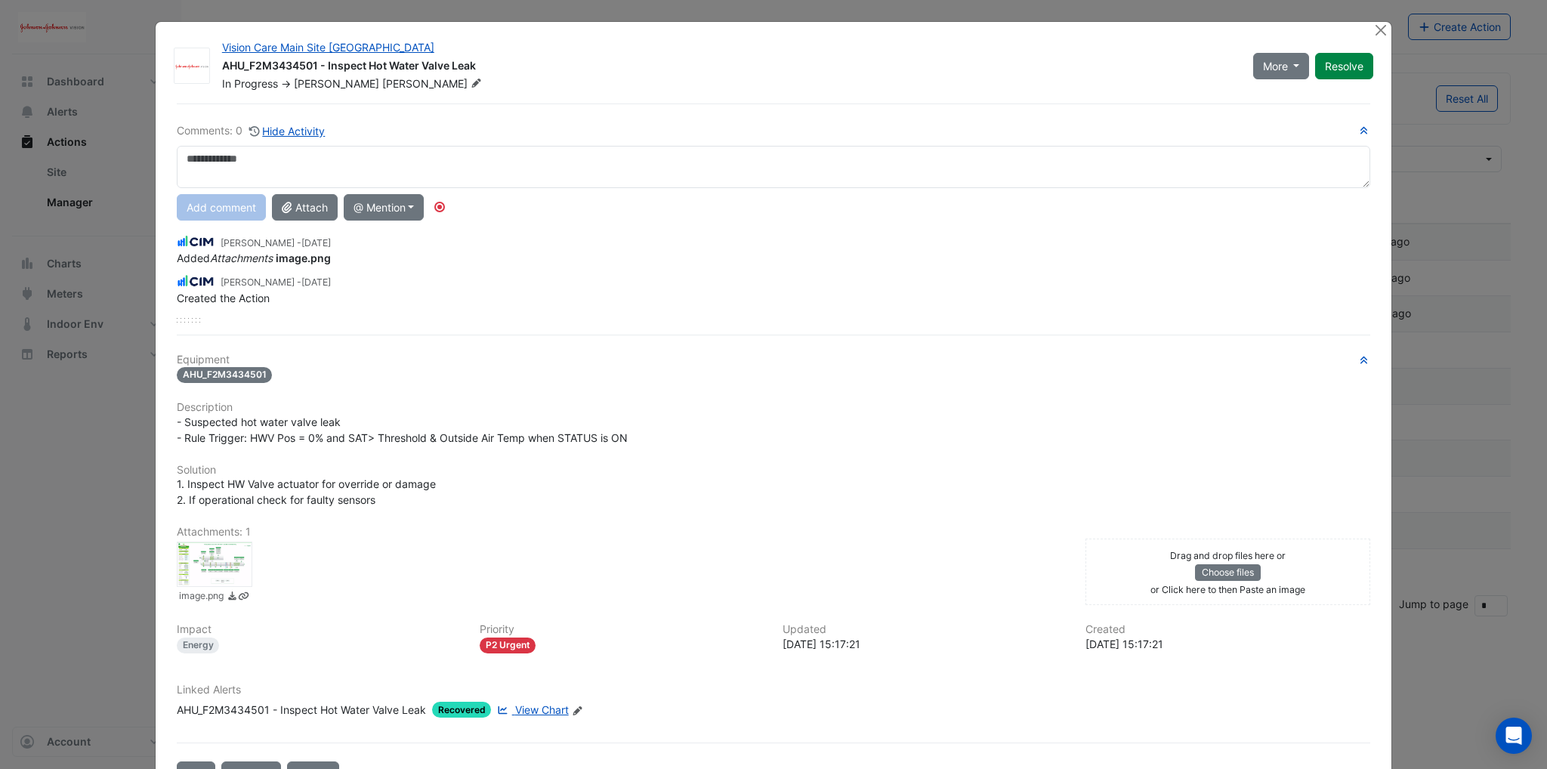
click at [269, 174] on textarea at bounding box center [774, 167] width 1194 height 42
click at [529, 171] on textarea "**********" at bounding box center [774, 167] width 1194 height 42
type textarea "**********"
click at [213, 207] on button "Add comment" at bounding box center [221, 207] width 89 height 26
click at [1376, 31] on button "Close" at bounding box center [1381, 30] width 16 height 16
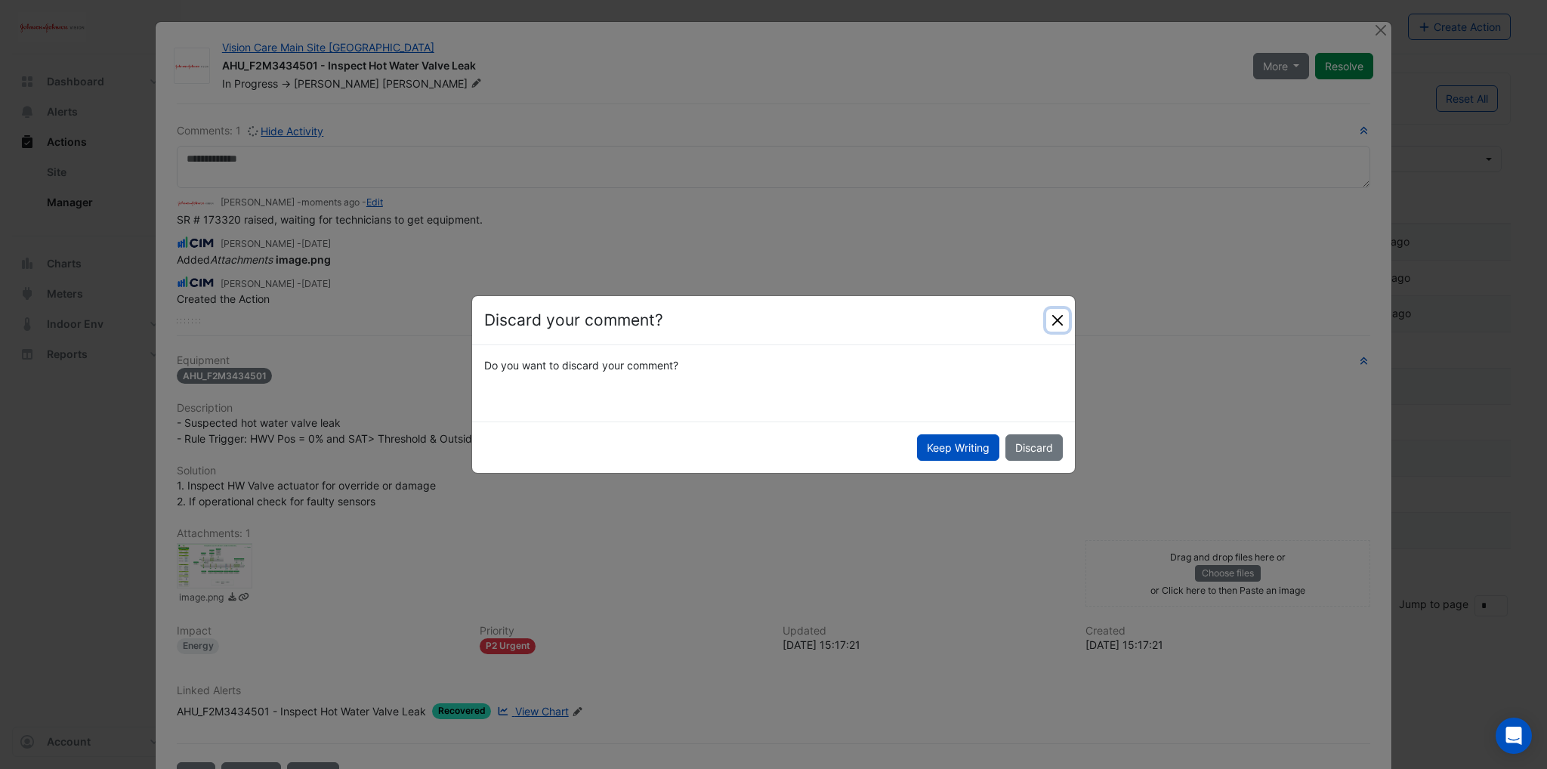
click at [1063, 321] on button "Close" at bounding box center [1057, 320] width 23 height 23
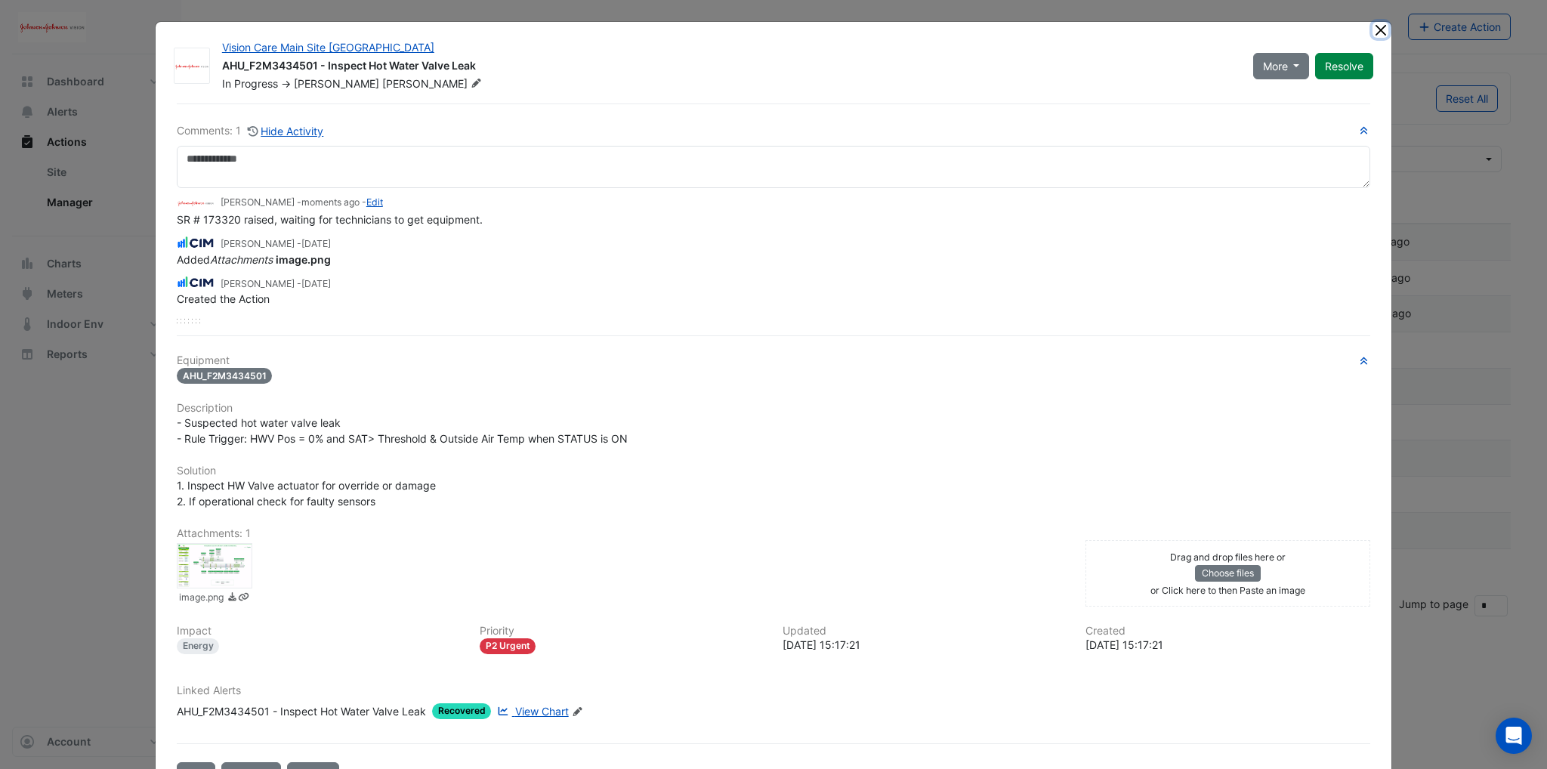
click at [1373, 30] on button "Close" at bounding box center [1381, 30] width 16 height 16
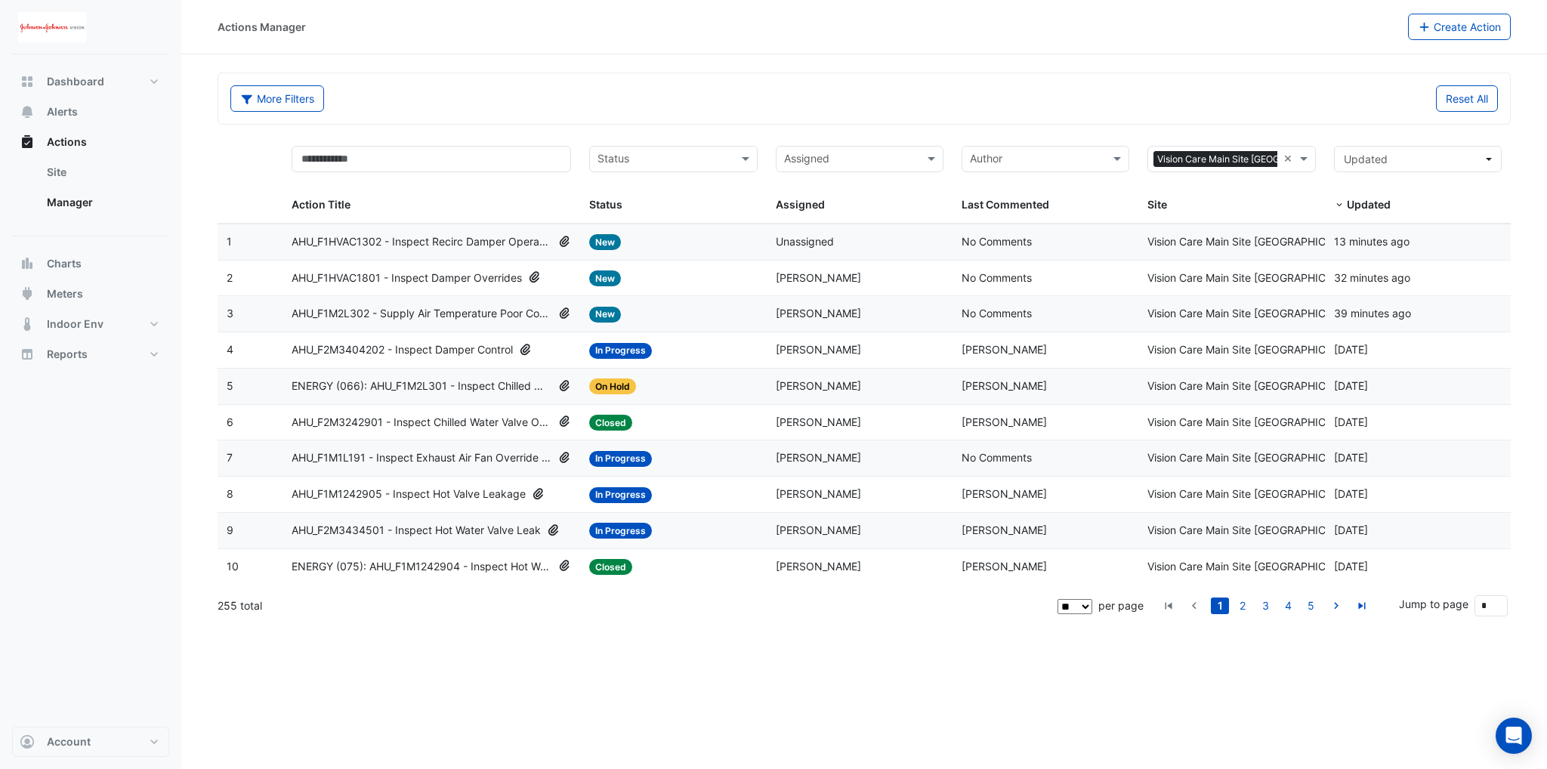
click at [624, 64] on section "More Filters Reset All Status Assigned × Vision Care Main Site Limerick × Actio…" at bounding box center [864, 339] width 1366 height 570
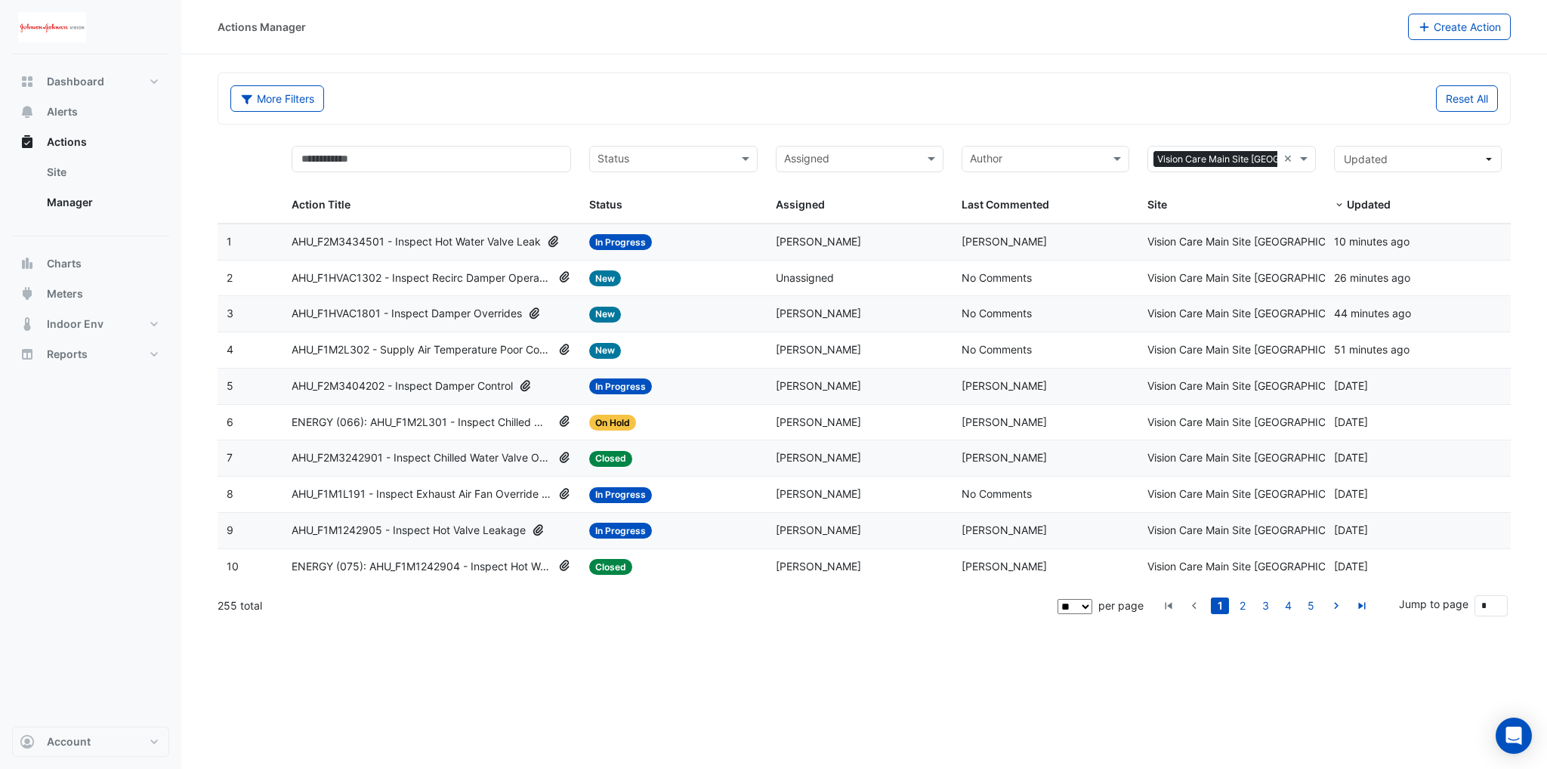
click at [472, 641] on div "Actions Manager Create Action More Filters Reset All Status Assigned × Vision C…" at bounding box center [864, 384] width 1366 height 769
